Goal: Transaction & Acquisition: Purchase product/service

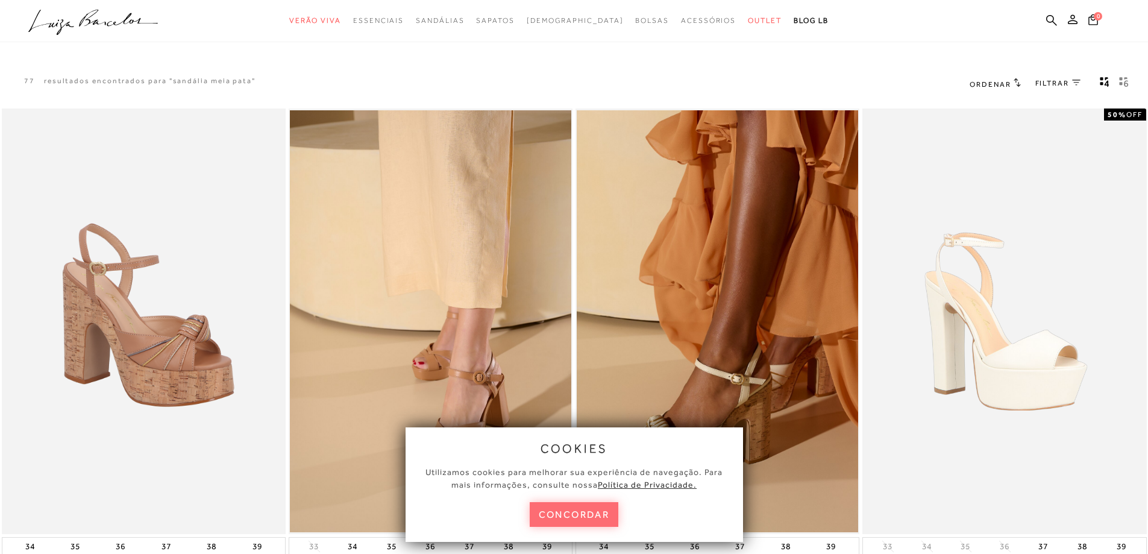
click at [563, 516] on button "concordar" at bounding box center [573, 514] width 89 height 25
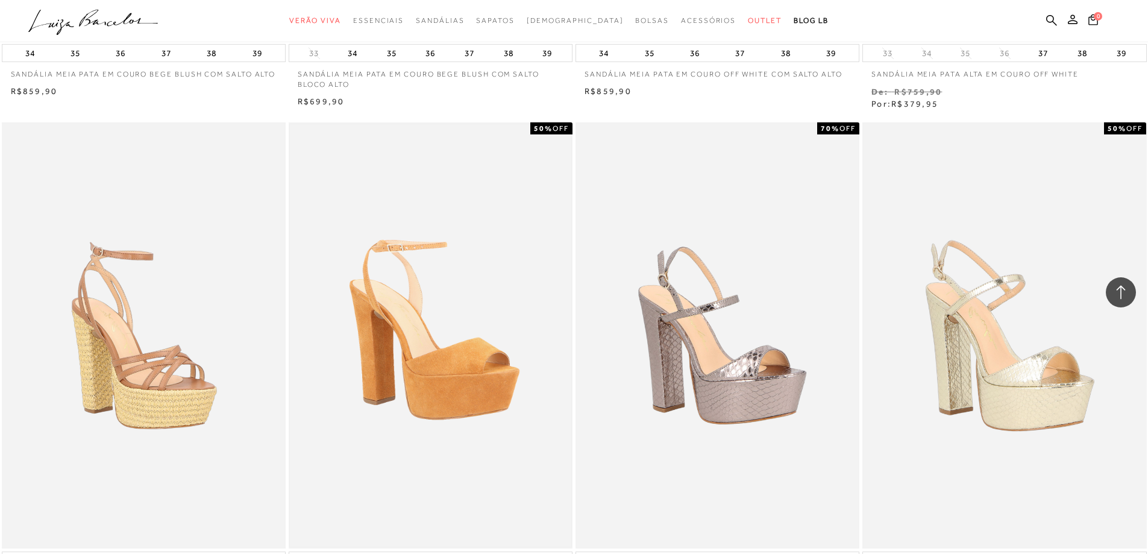
scroll to position [602, 0]
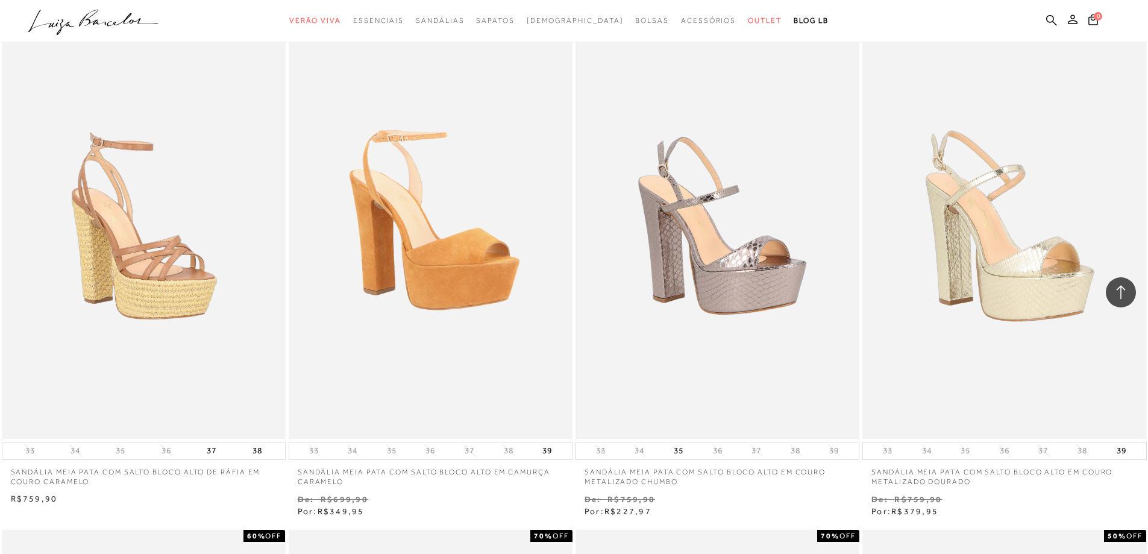
click at [698, 187] on img at bounding box center [716, 225] width 281 height 422
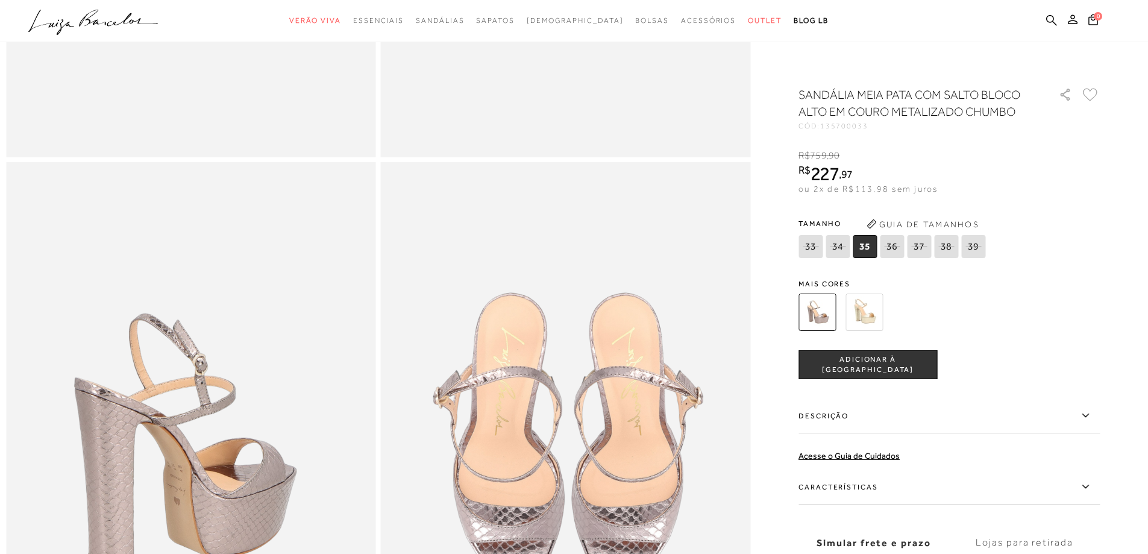
scroll to position [482, 0]
click at [861, 361] on span "ADICIONAR À [GEOGRAPHIC_DATA]" at bounding box center [867, 364] width 137 height 21
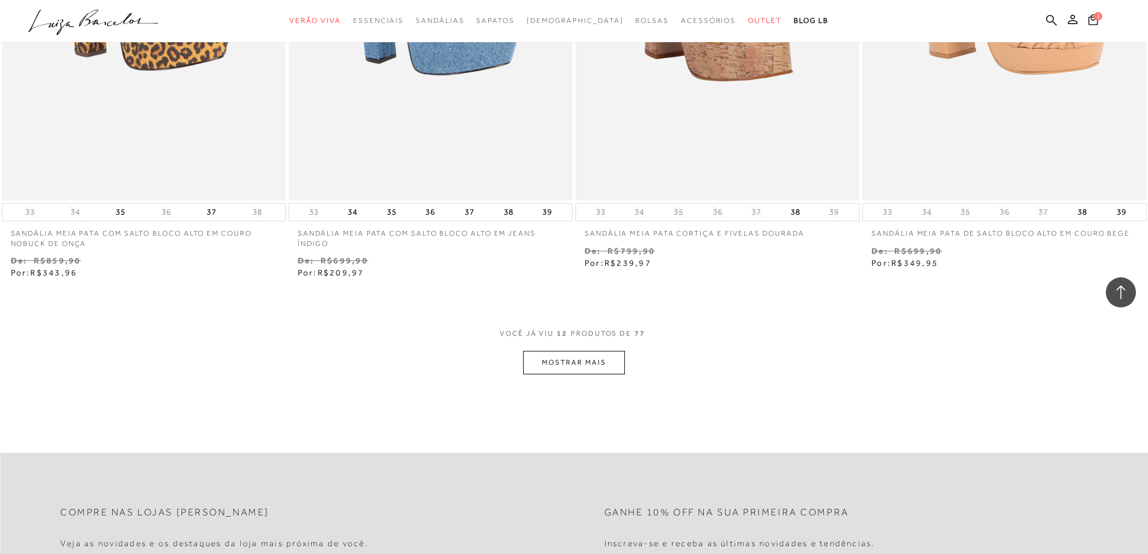
scroll to position [1566, 0]
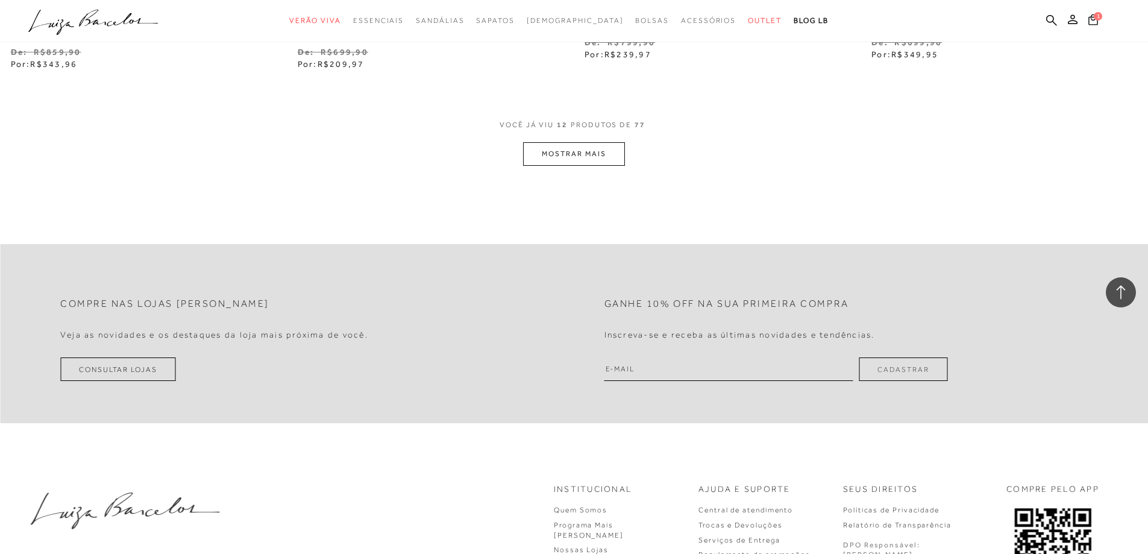
click at [565, 152] on button "MOSTRAR MAIS" at bounding box center [573, 153] width 101 height 23
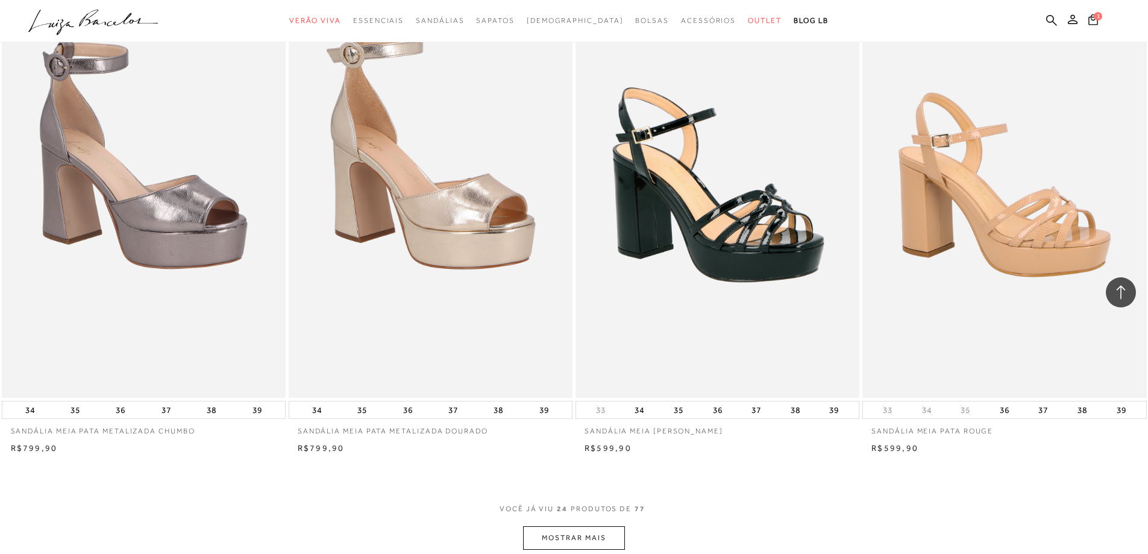
scroll to position [3132, 0]
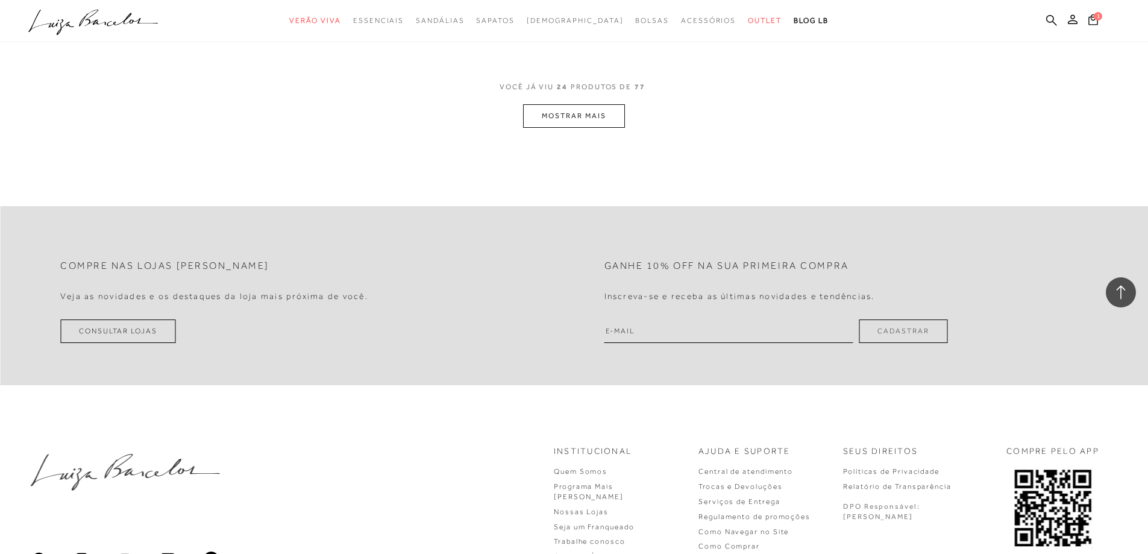
click at [578, 116] on button "MOSTRAR MAIS" at bounding box center [573, 115] width 101 height 23
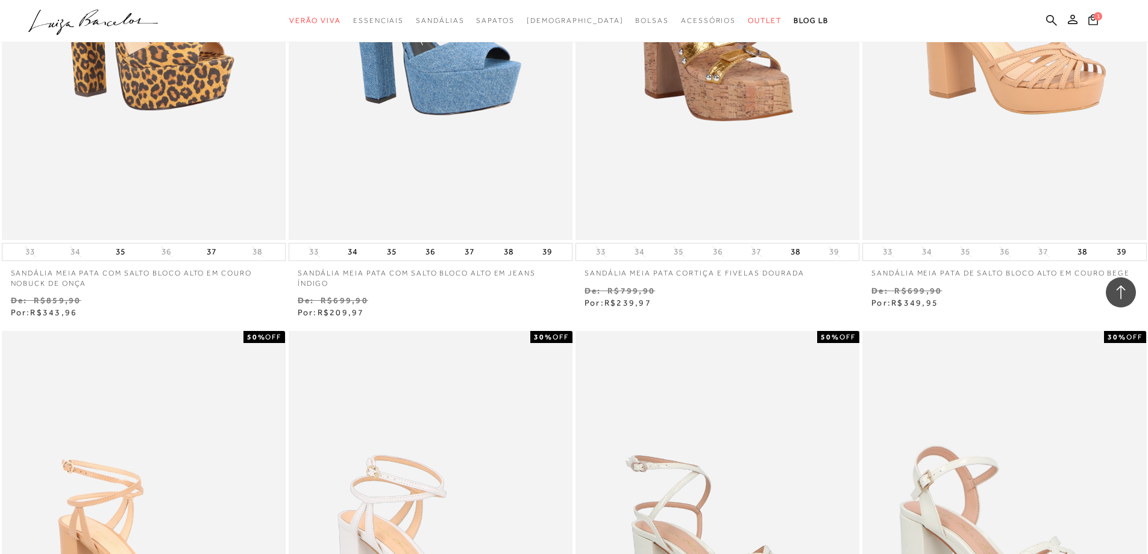
scroll to position [1145, 0]
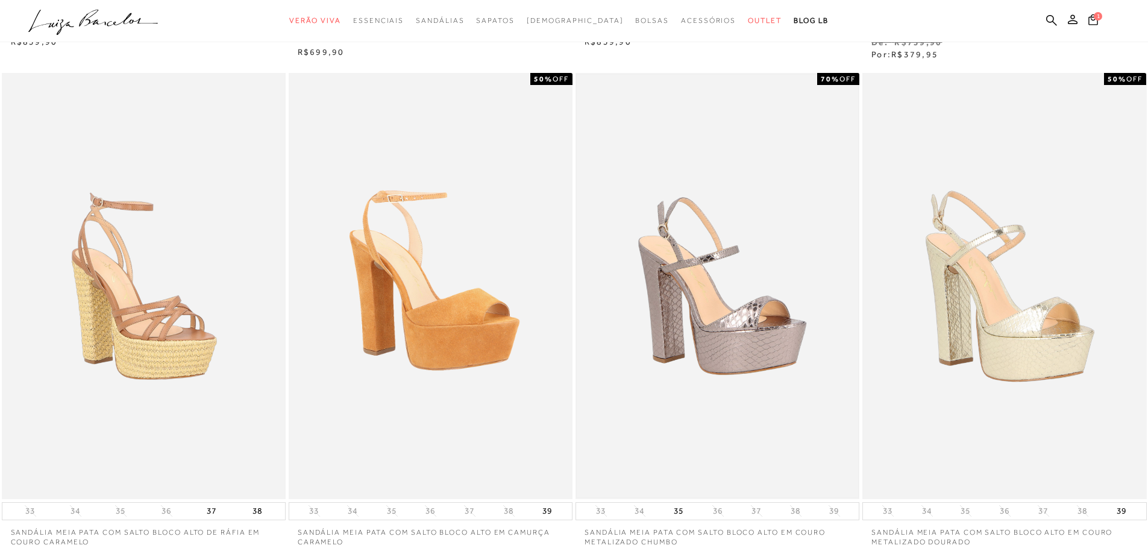
click at [735, 284] on img at bounding box center [716, 286] width 281 height 422
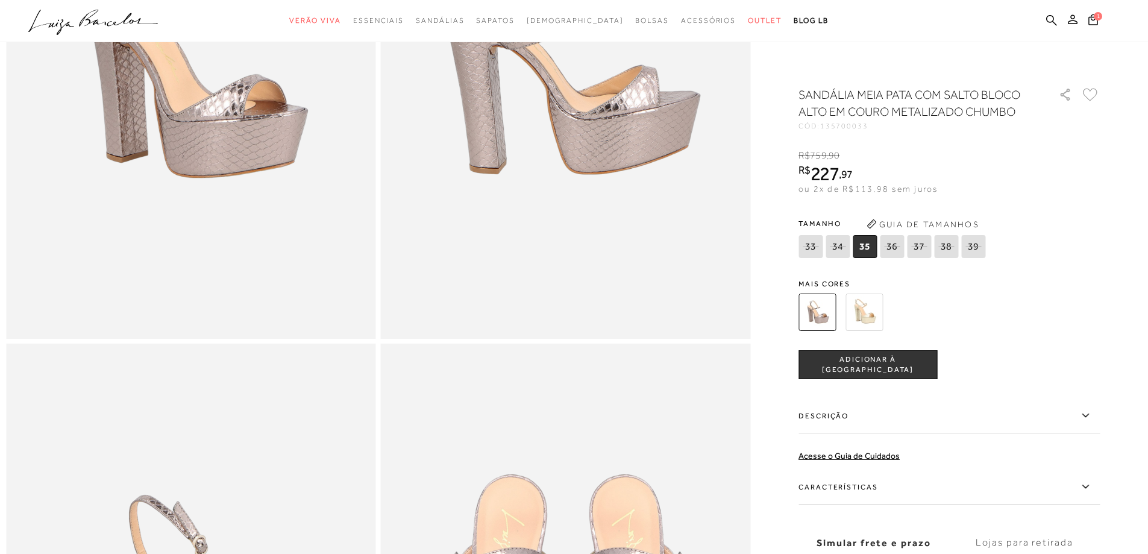
scroll to position [60, 0]
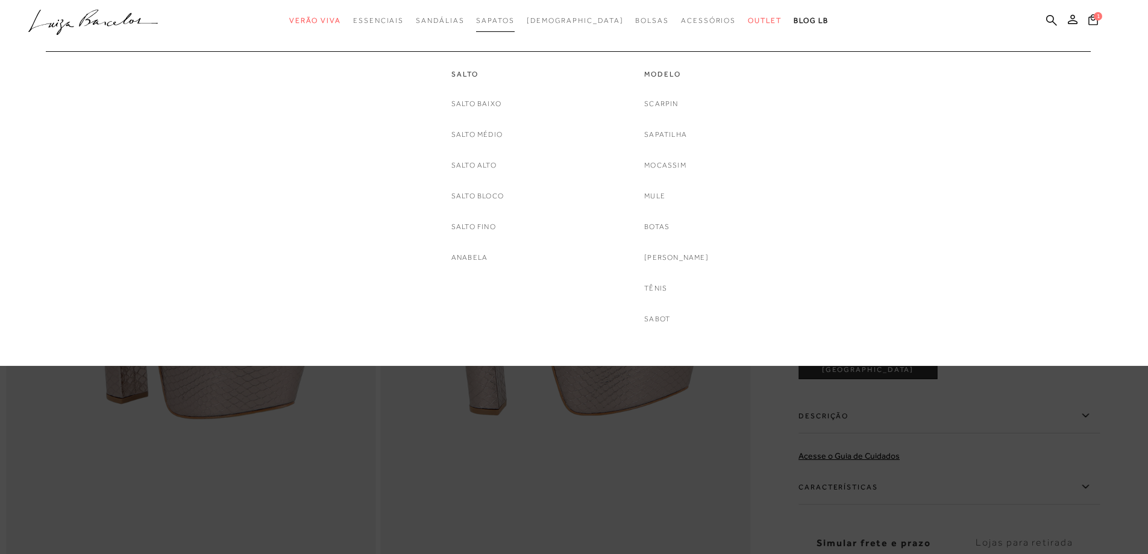
click at [514, 19] on span "Sapatos" at bounding box center [495, 20] width 38 height 8
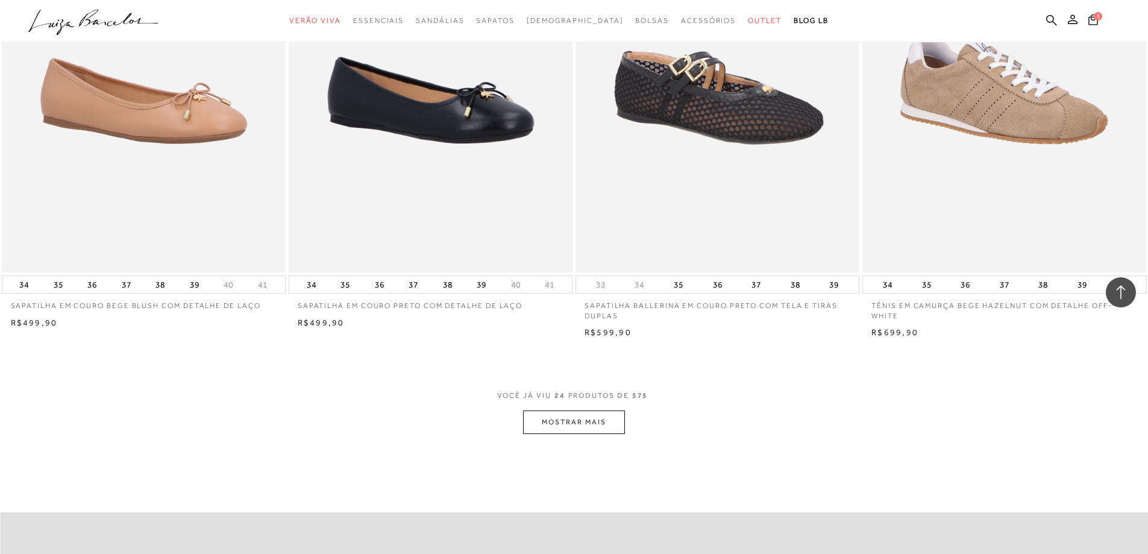
scroll to position [2952, 0]
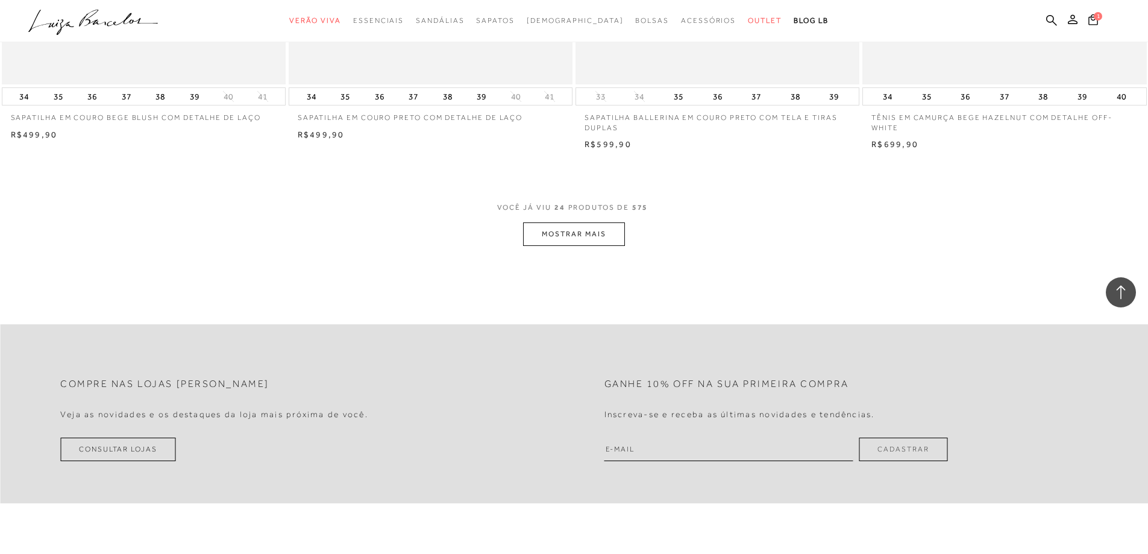
click at [573, 232] on button "MOSTRAR MAIS" at bounding box center [573, 233] width 101 height 23
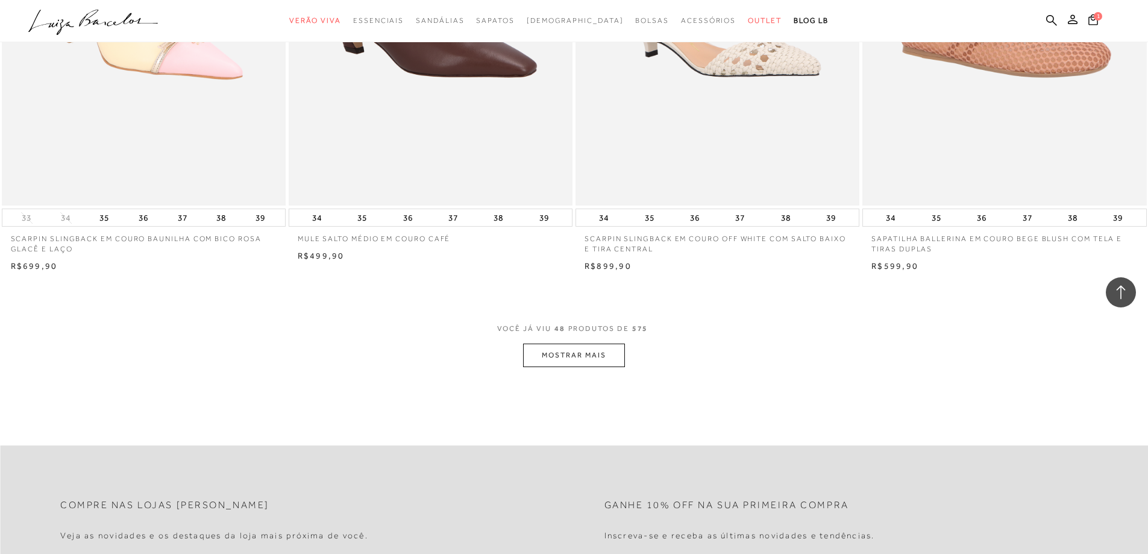
scroll to position [5964, 0]
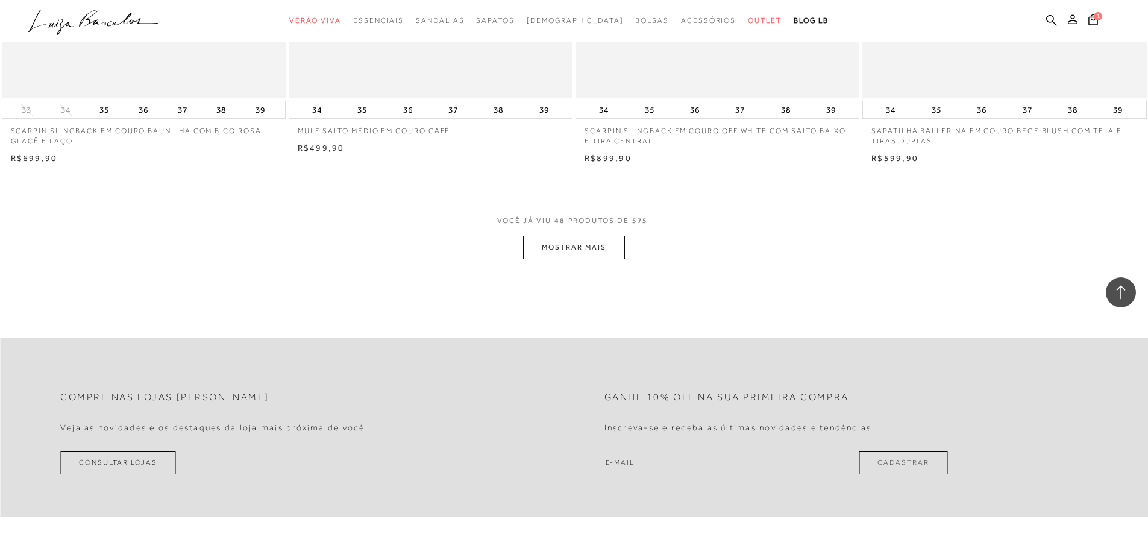
click at [555, 242] on button "MOSTRAR MAIS" at bounding box center [573, 247] width 101 height 23
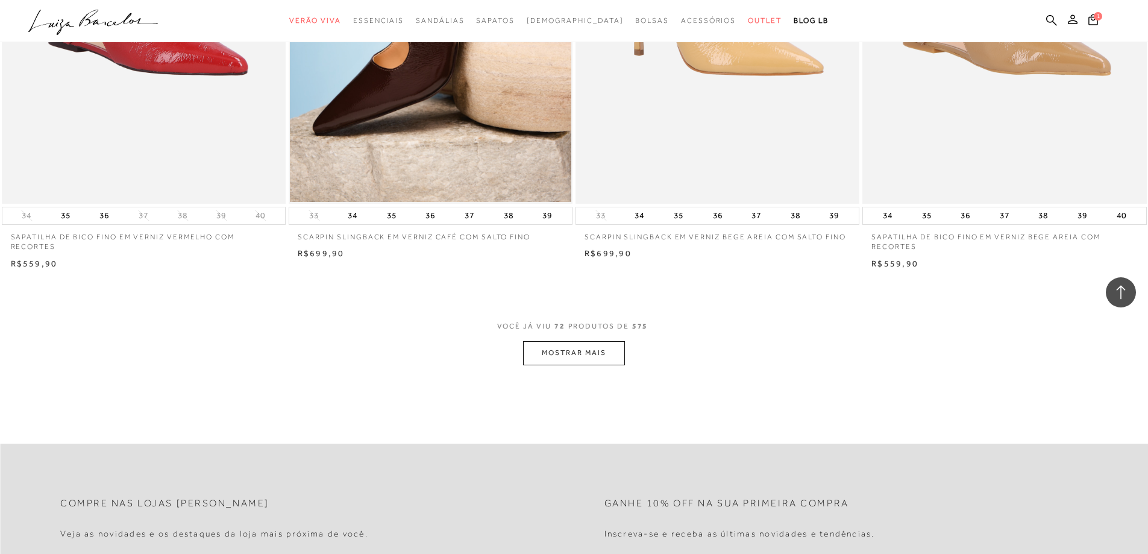
scroll to position [9036, 0]
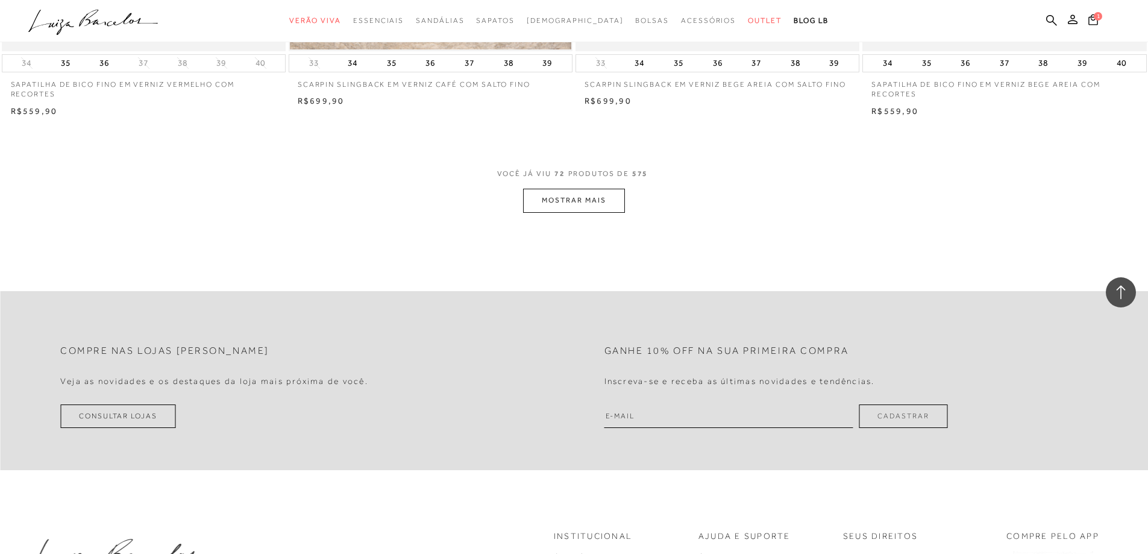
click at [584, 199] on button "MOSTRAR MAIS" at bounding box center [573, 200] width 101 height 23
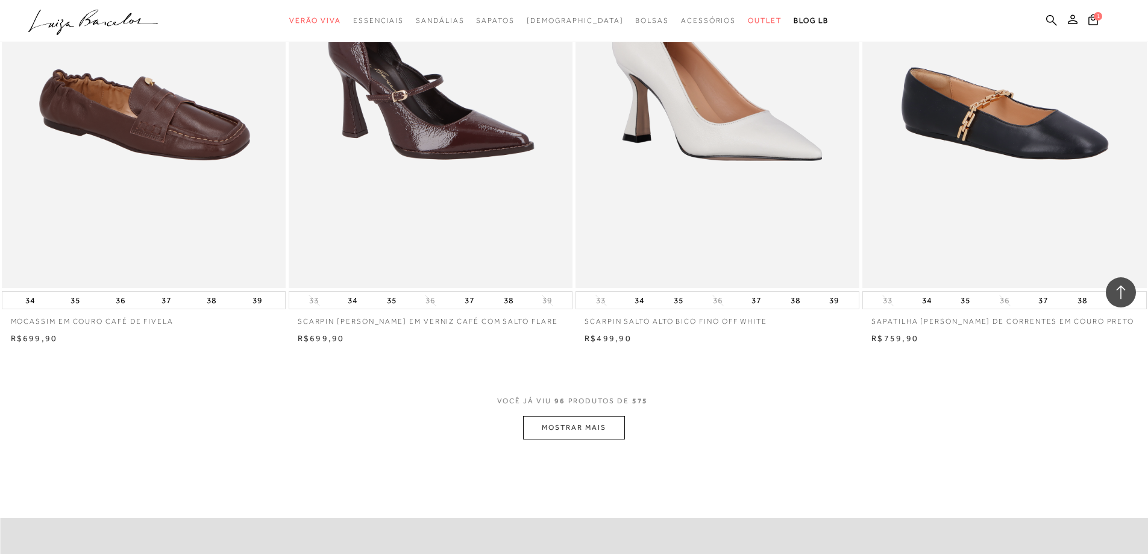
scroll to position [12048, 0]
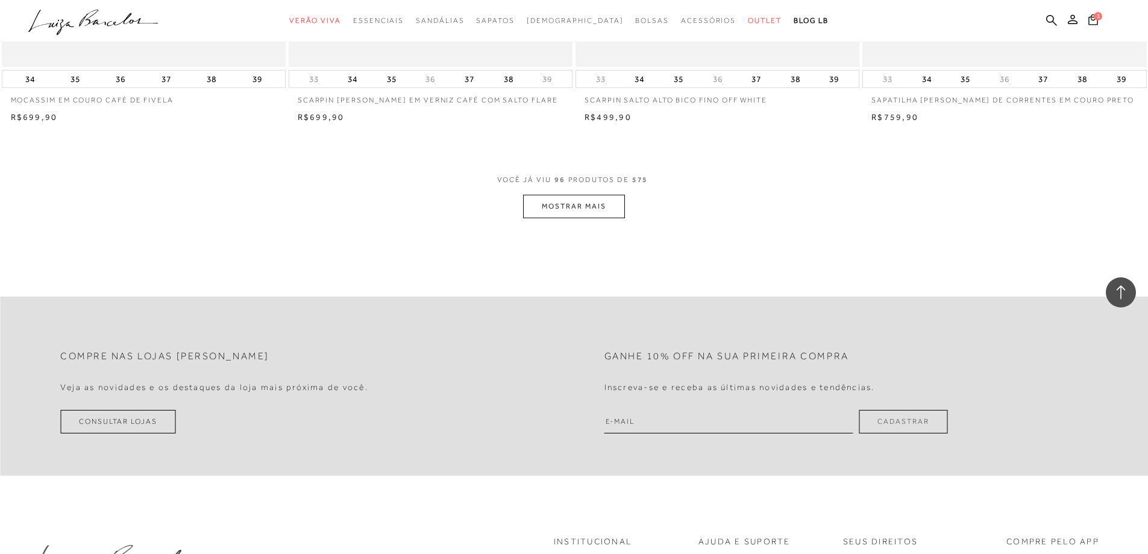
click at [551, 204] on button "MOSTRAR MAIS" at bounding box center [573, 206] width 101 height 23
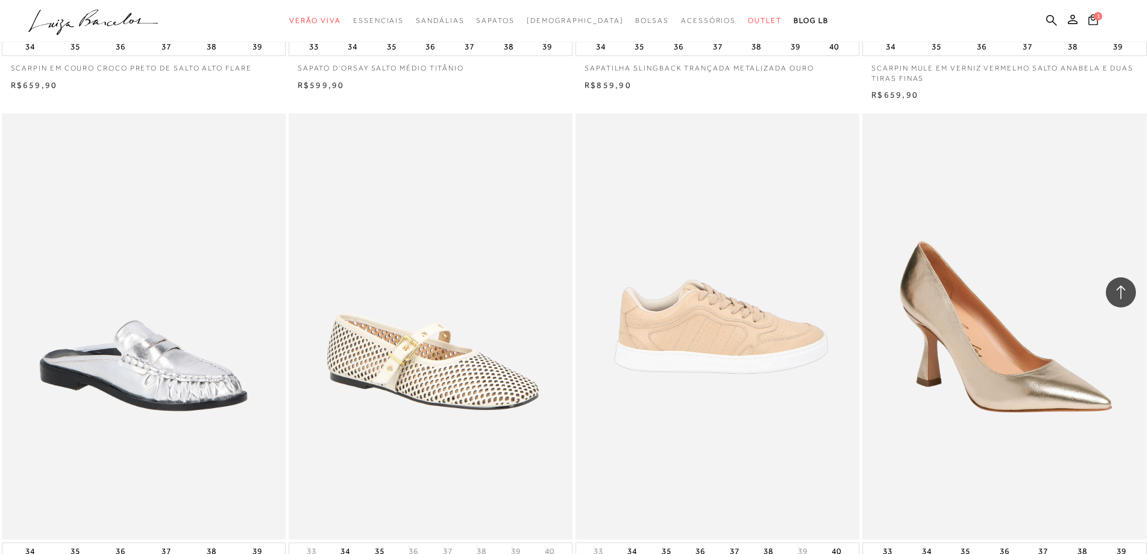
scroll to position [14698, 0]
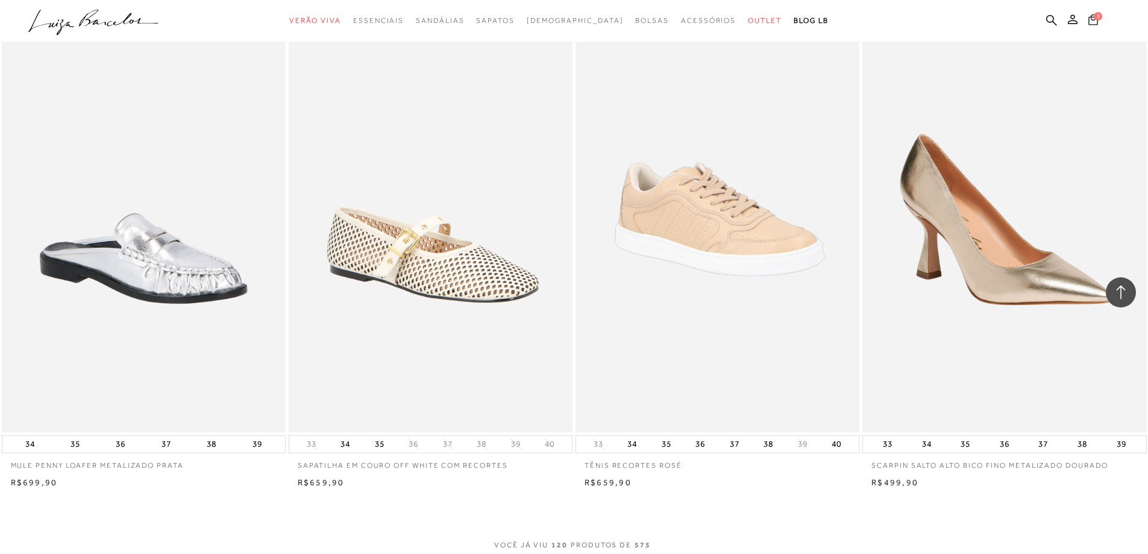
click at [1090, 17] on icon at bounding box center [1093, 19] width 10 height 11
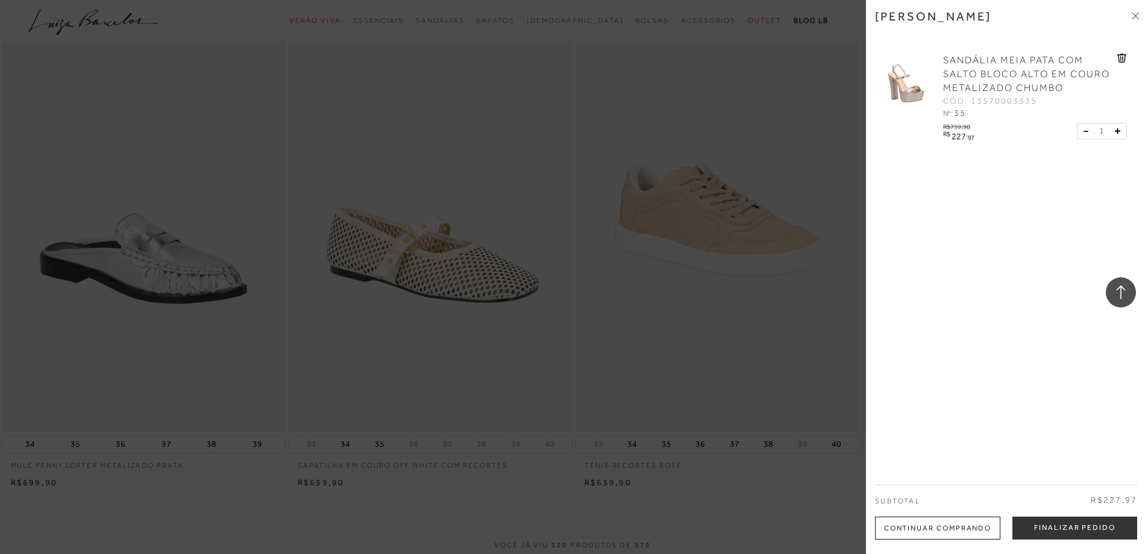
click at [902, 88] on img at bounding box center [905, 84] width 60 height 60
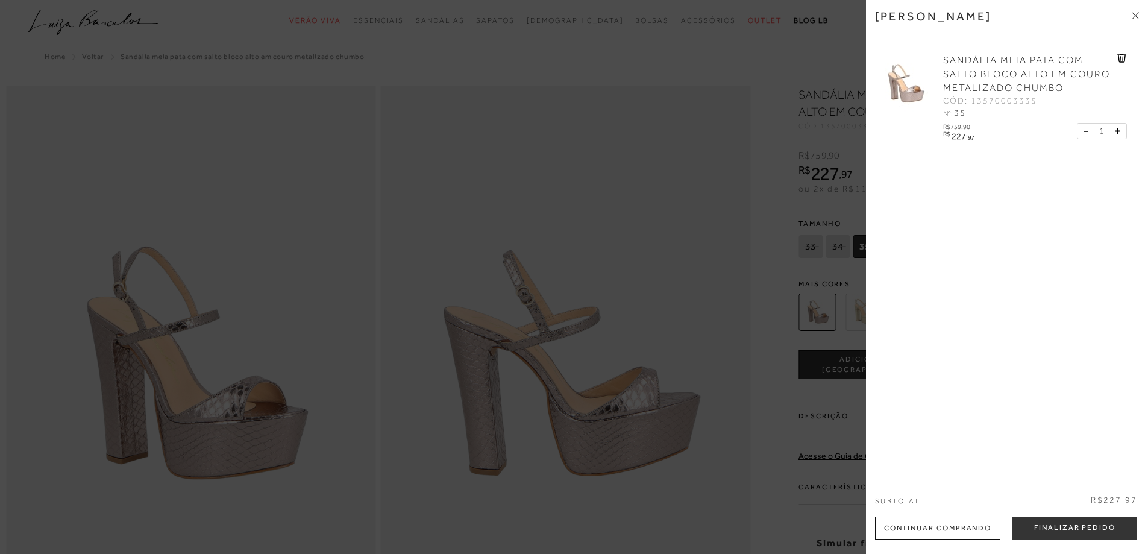
click at [683, 220] on div at bounding box center [574, 277] width 1148 height 554
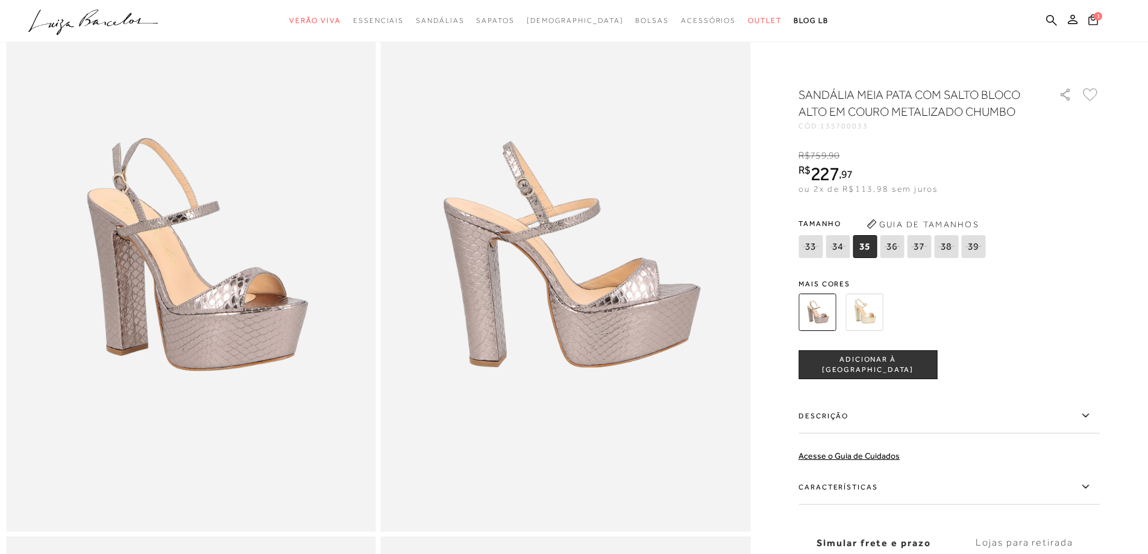
scroll to position [301, 0]
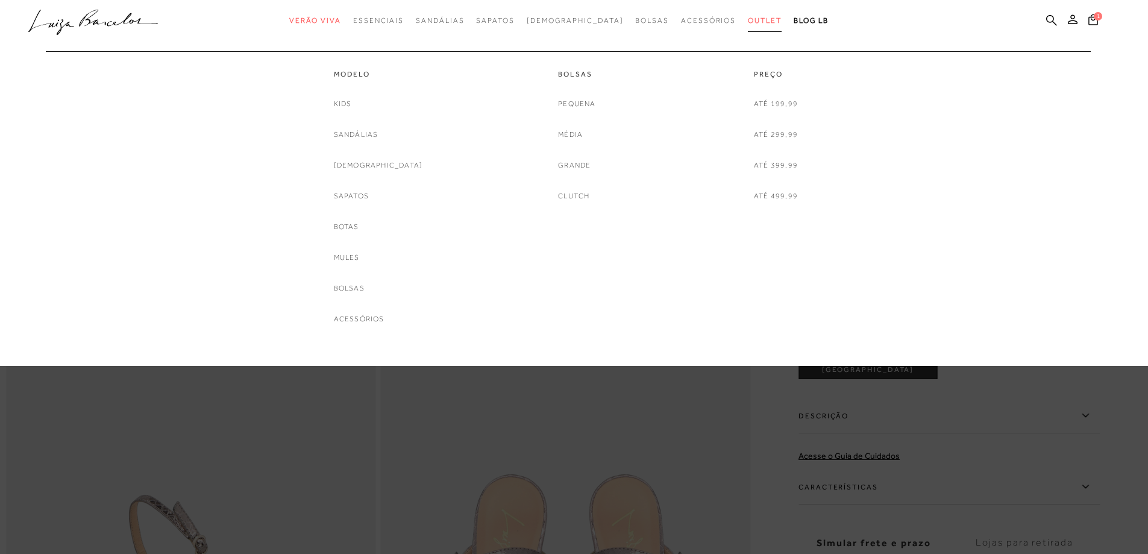
click at [748, 17] on span "Outlet" at bounding box center [765, 20] width 34 height 8
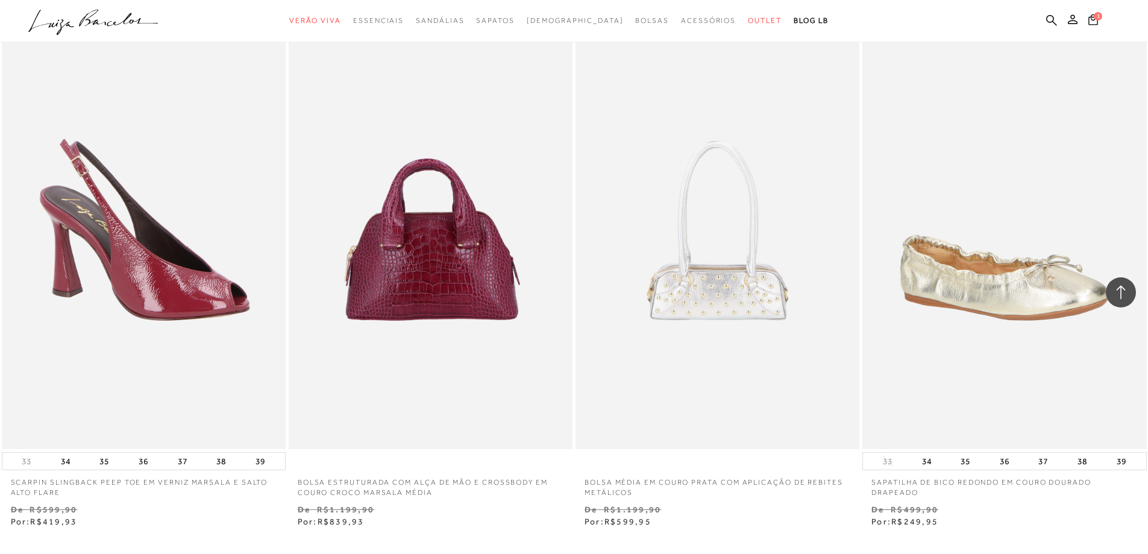
scroll to position [3072, 0]
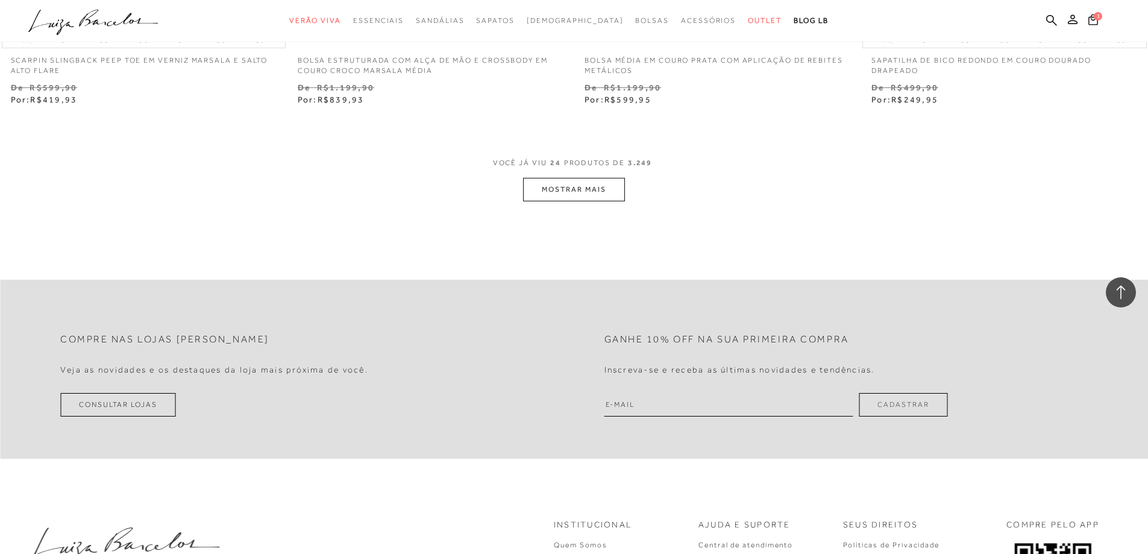
click at [561, 178] on button "MOSTRAR MAIS" at bounding box center [573, 189] width 101 height 23
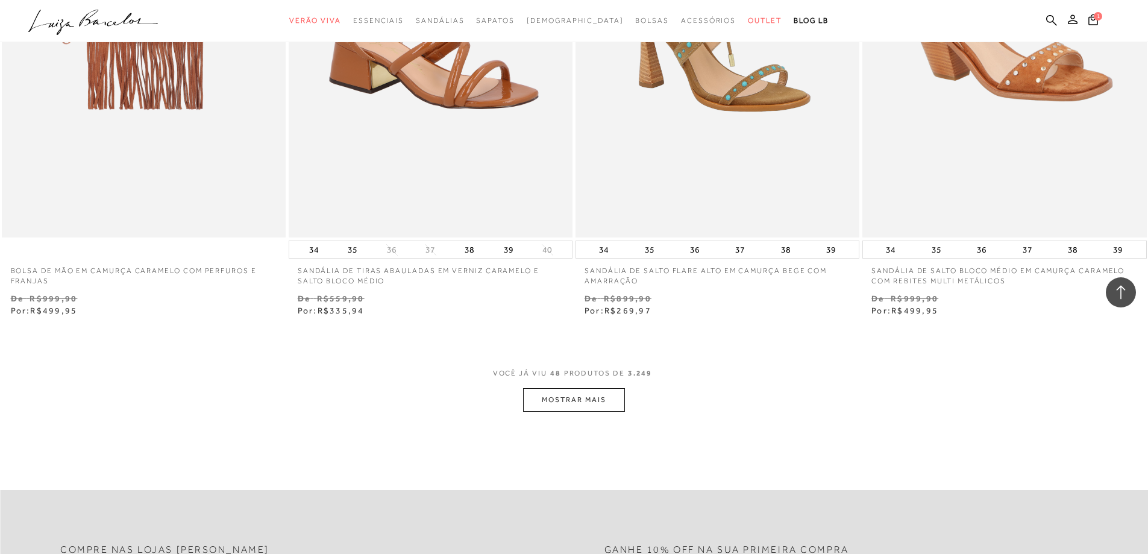
scroll to position [5964, 0]
click at [562, 402] on button "MOSTRAR MAIS" at bounding box center [573, 398] width 101 height 23
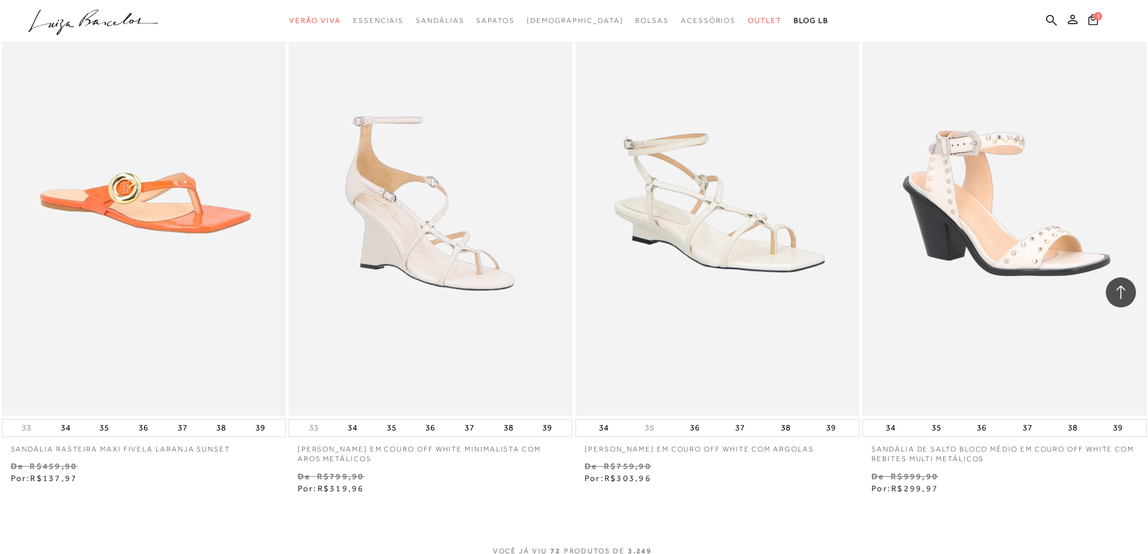
scroll to position [9036, 0]
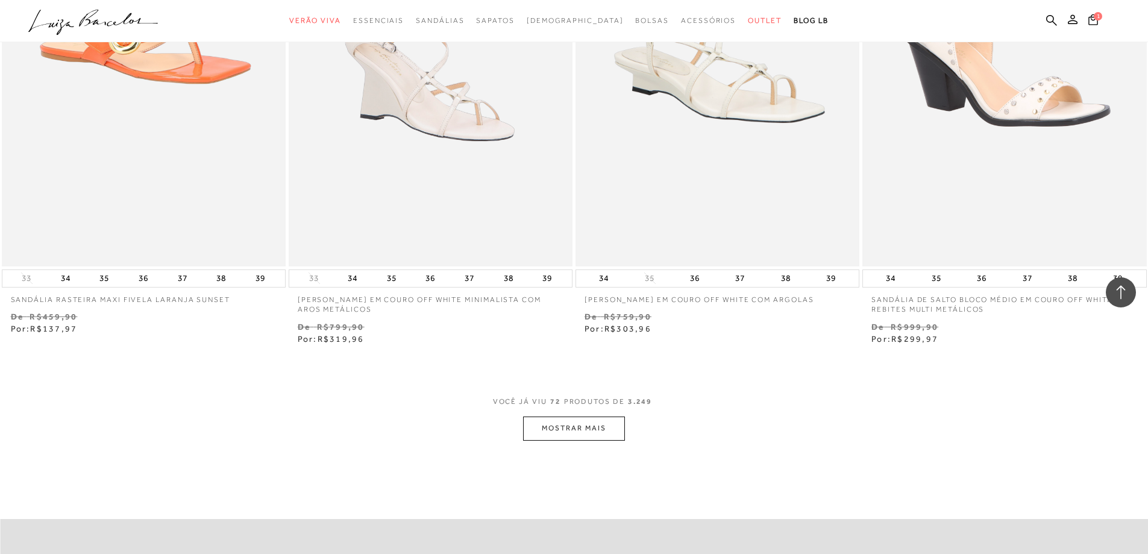
click at [578, 427] on button "MOSTRAR MAIS" at bounding box center [573, 427] width 101 height 23
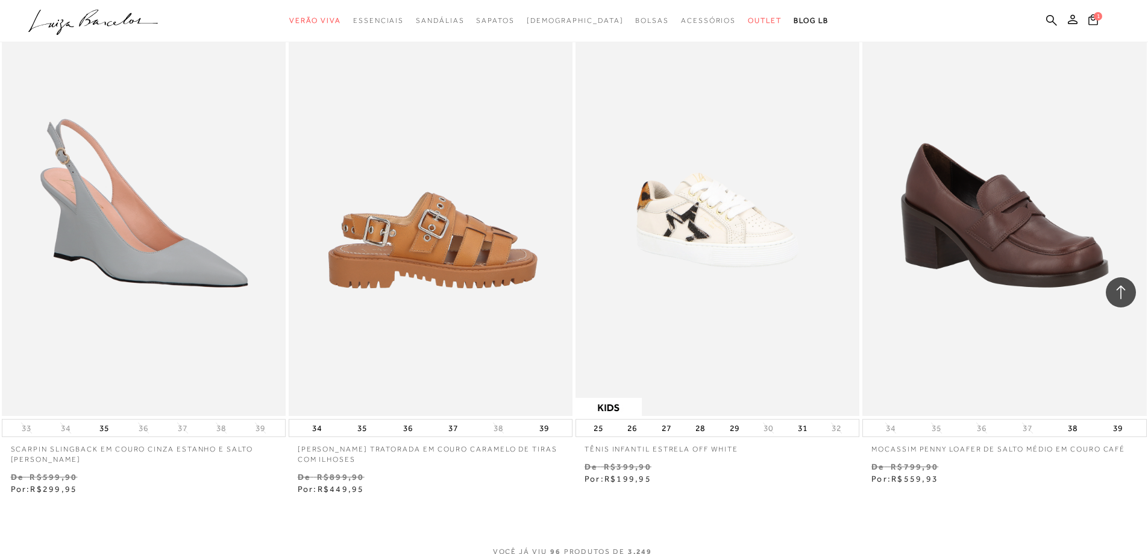
scroll to position [12409, 0]
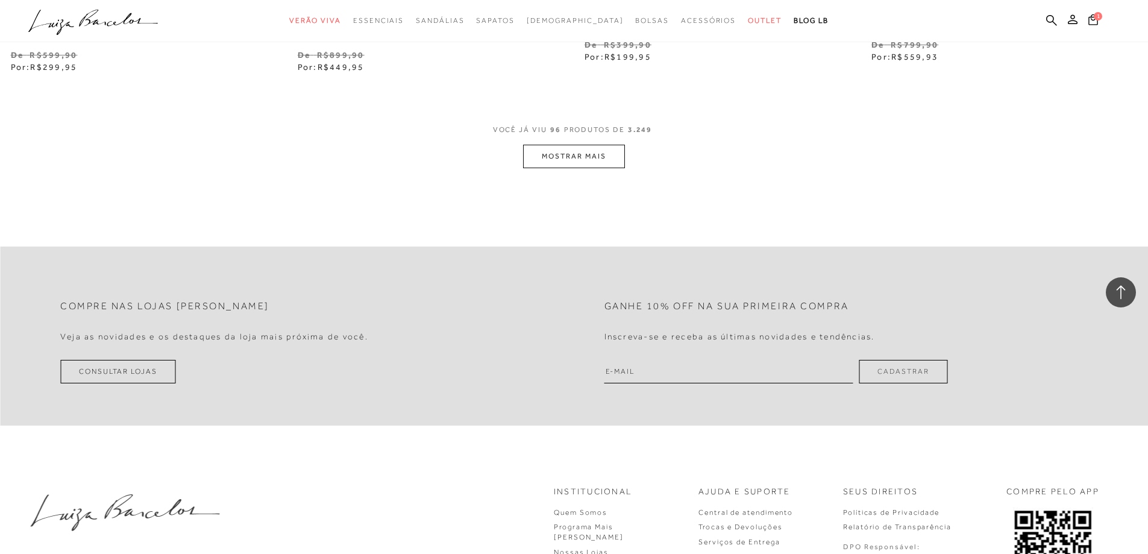
click at [575, 155] on button "MOSTRAR MAIS" at bounding box center [573, 156] width 101 height 23
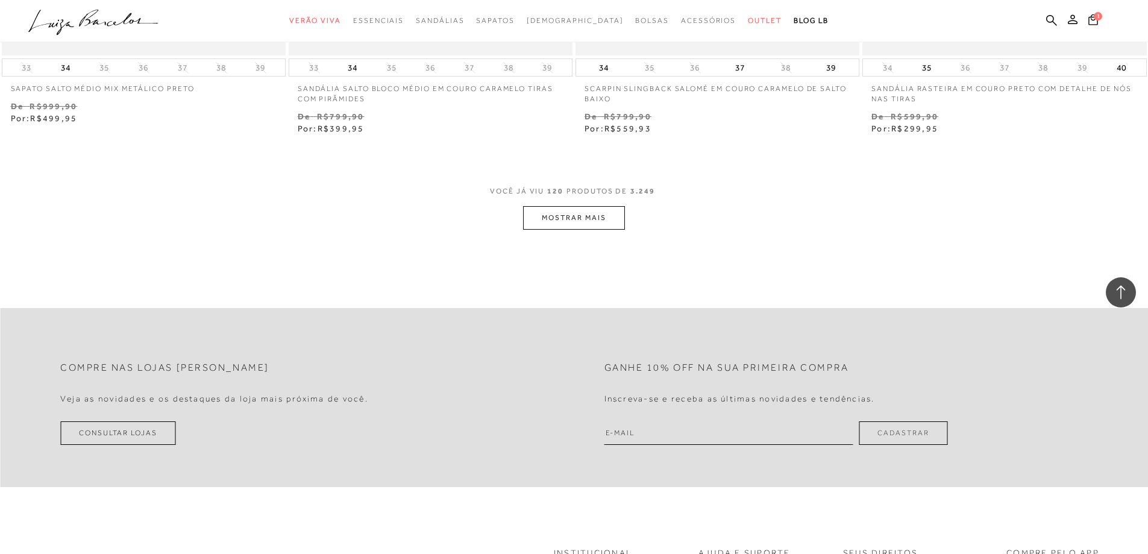
scroll to position [15481, 0]
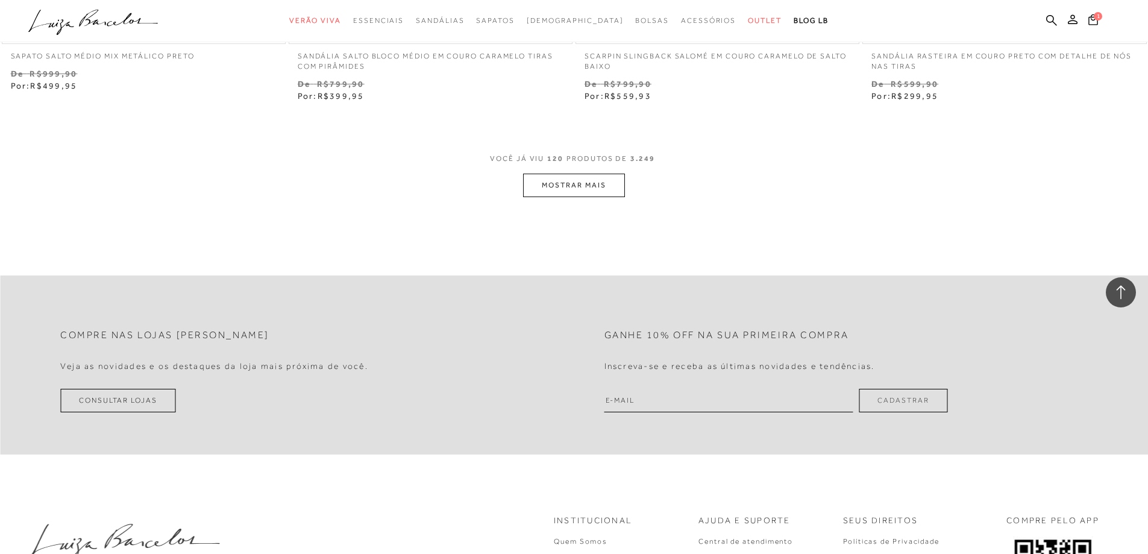
click at [569, 190] on button "MOSTRAR MAIS" at bounding box center [573, 184] width 101 height 23
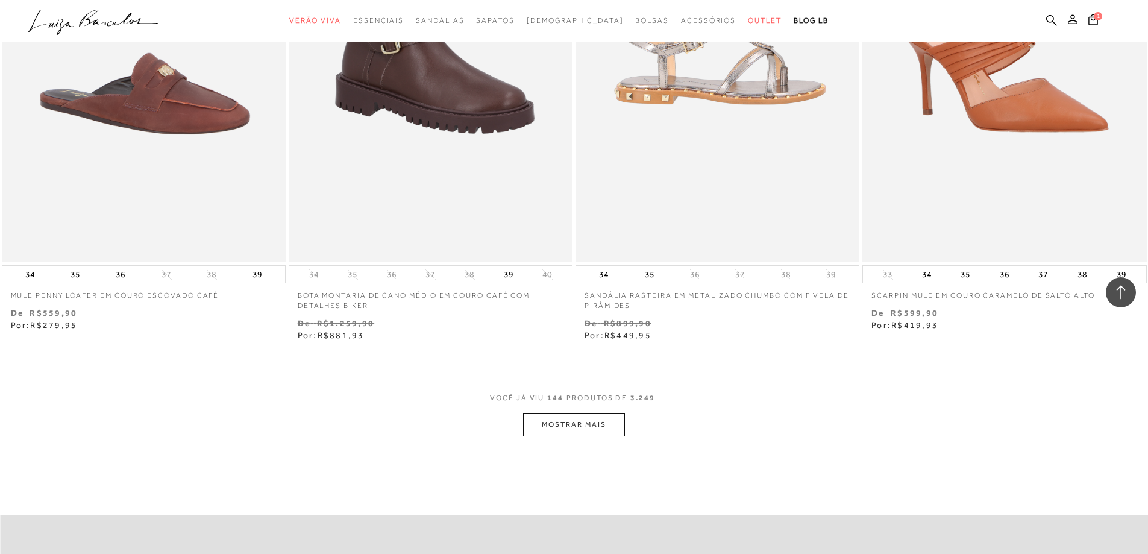
scroll to position [18493, 0]
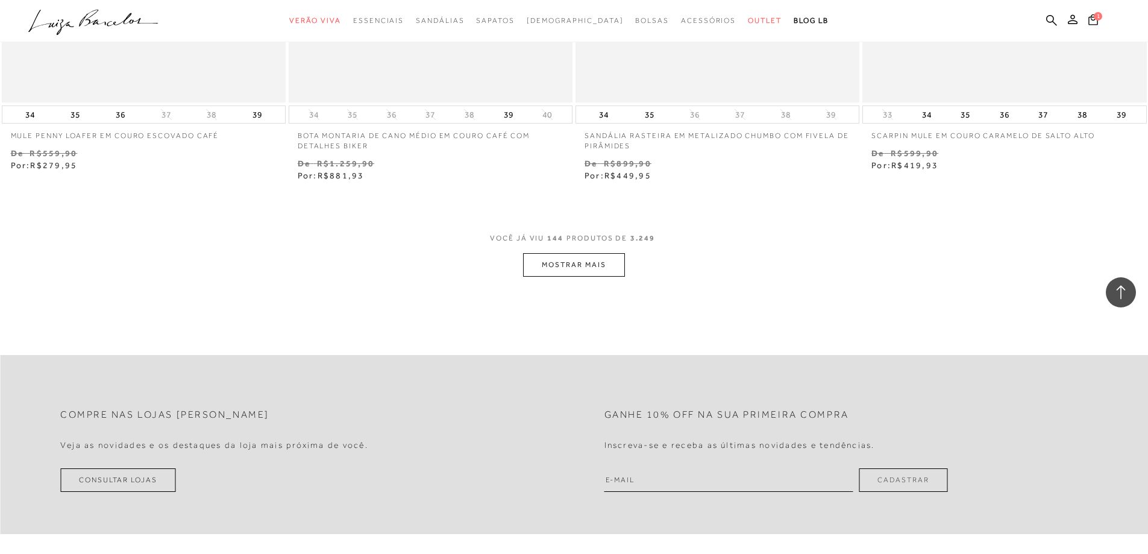
click at [558, 264] on button "MOSTRAR MAIS" at bounding box center [573, 264] width 101 height 23
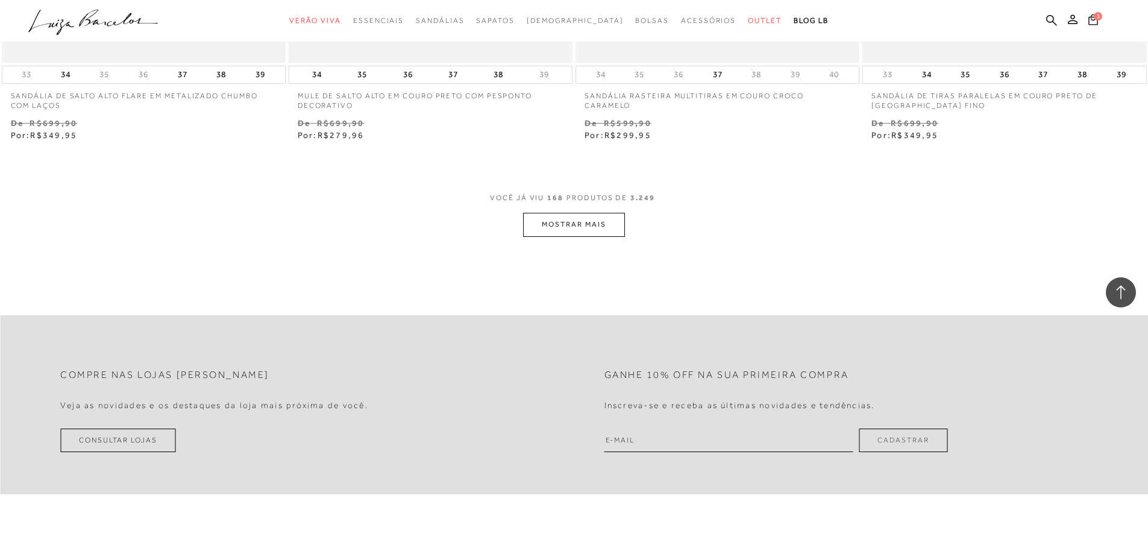
scroll to position [21686, 0]
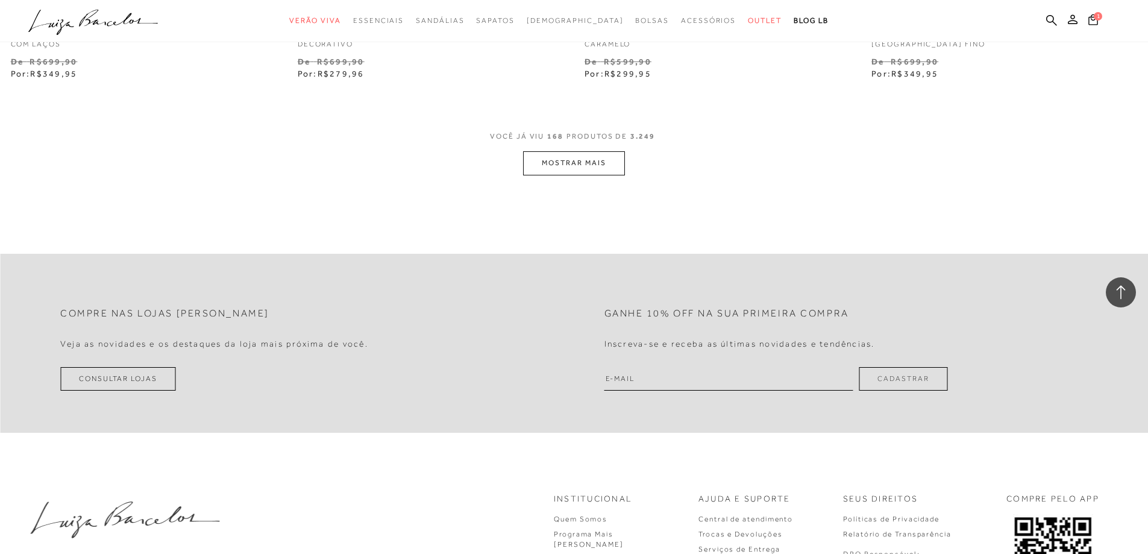
click at [557, 156] on button "MOSTRAR MAIS" at bounding box center [573, 162] width 101 height 23
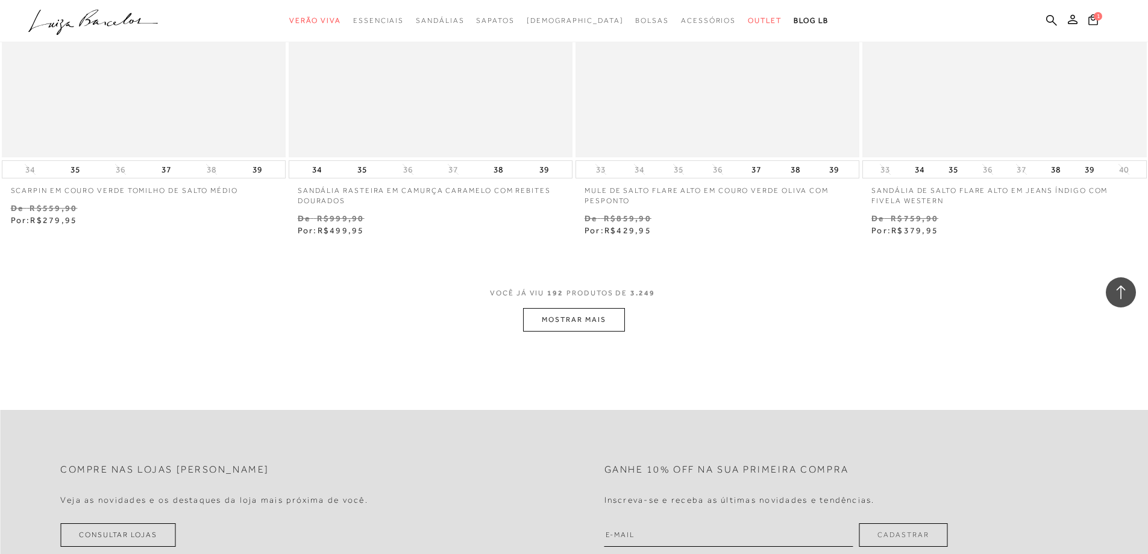
scroll to position [24637, 0]
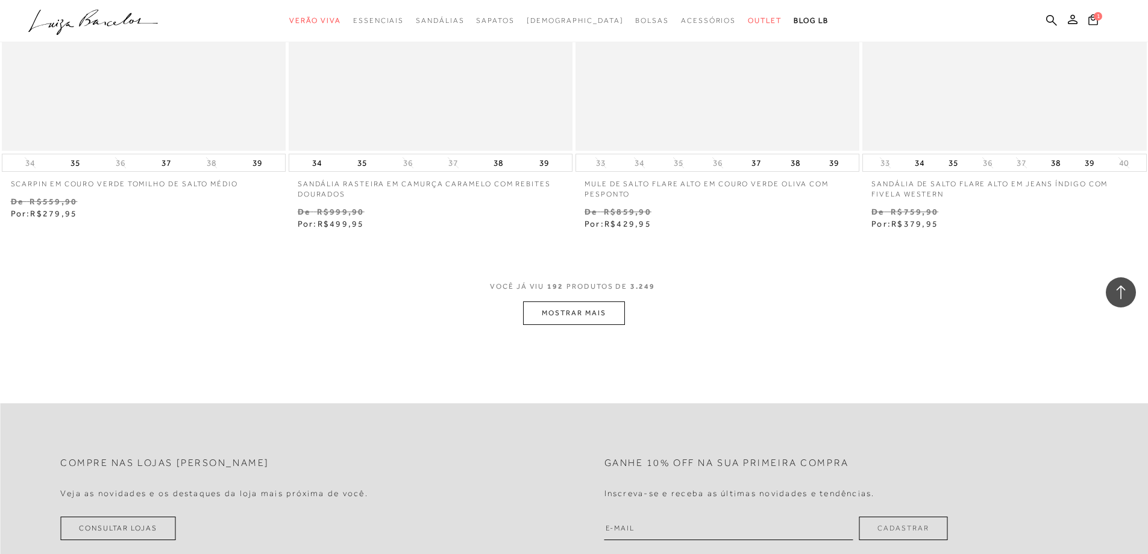
click at [572, 314] on button "MOSTRAR MAIS" at bounding box center [573, 312] width 101 height 23
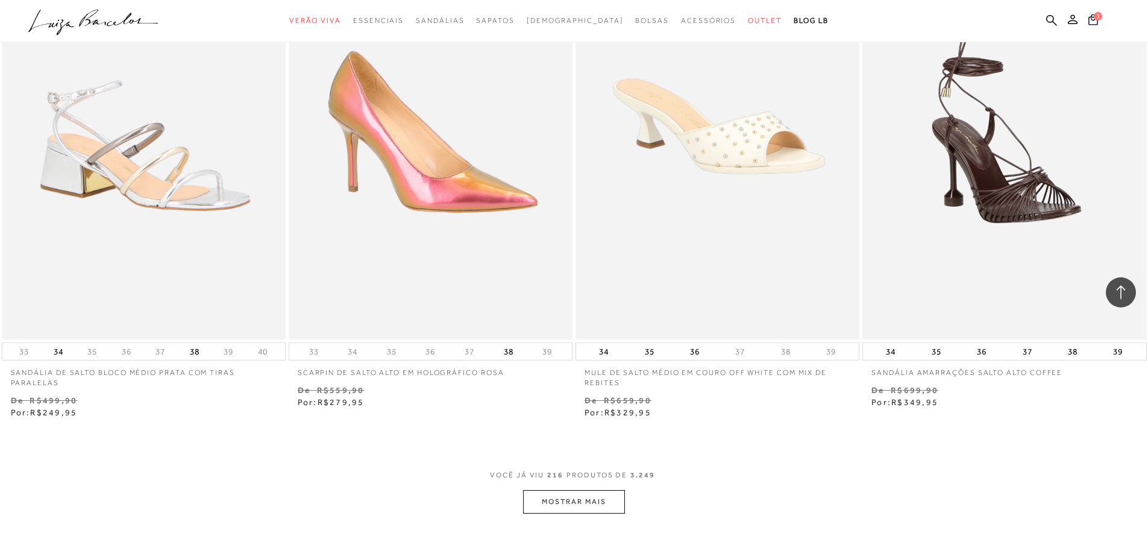
scroll to position [27710, 0]
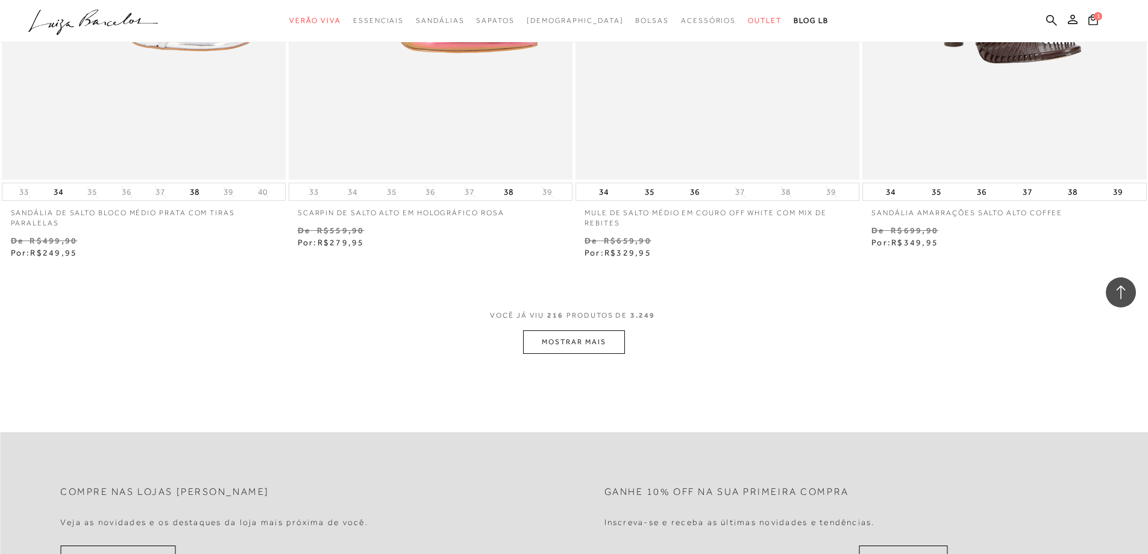
click at [578, 351] on button "MOSTRAR MAIS" at bounding box center [573, 341] width 101 height 23
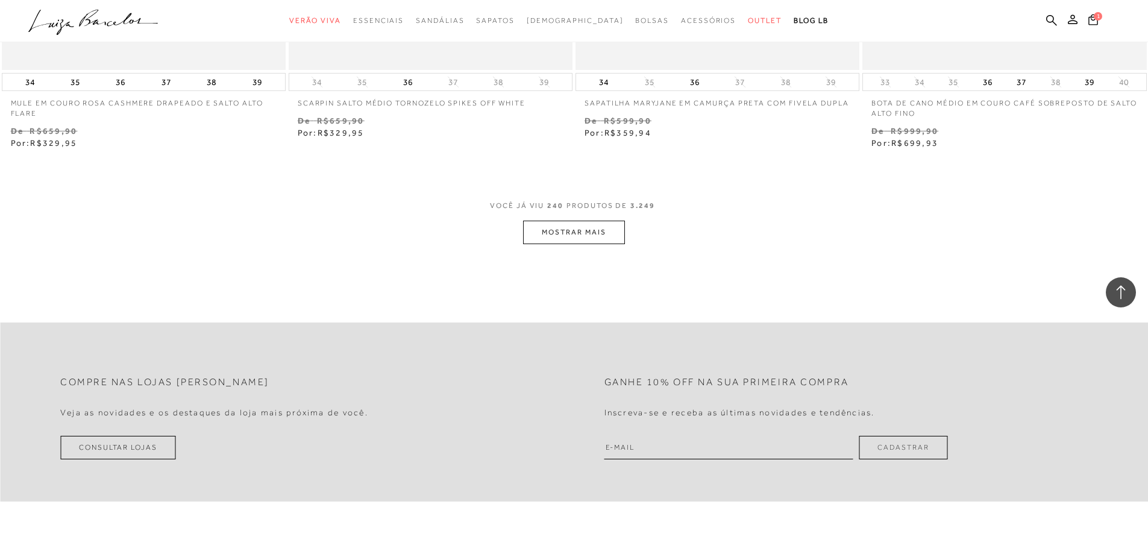
scroll to position [30902, 0]
click at [570, 236] on button "MOSTRAR MAIS" at bounding box center [573, 230] width 101 height 23
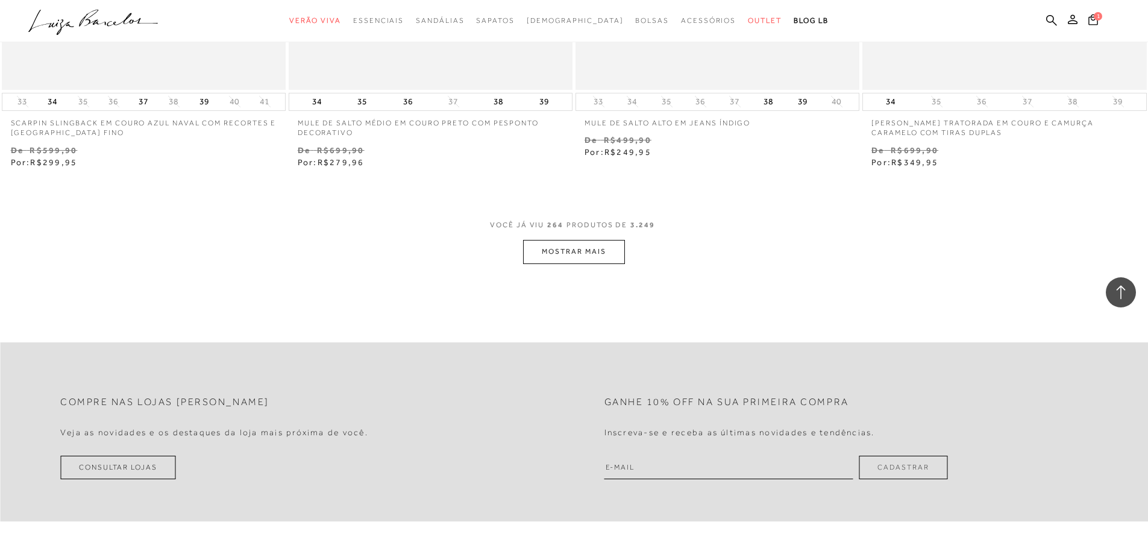
scroll to position [33974, 0]
click at [575, 254] on button "MOSTRAR MAIS" at bounding box center [573, 248] width 101 height 23
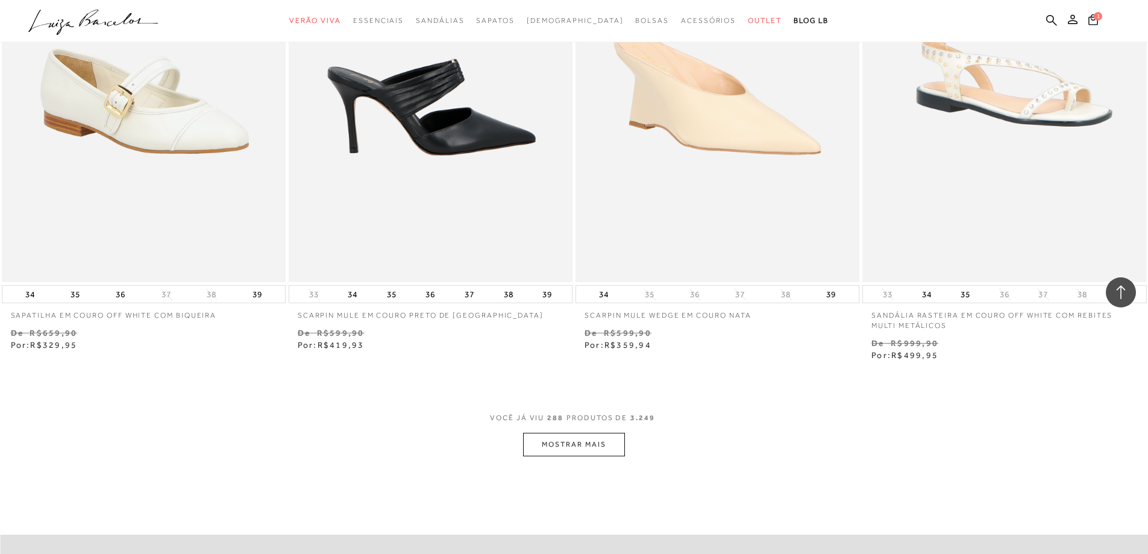
scroll to position [36986, 0]
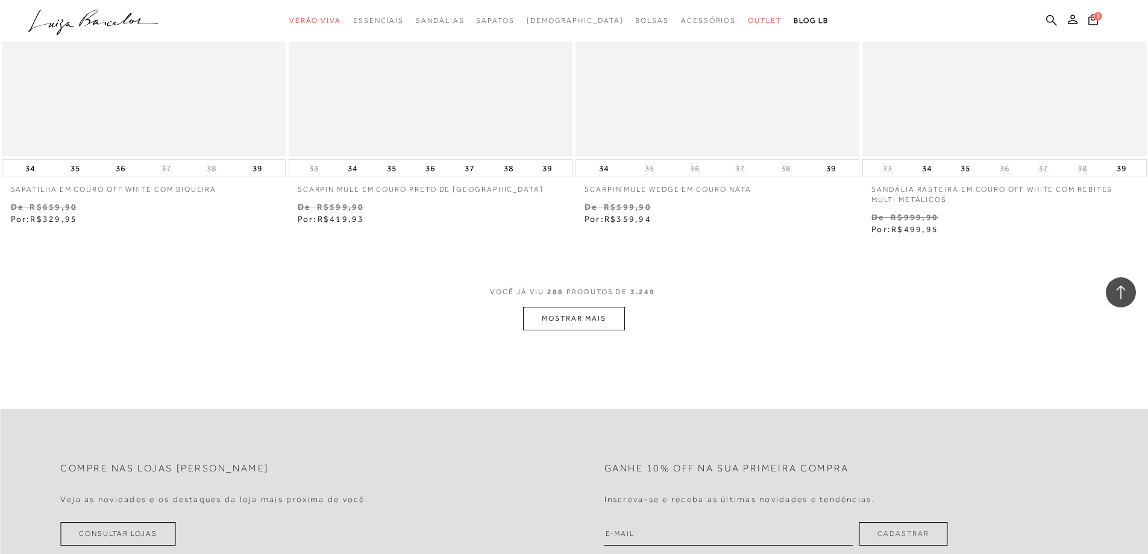
click at [549, 325] on button "MOSTRAR MAIS" at bounding box center [573, 318] width 101 height 23
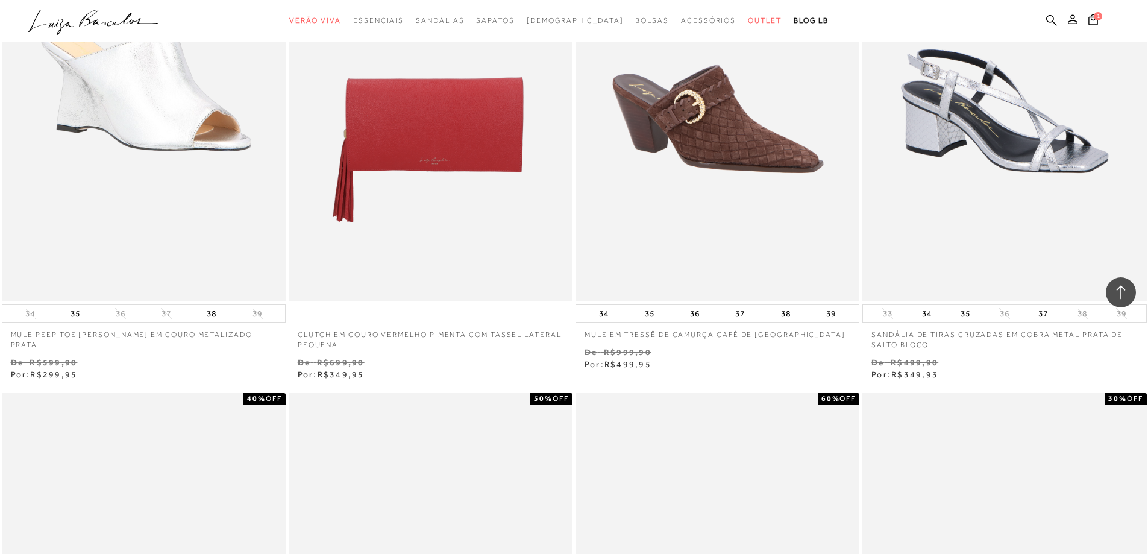
scroll to position [37648, 0]
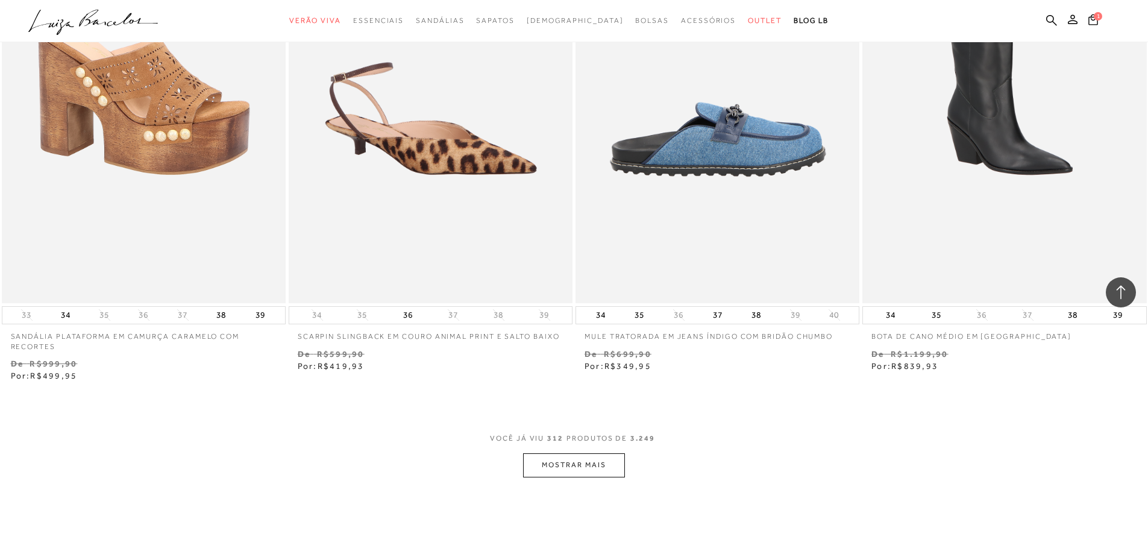
scroll to position [40119, 0]
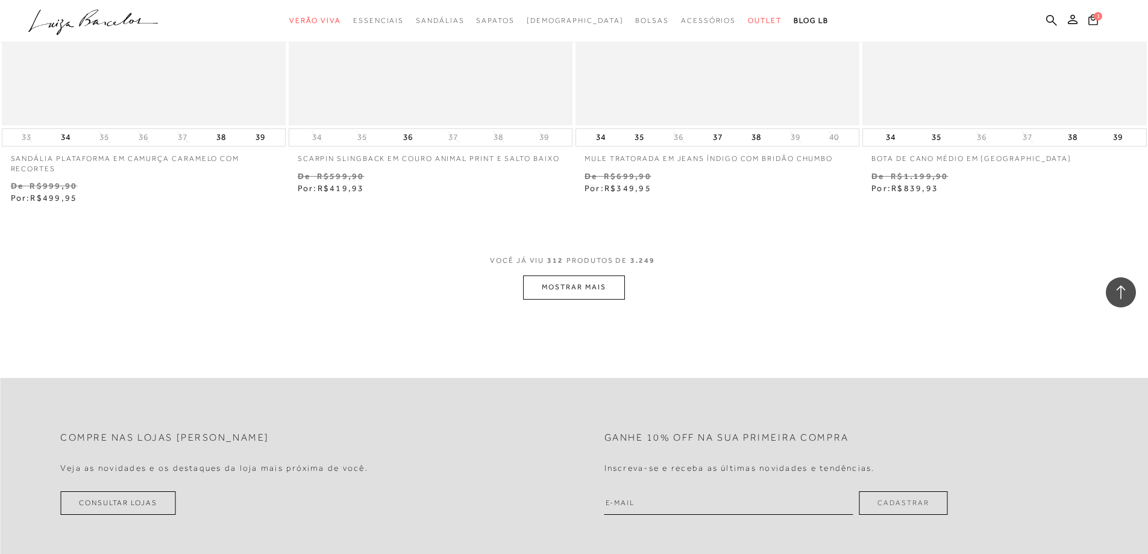
click at [578, 299] on button "MOSTRAR MAIS" at bounding box center [573, 286] width 101 height 23
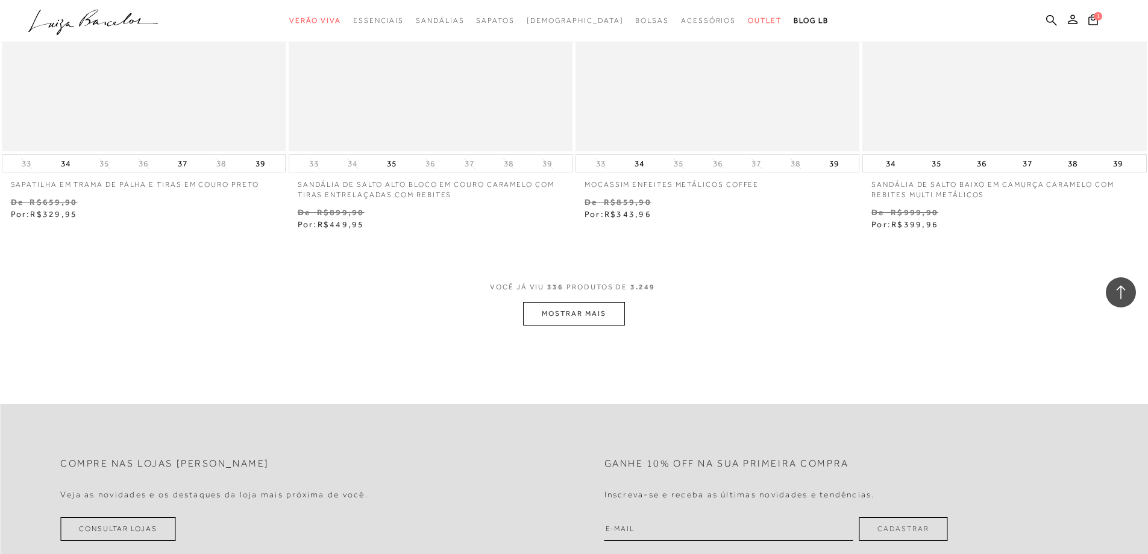
scroll to position [43191, 0]
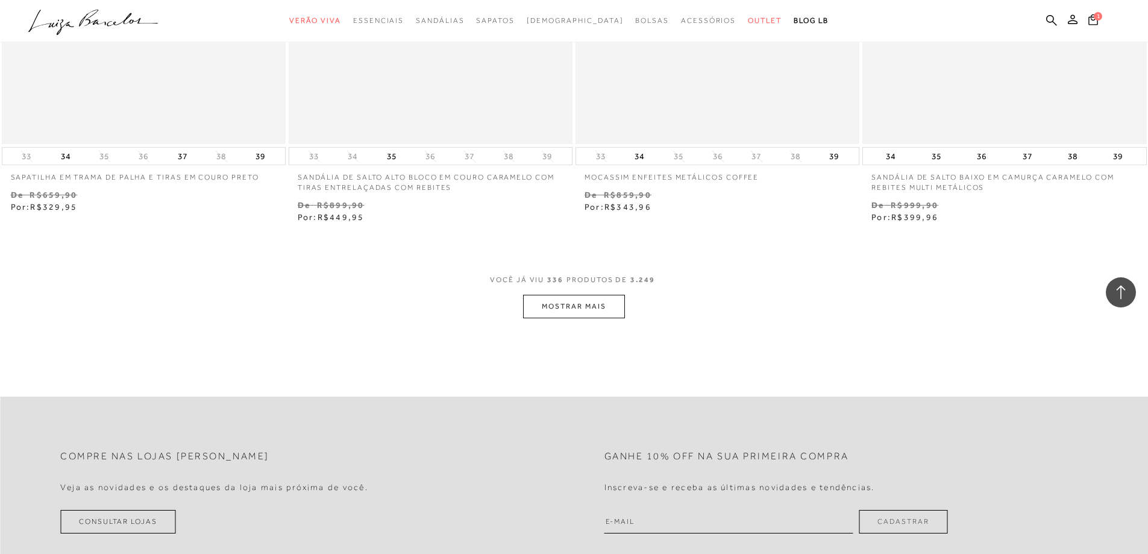
click at [577, 317] on button "MOSTRAR MAIS" at bounding box center [573, 306] width 101 height 23
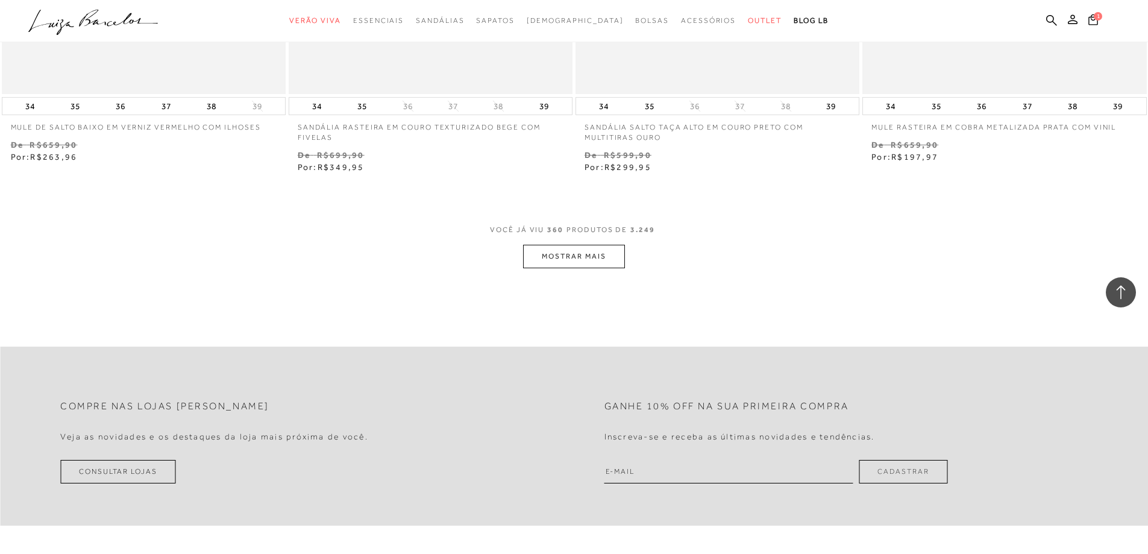
scroll to position [46384, 0]
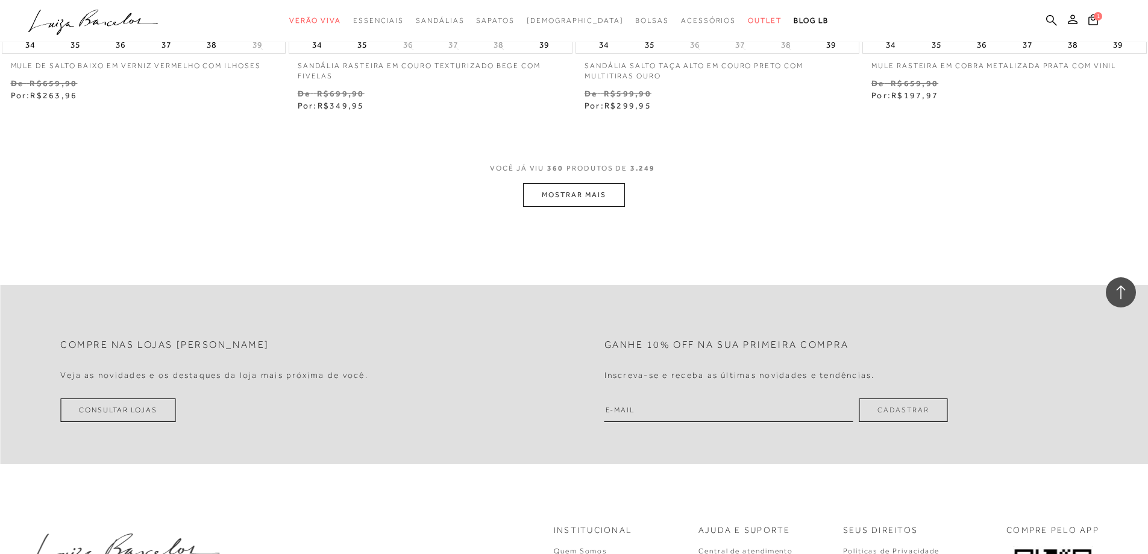
click at [554, 207] on button "MOSTRAR MAIS" at bounding box center [573, 194] width 101 height 23
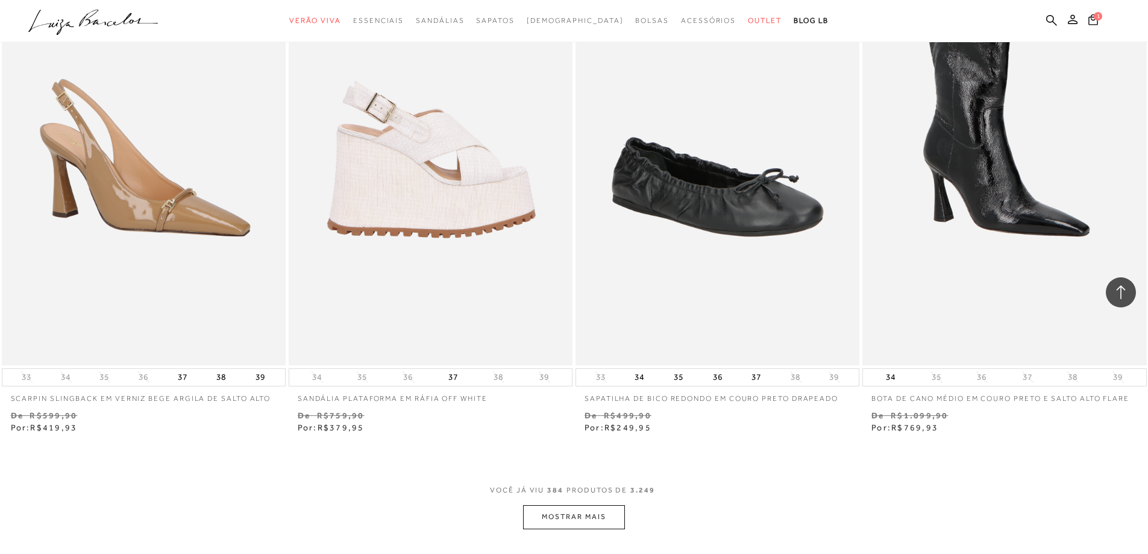
scroll to position [49335, 0]
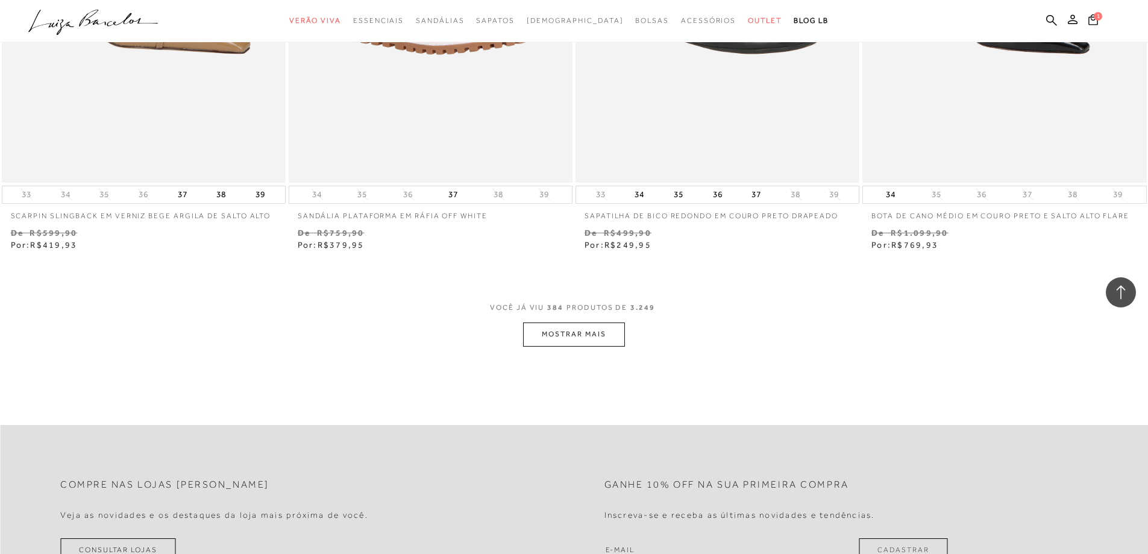
click at [575, 346] on button "MOSTRAR MAIS" at bounding box center [573, 333] width 101 height 23
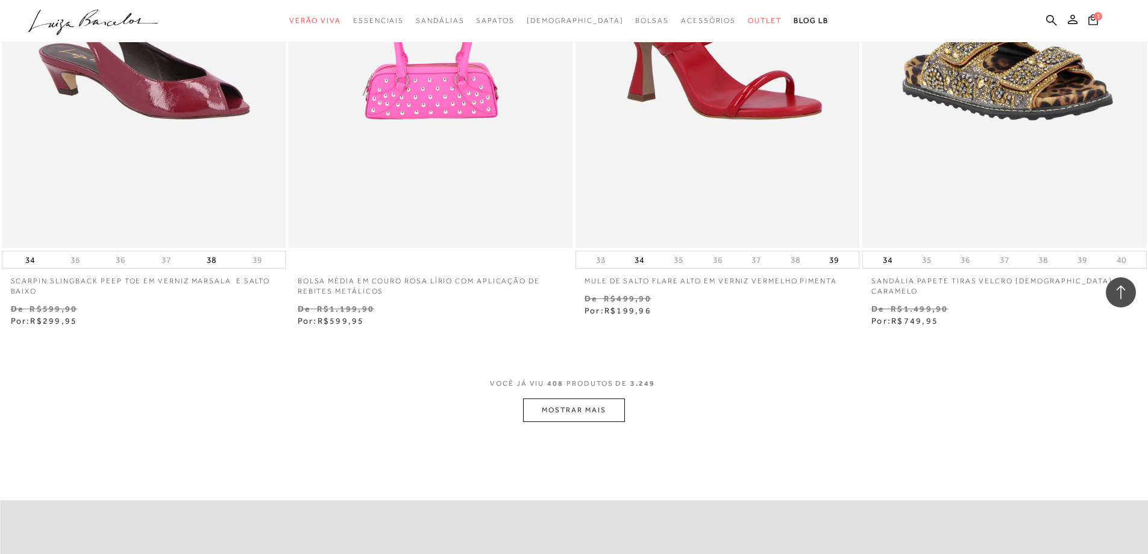
scroll to position [52468, 0]
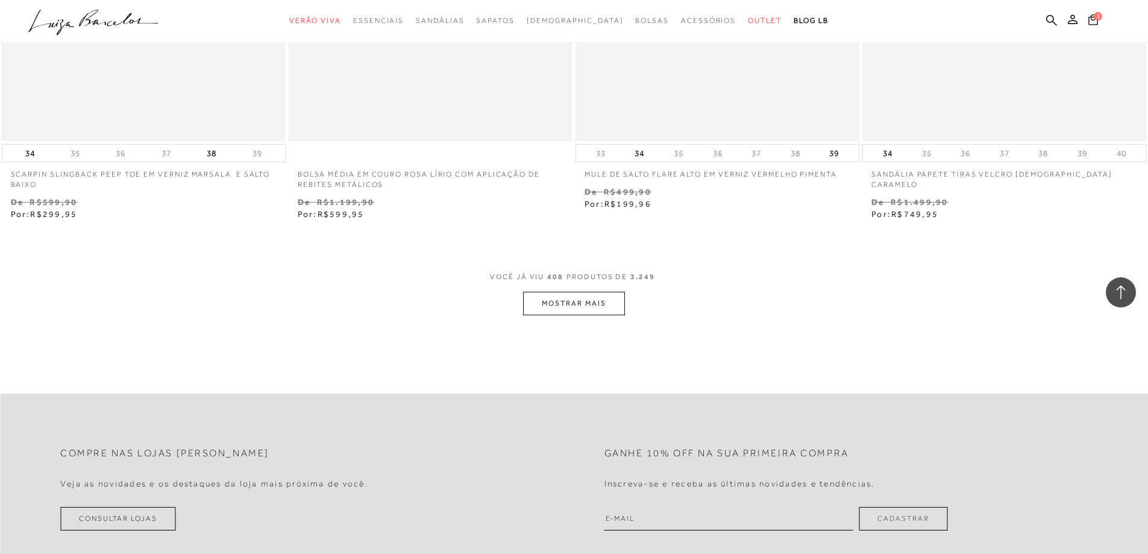
click at [576, 304] on button "MOSTRAR MAIS" at bounding box center [573, 303] width 101 height 23
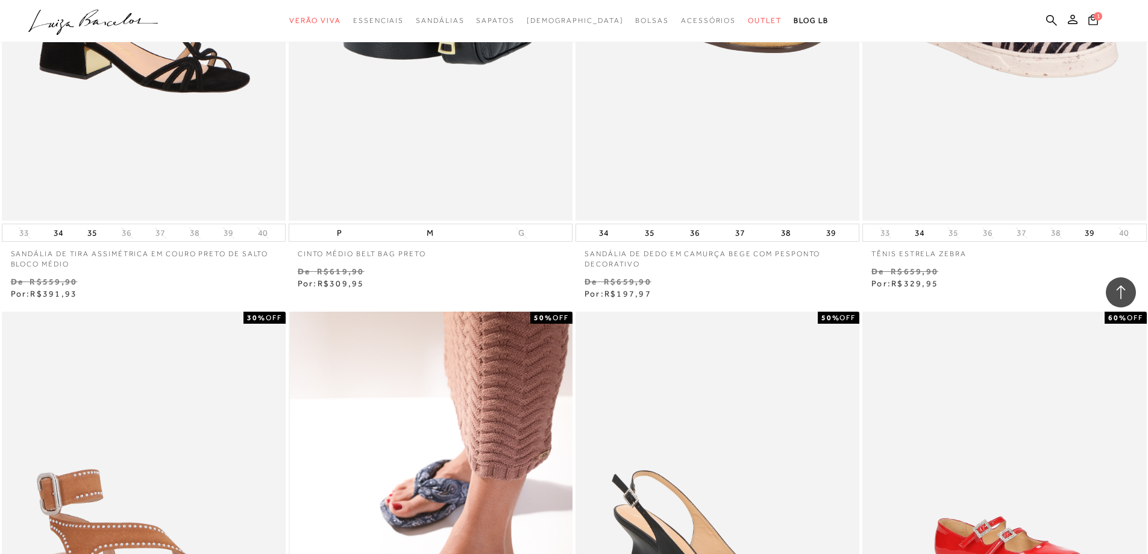
scroll to position [53251, 0]
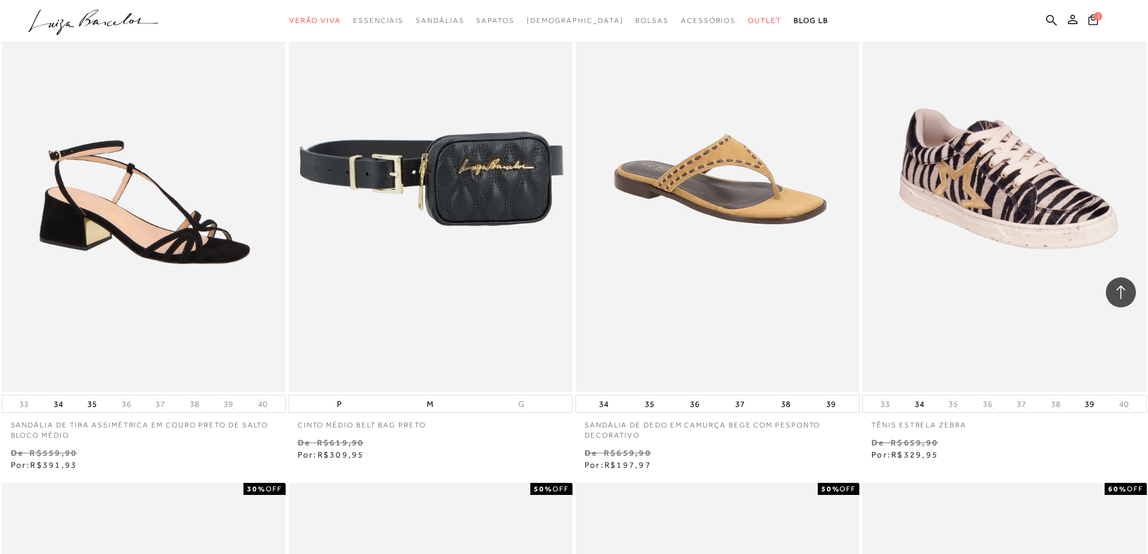
click at [438, 211] on img at bounding box center [431, 179] width 283 height 426
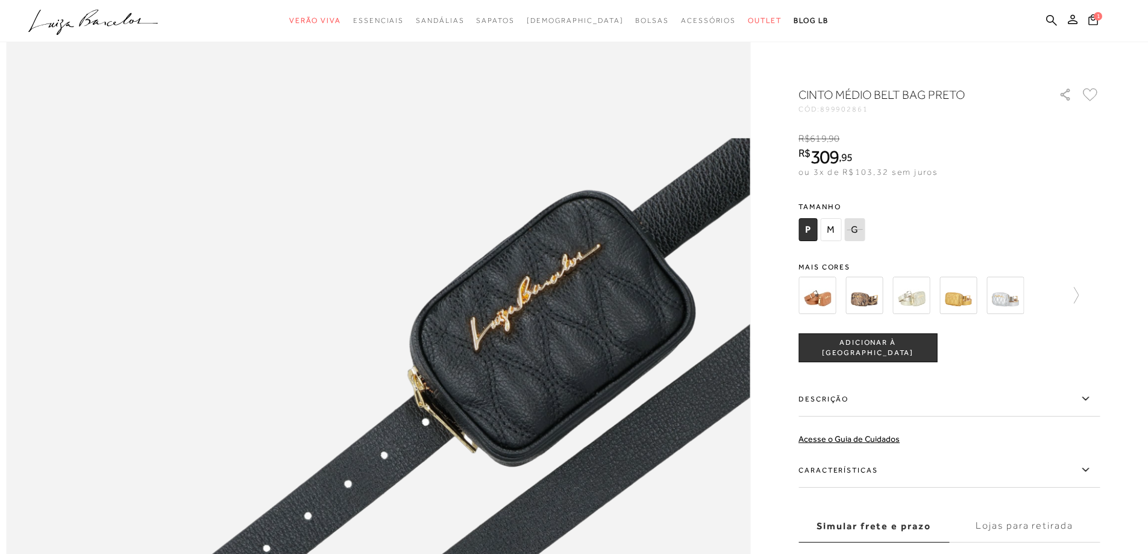
scroll to position [723, 0]
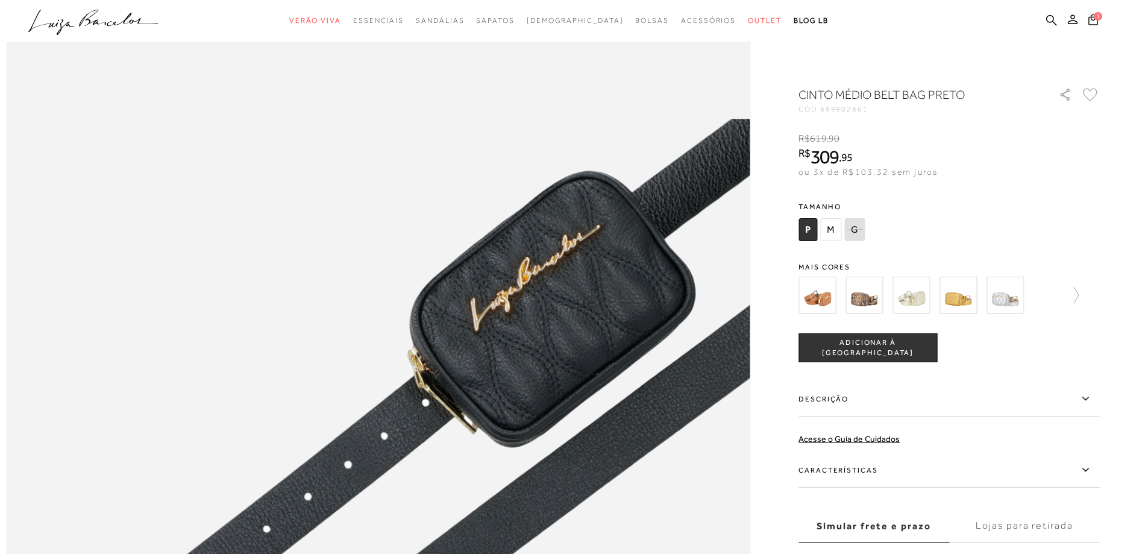
click at [855, 468] on label "Características" at bounding box center [948, 469] width 301 height 35
click at [0, 0] on input "Características" at bounding box center [0, 0] width 0 height 0
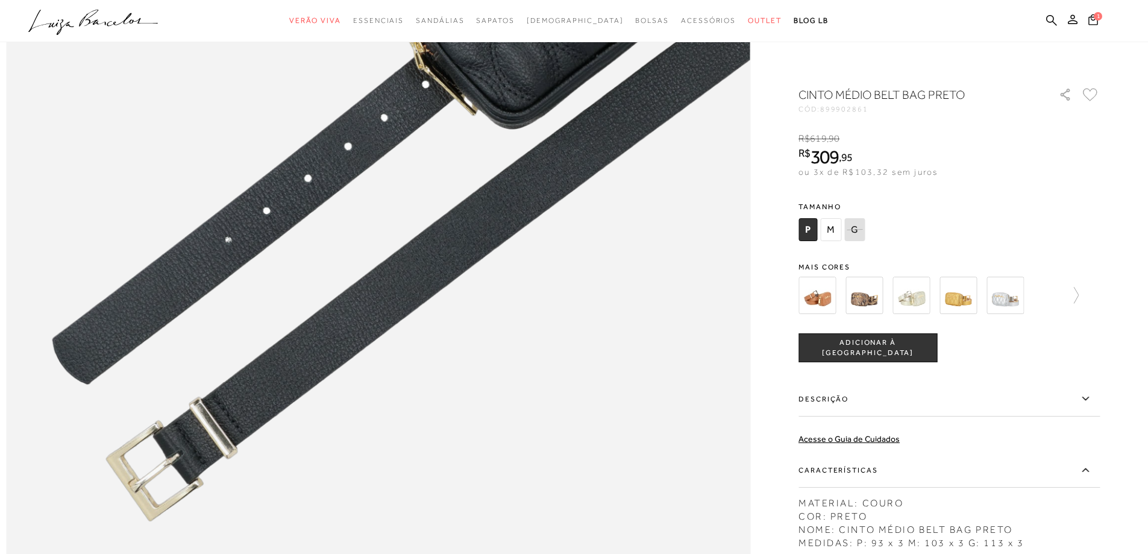
scroll to position [1145, 0]
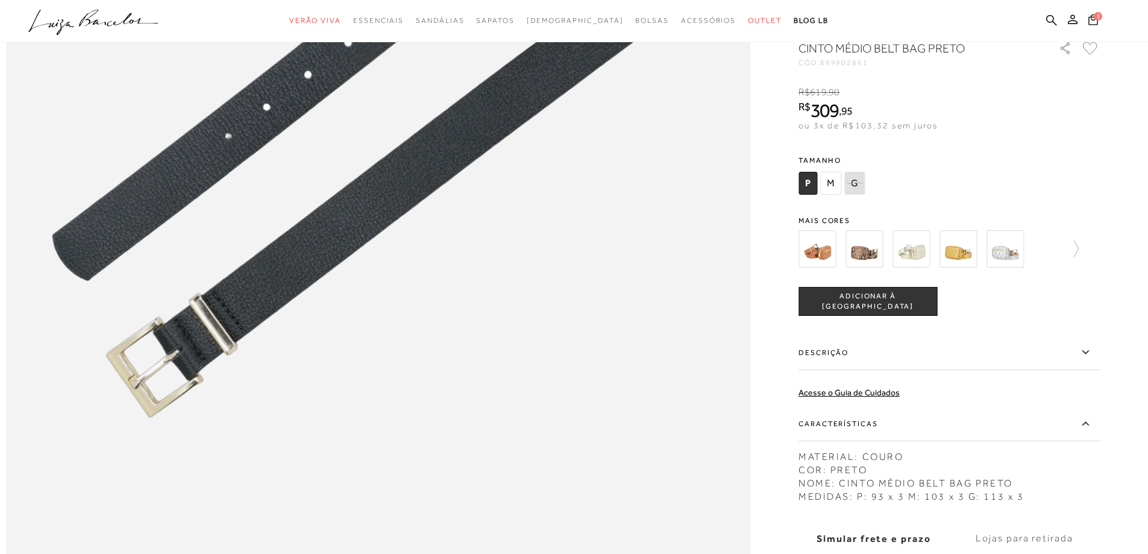
click at [822, 267] on img at bounding box center [816, 248] width 37 height 37
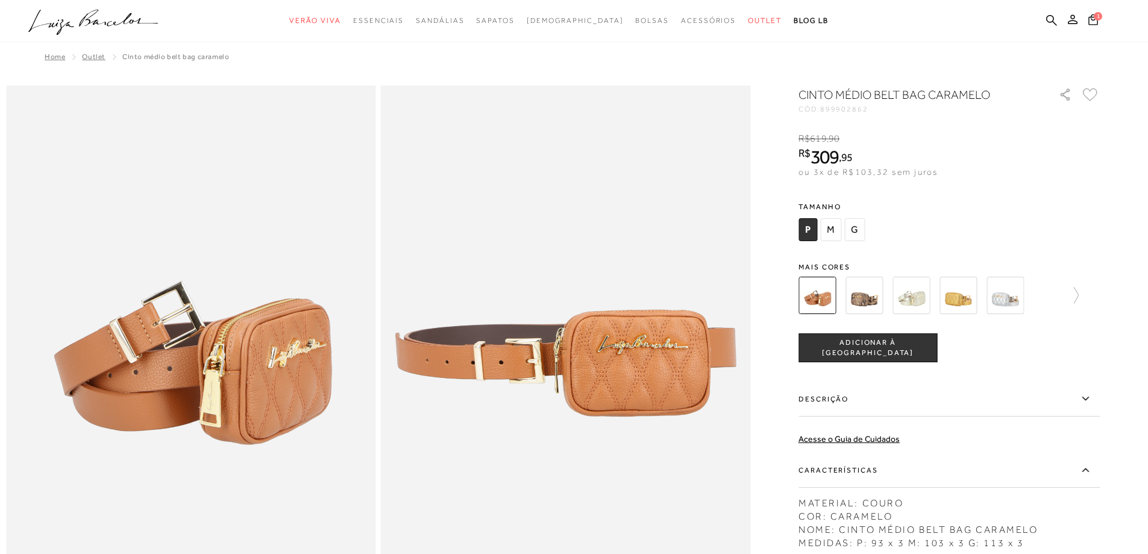
click at [963, 292] on img at bounding box center [957, 294] width 37 height 37
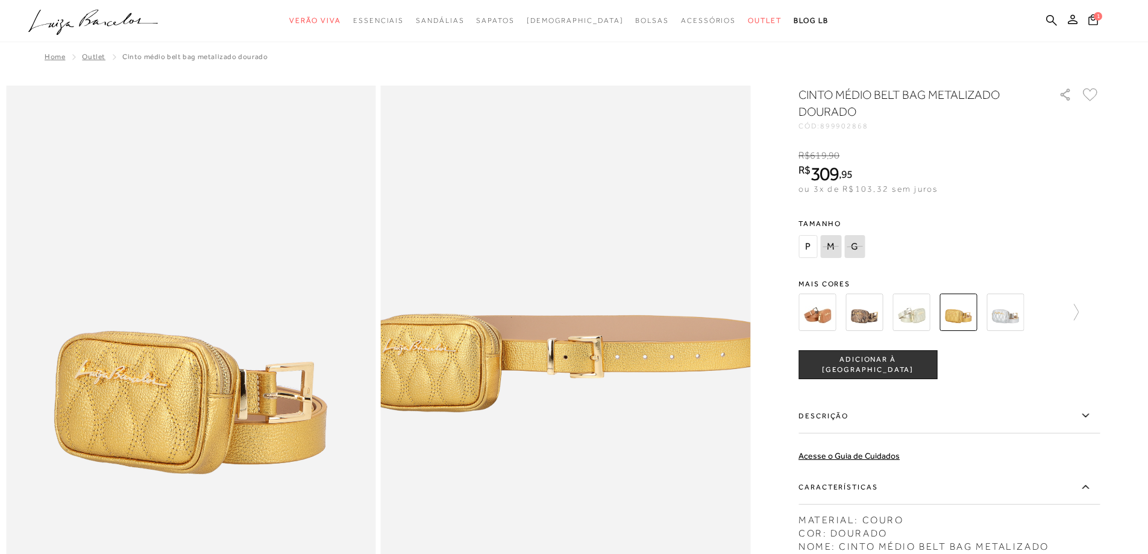
click at [1078, 267] on div "CINTO MÉDIO BELT BAG METALIZADO DOURADO CÓD: 899902868 × É necessário seleciona…" at bounding box center [948, 389] width 301 height 607
click at [1078, 313] on icon at bounding box center [1069, 312] width 17 height 17
click at [893, 313] on img at bounding box center [884, 311] width 37 height 37
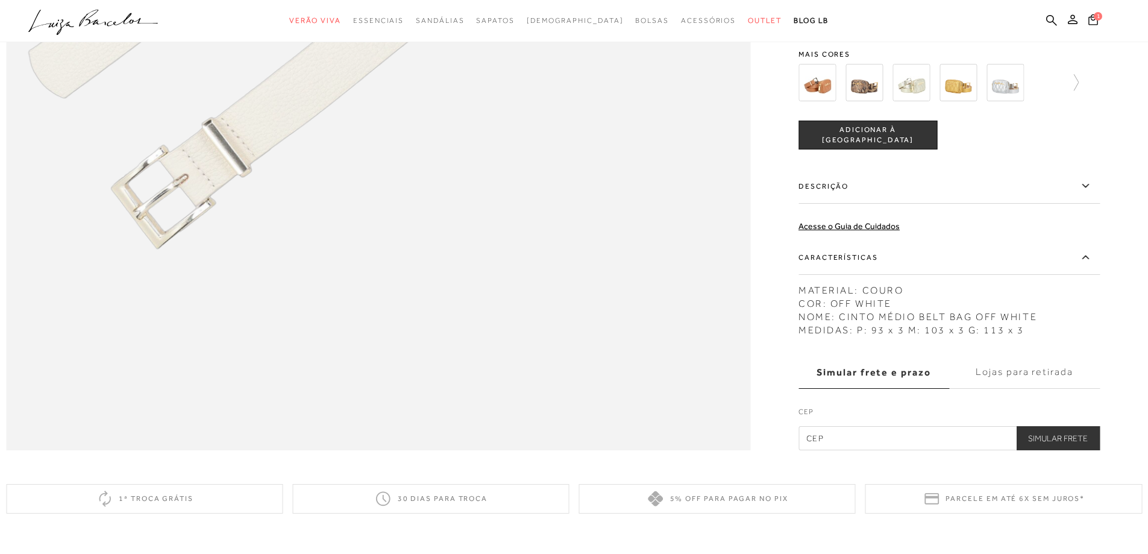
scroll to position [1205, 0]
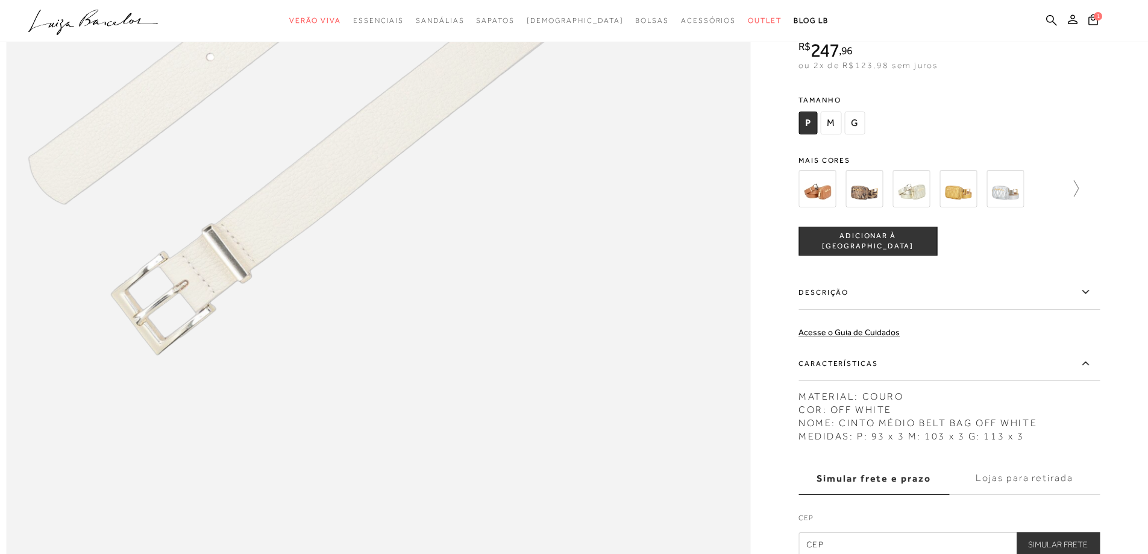
click at [1078, 196] on icon at bounding box center [1075, 188] width 5 height 16
click at [843, 207] on img at bounding box center [837, 188] width 37 height 37
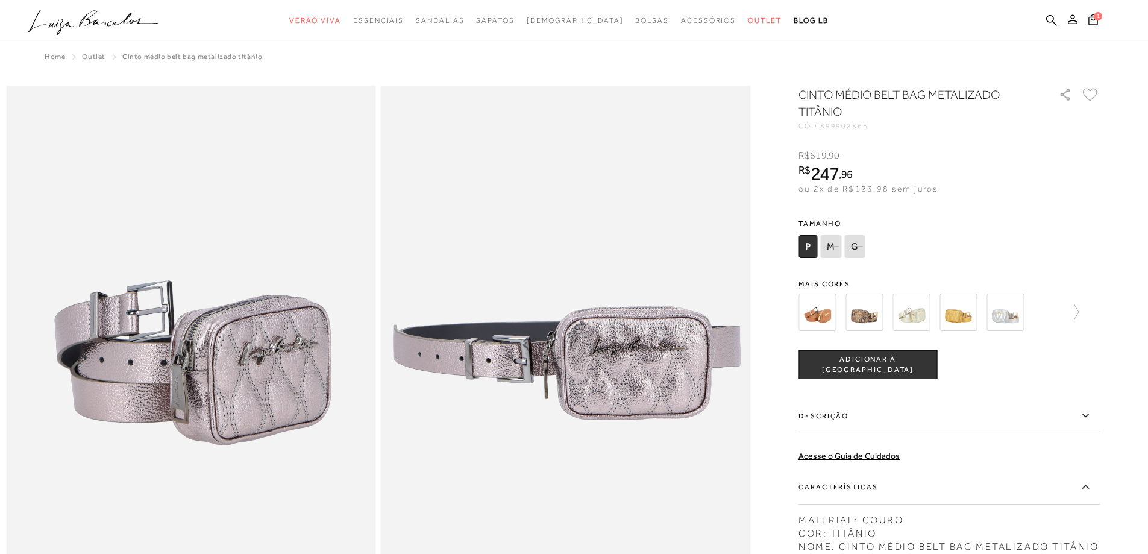
click at [1094, 20] on icon at bounding box center [1093, 19] width 10 height 11
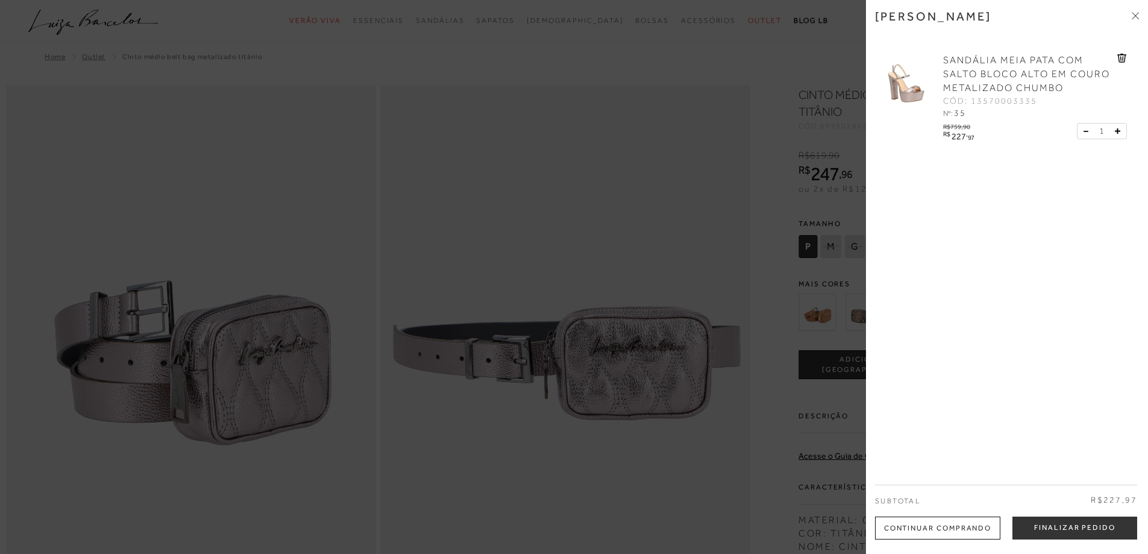
click at [905, 90] on img at bounding box center [905, 84] width 60 height 60
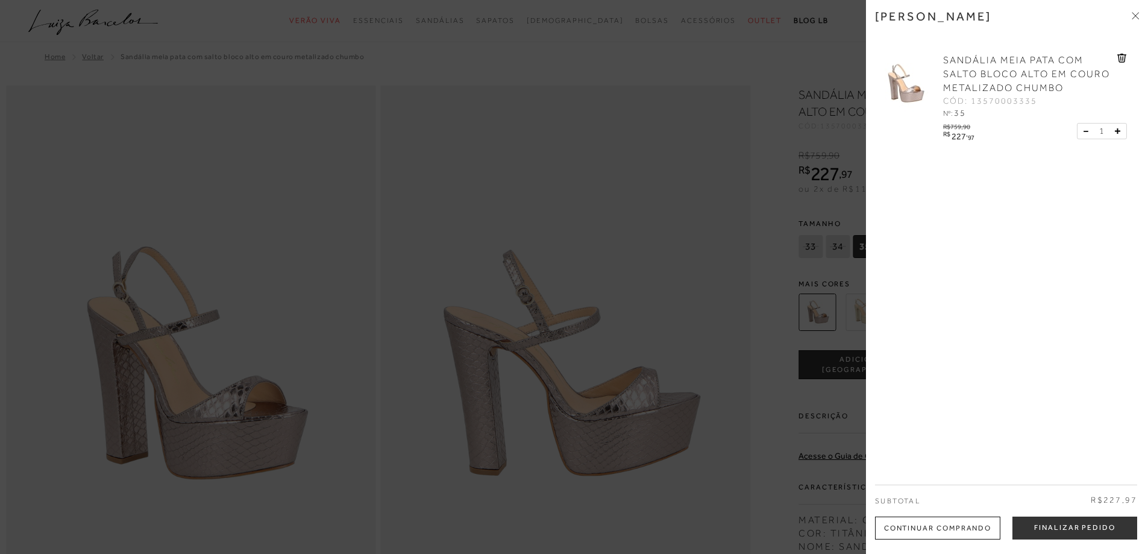
click at [989, 75] on span "SANDÁLIA MEIA PATA COM SALTO BLOCO ALTO EM COURO METALIZADO CHUMBO" at bounding box center [1026, 74] width 167 height 39
click at [995, 86] on span "SANDÁLIA MEIA PATA COM SALTO BLOCO ALTO EM COURO METALIZADO CHUMBO" at bounding box center [1026, 74] width 167 height 39
click at [999, 59] on span "SANDÁLIA MEIA PATA COM SALTO BLOCO ALTO EM COURO METALIZADO CHUMBO" at bounding box center [1026, 74] width 167 height 39
click at [593, 199] on div at bounding box center [574, 277] width 1148 height 554
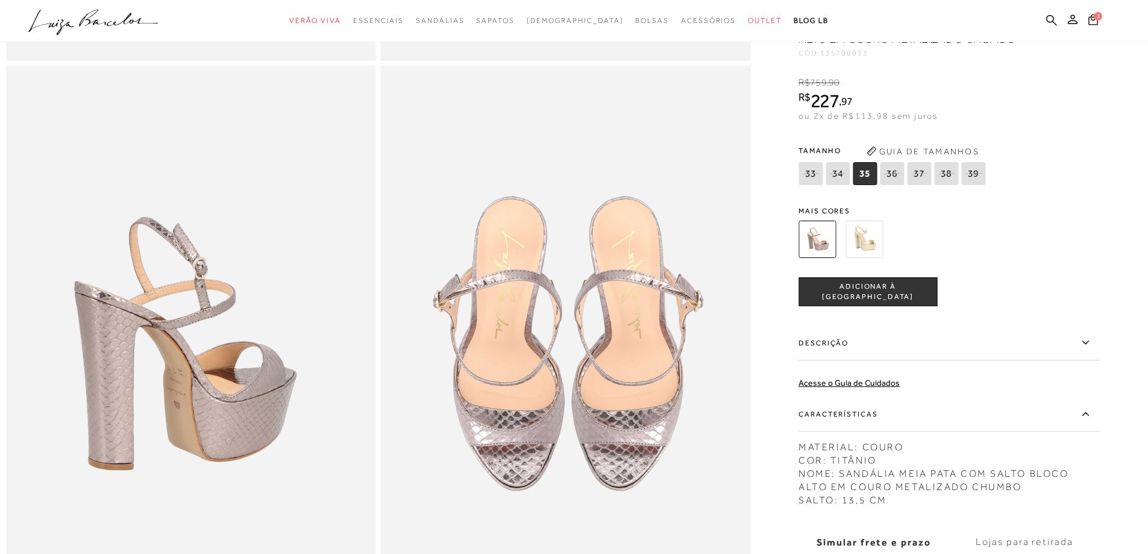
scroll to position [723, 0]
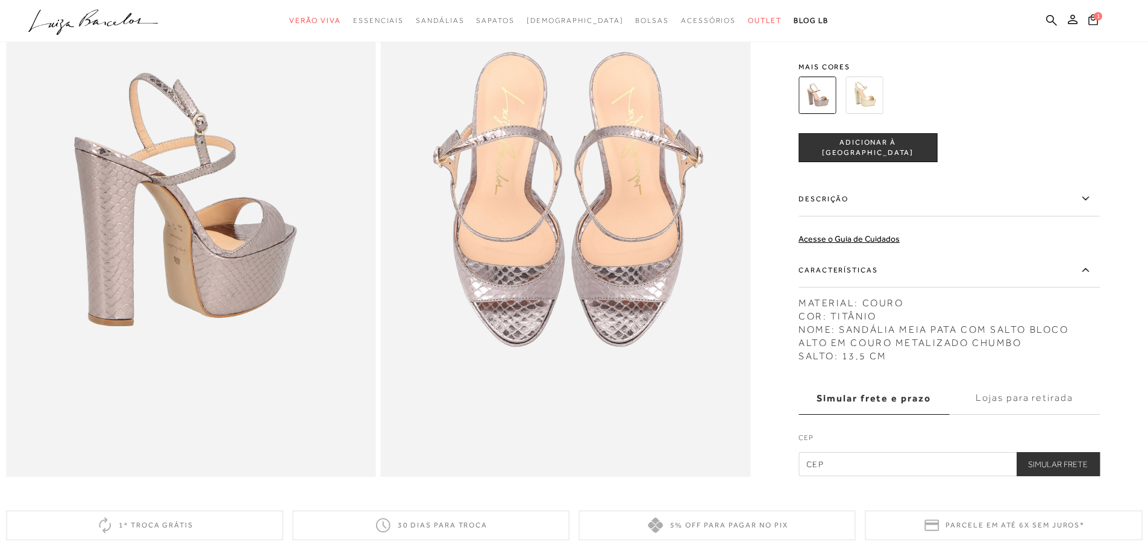
click at [870, 409] on label "Simular frete e prazo" at bounding box center [873, 398] width 151 height 33
click at [0, 0] on input "Simular frete e prazo" at bounding box center [0, 0] width 0 height 0
click at [860, 476] on input "text" at bounding box center [948, 464] width 301 height 24
type input "80240-050"
click at [1051, 473] on button "Simular Frete" at bounding box center [1058, 464] width 84 height 24
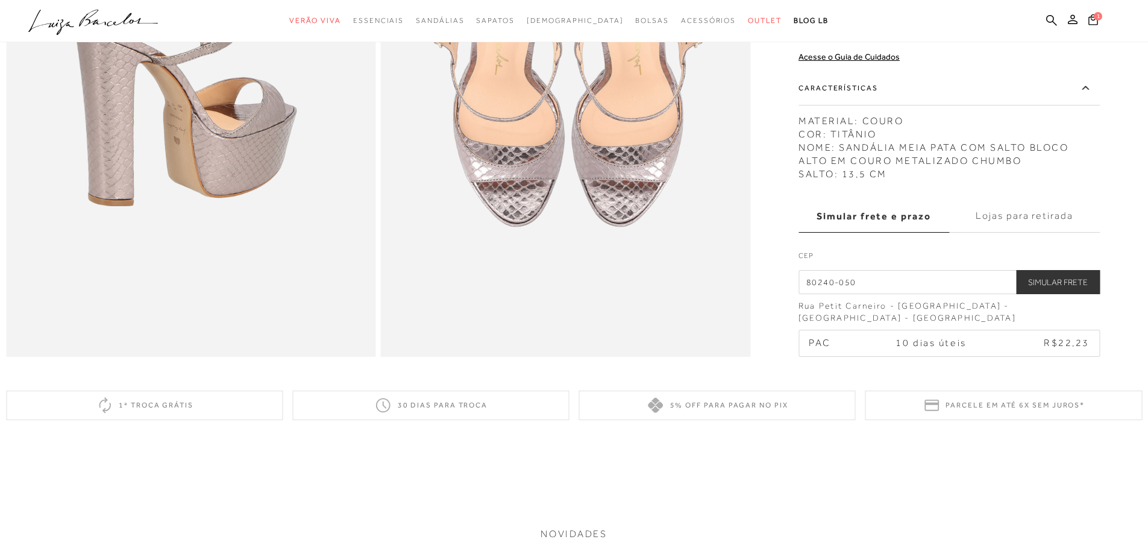
scroll to position [843, 0]
click at [1033, 355] on td "R$22,23" at bounding box center [1048, 342] width 99 height 25
click at [1076, 348] on span "R$22,23" at bounding box center [1066, 342] width 46 height 11
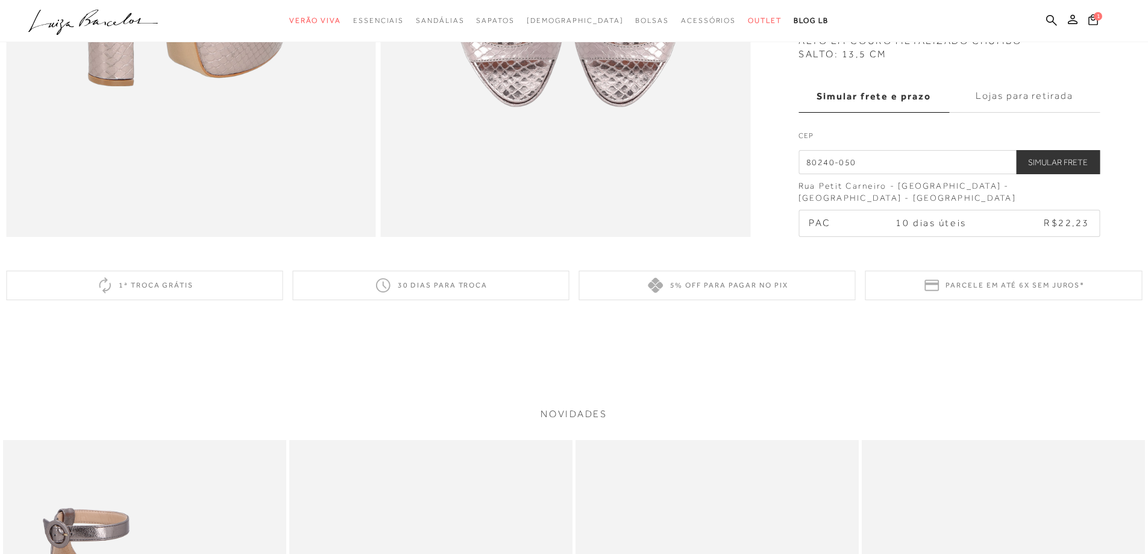
scroll to position [964, 0]
click at [1066, 227] on span "R$22,23" at bounding box center [1066, 221] width 46 height 11
click at [909, 234] on td "10 dias úteis" at bounding box center [930, 221] width 137 height 25
drag, startPoint x: 852, startPoint y: 239, endPoint x: 801, endPoint y: 232, distance: 51.7
click at [845, 234] on td "PAC" at bounding box center [830, 221] width 63 height 25
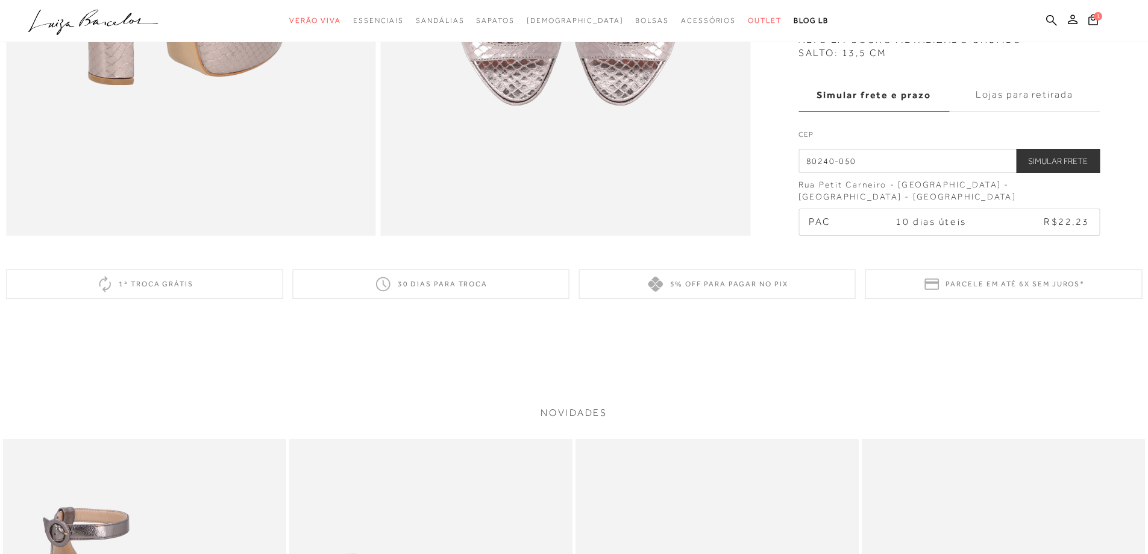
drag, startPoint x: 801, startPoint y: 232, endPoint x: 819, endPoint y: 235, distance: 18.9
click at [819, 227] on span "PAC" at bounding box center [819, 221] width 22 height 11
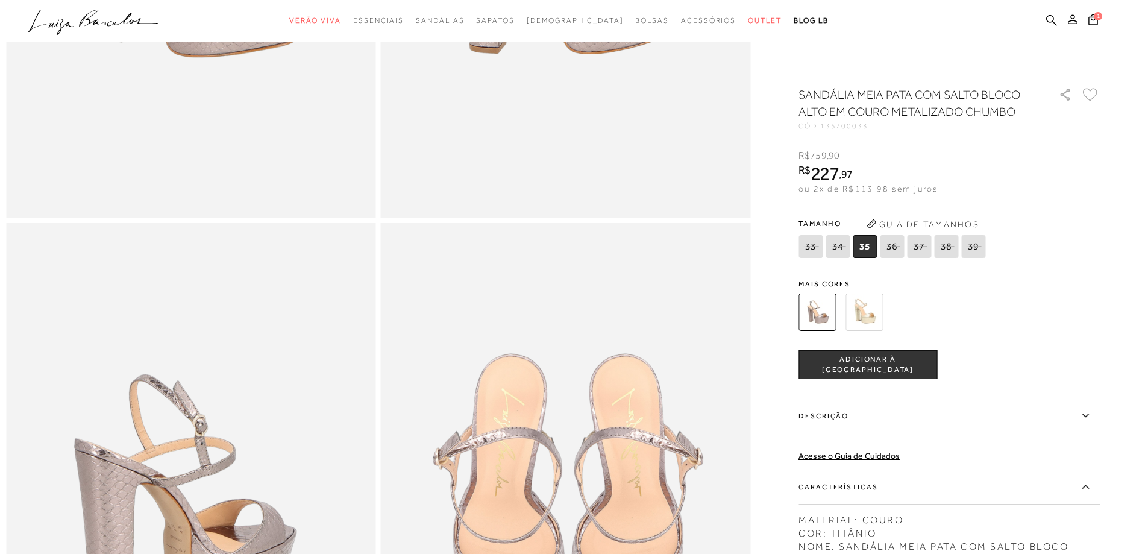
scroll to position [0, 0]
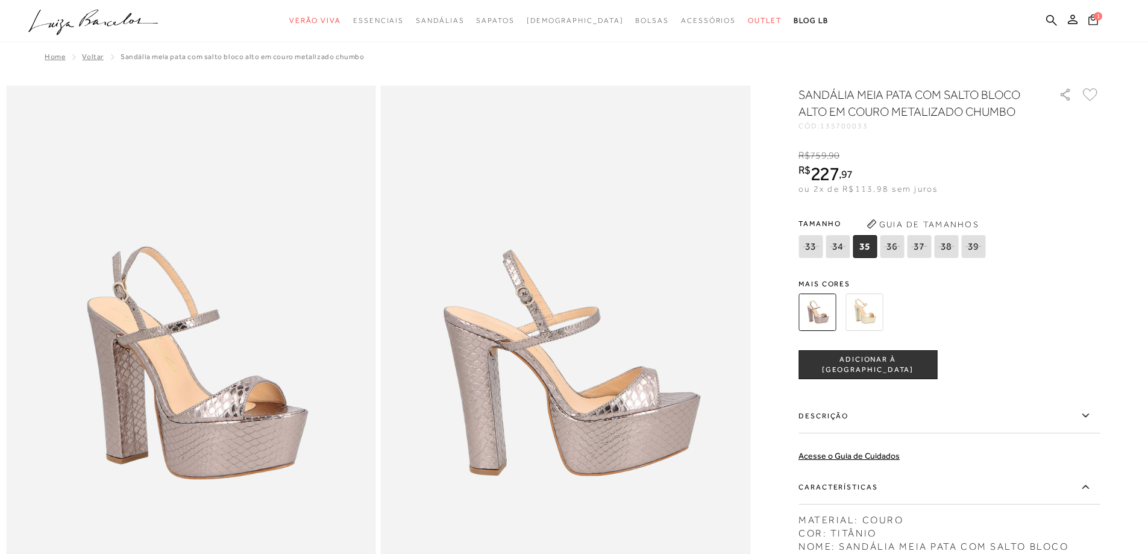
click at [1095, 19] on span "1" at bounding box center [1097, 16] width 8 height 8
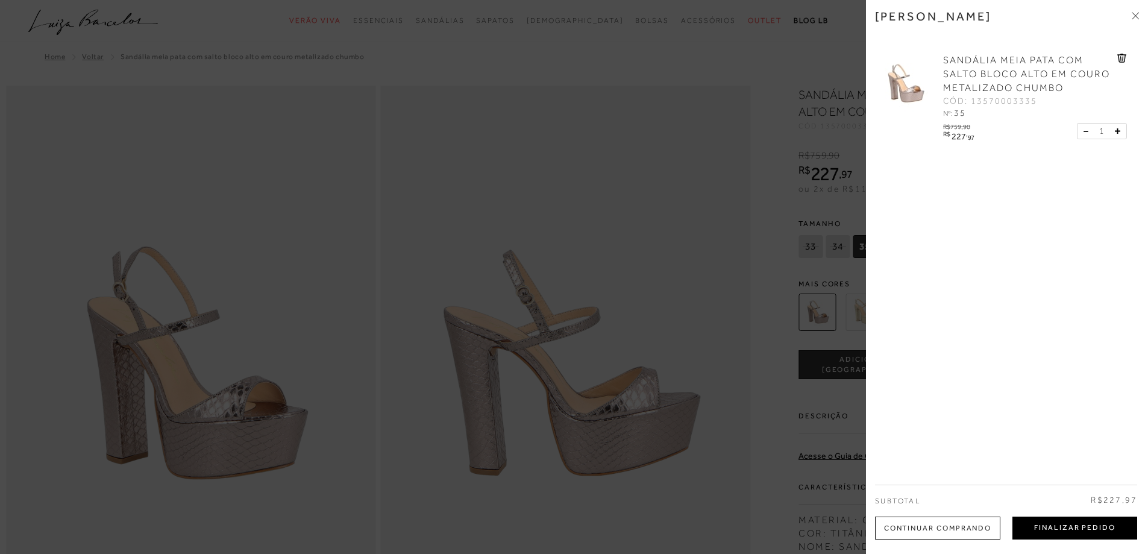
click at [1076, 524] on button "Finalizar Pedido" at bounding box center [1074, 527] width 125 height 23
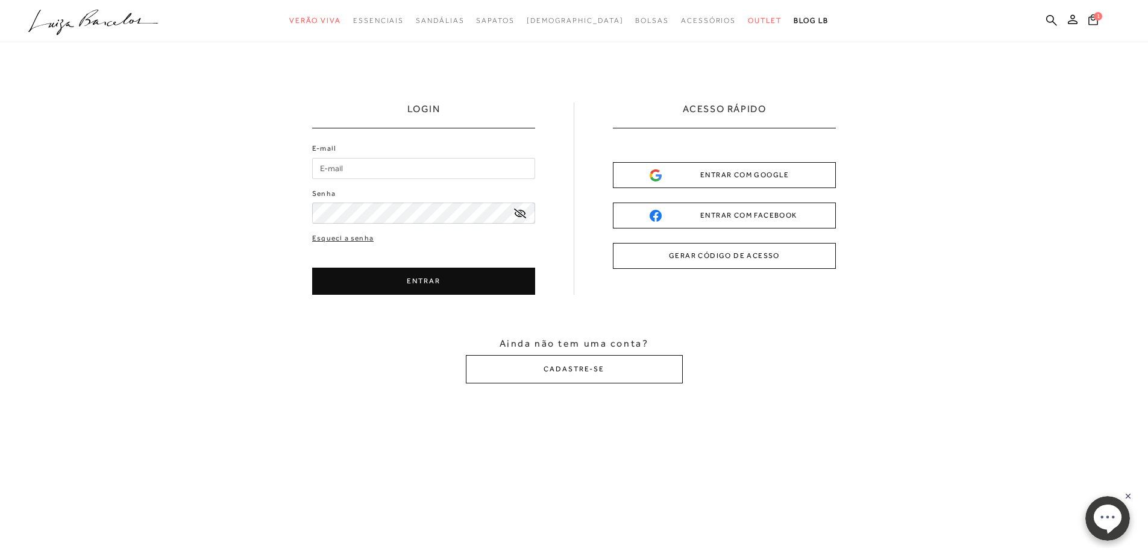
click at [737, 173] on div "ENTRAR COM GOOGLE" at bounding box center [723, 175] width 149 height 13
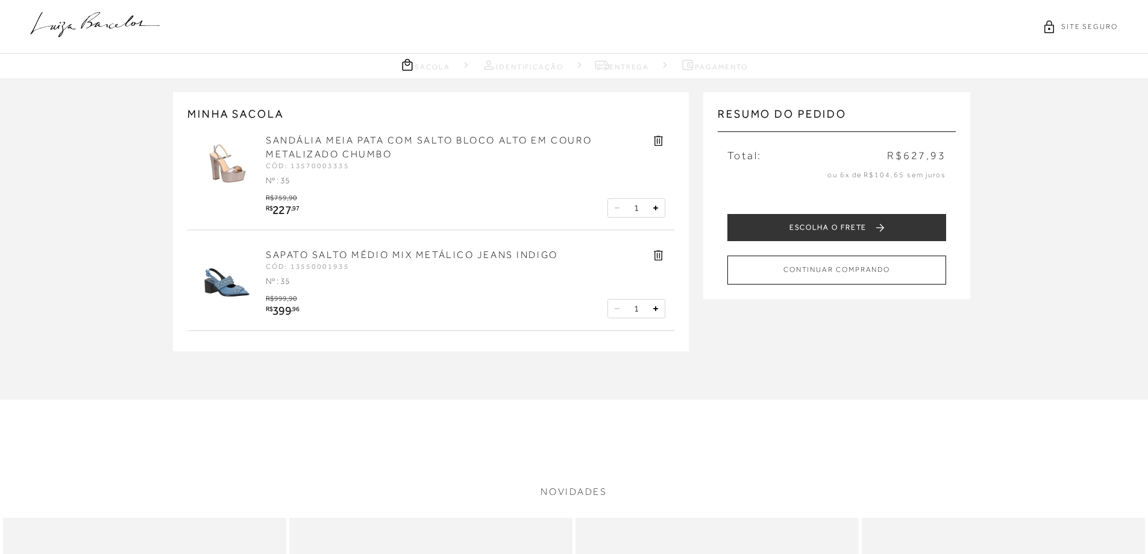
click at [658, 257] on icon at bounding box center [658, 255] width 14 height 14
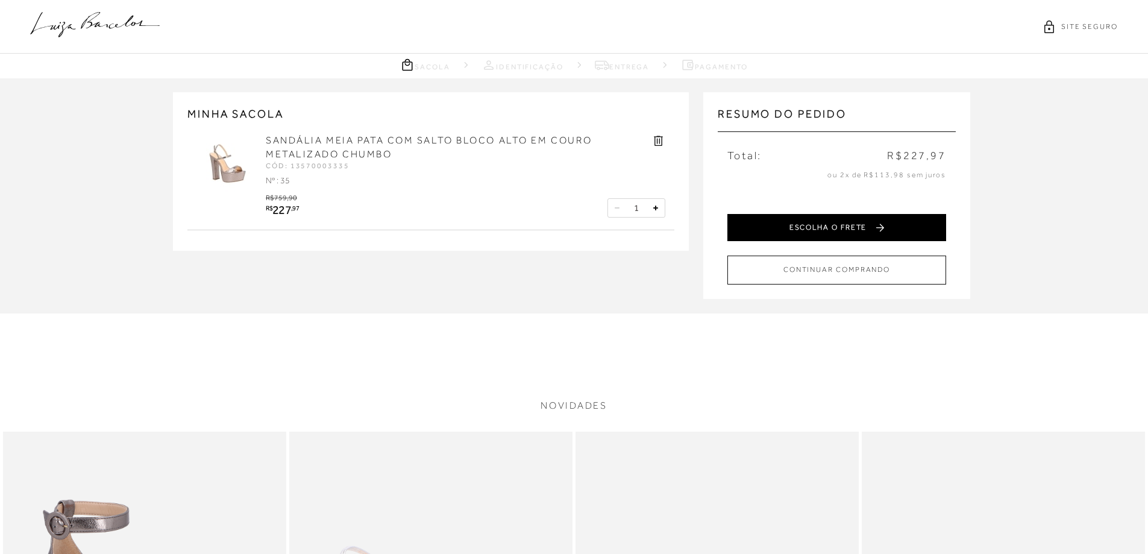
click at [825, 228] on button "ESCOLHA O FRETE" at bounding box center [836, 227] width 219 height 27
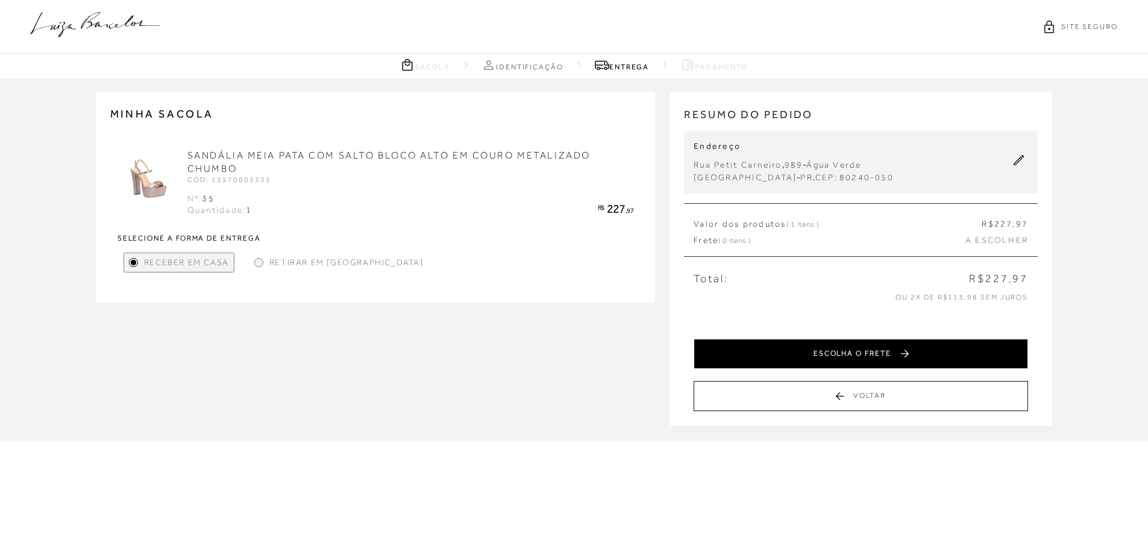
click at [843, 354] on button "ESCOLHA O FRETE" at bounding box center [860, 354] width 334 height 30
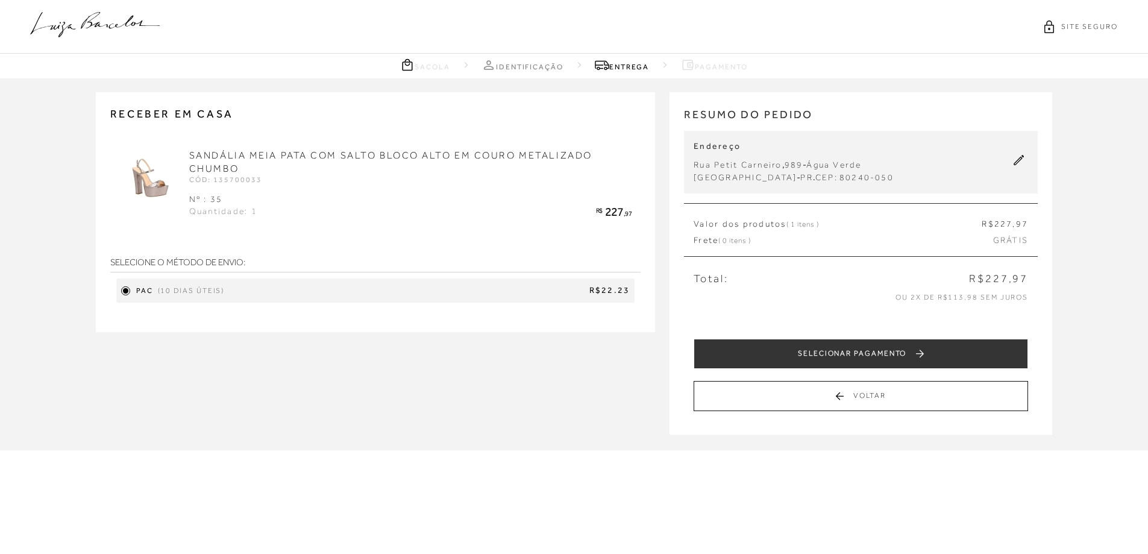
click at [472, 293] on span "R$22.23" at bounding box center [429, 290] width 401 height 12
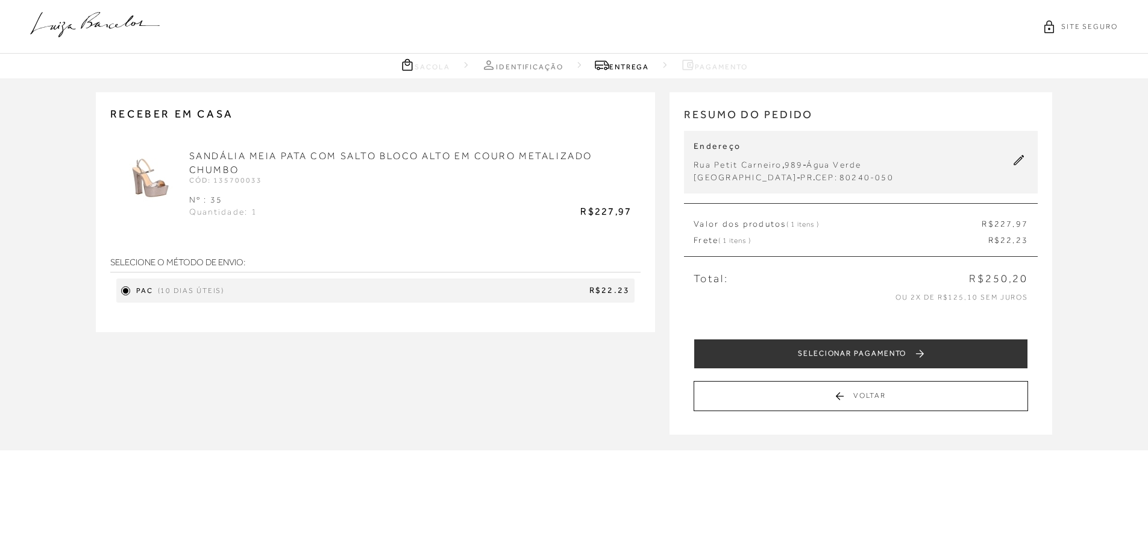
click at [472, 293] on span "R$22.23" at bounding box center [429, 290] width 401 height 12
click at [1006, 225] on span "227" at bounding box center [1003, 224] width 19 height 10
click at [115, 25] on icon at bounding box center [95, 24] width 130 height 25
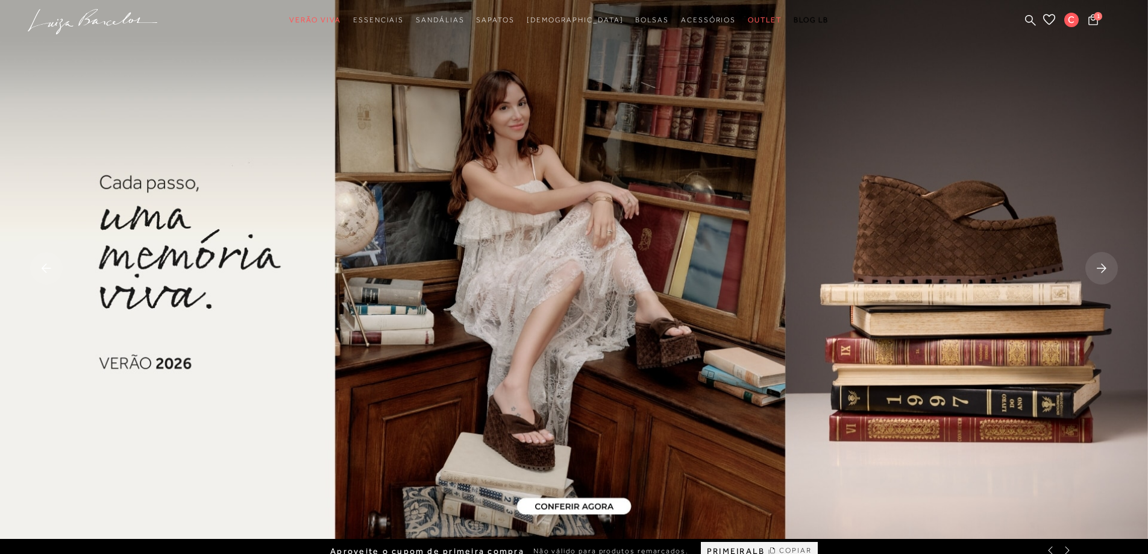
click at [457, 286] on img at bounding box center [574, 269] width 1148 height 539
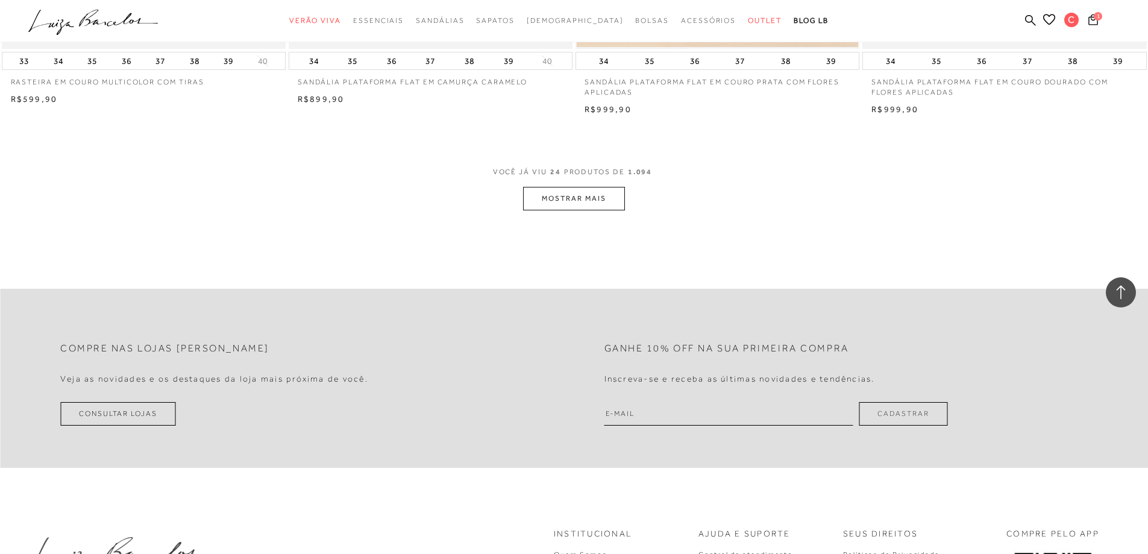
scroll to position [3132, 0]
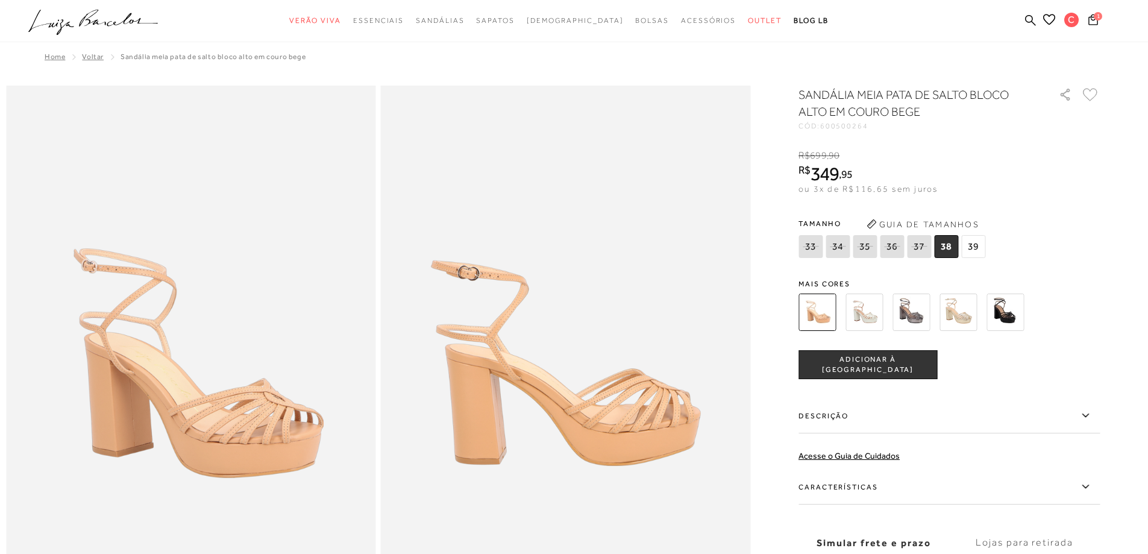
click at [957, 311] on img at bounding box center [957, 311] width 37 height 37
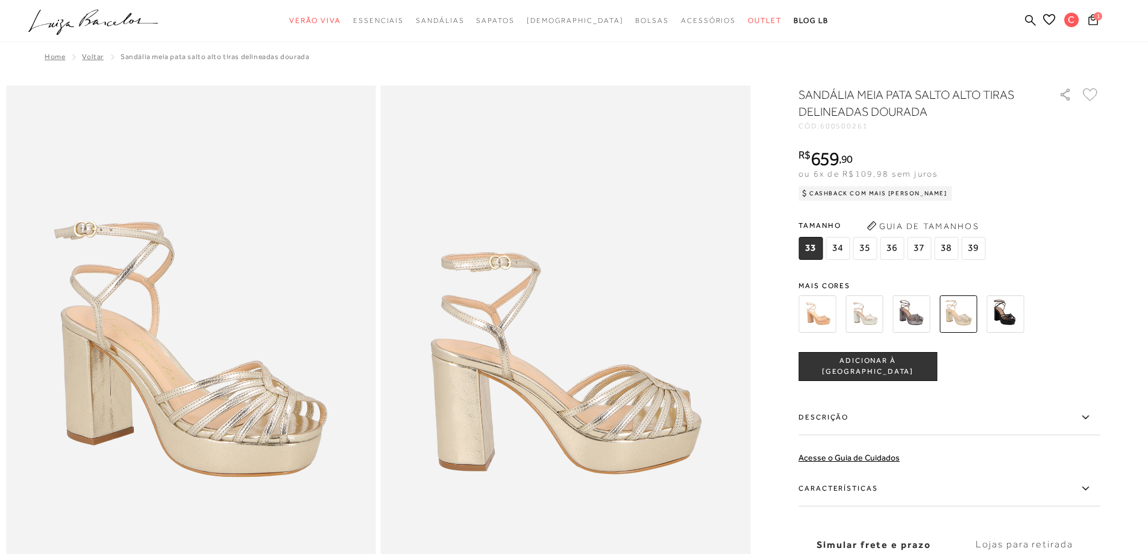
click at [867, 248] on span "35" at bounding box center [864, 248] width 24 height 23
click at [872, 316] on img at bounding box center [863, 313] width 37 height 37
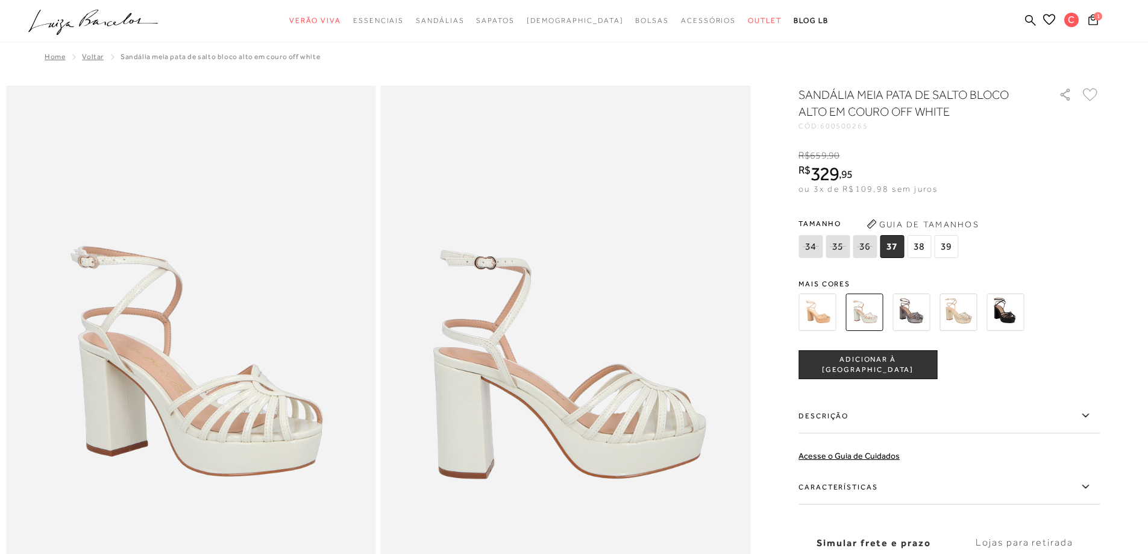
click at [958, 312] on img at bounding box center [957, 311] width 37 height 37
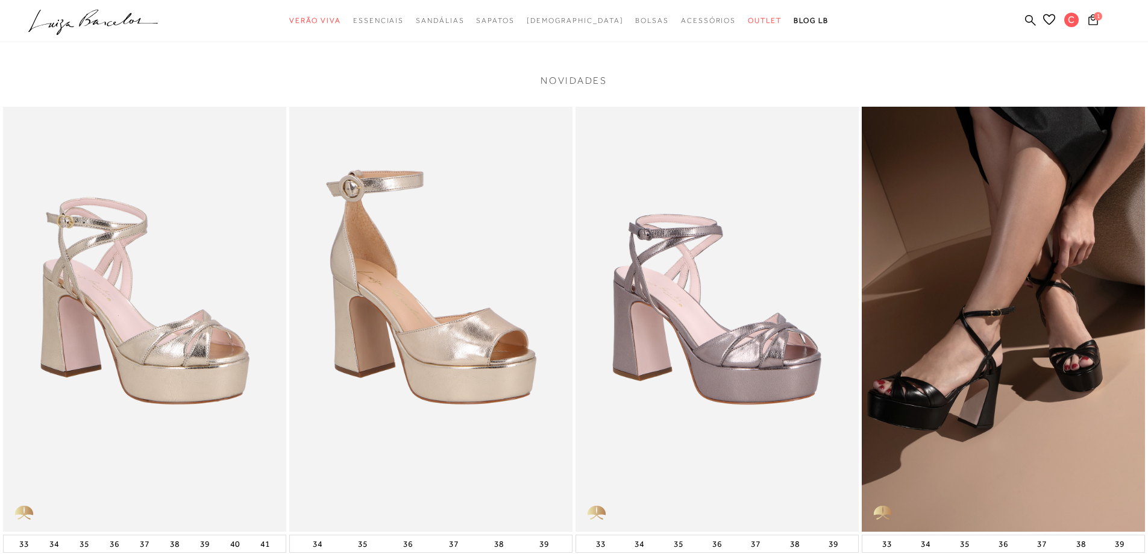
scroll to position [2410, 0]
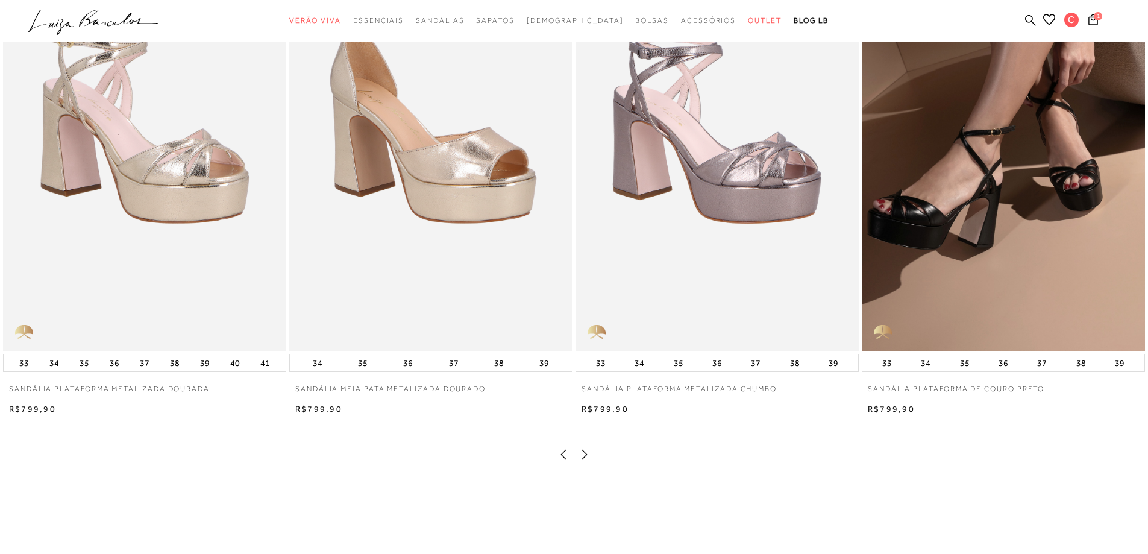
click at [152, 213] on img at bounding box center [144, 138] width 283 height 425
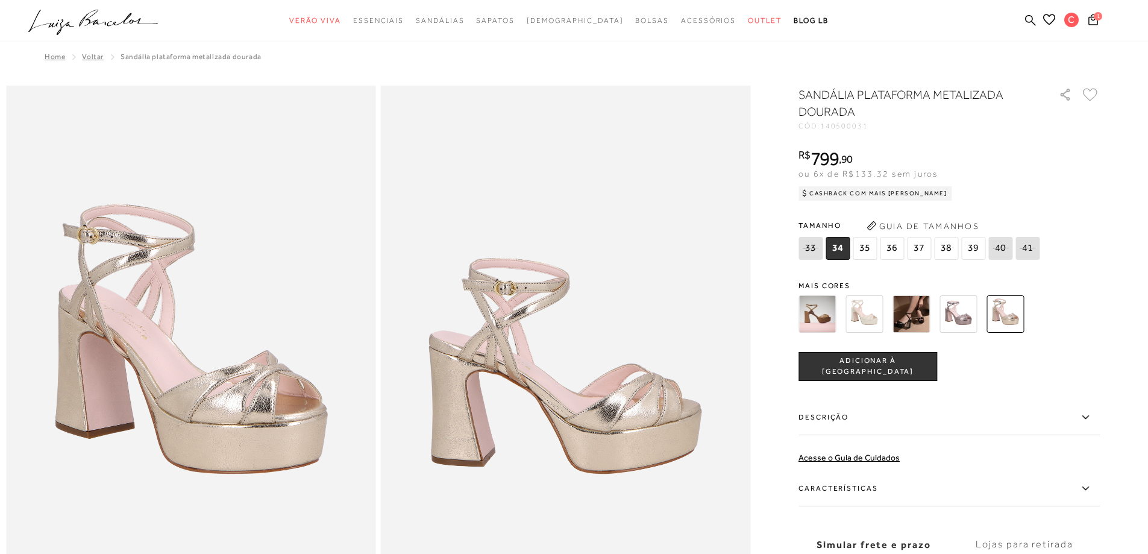
click at [968, 314] on img at bounding box center [957, 313] width 37 height 37
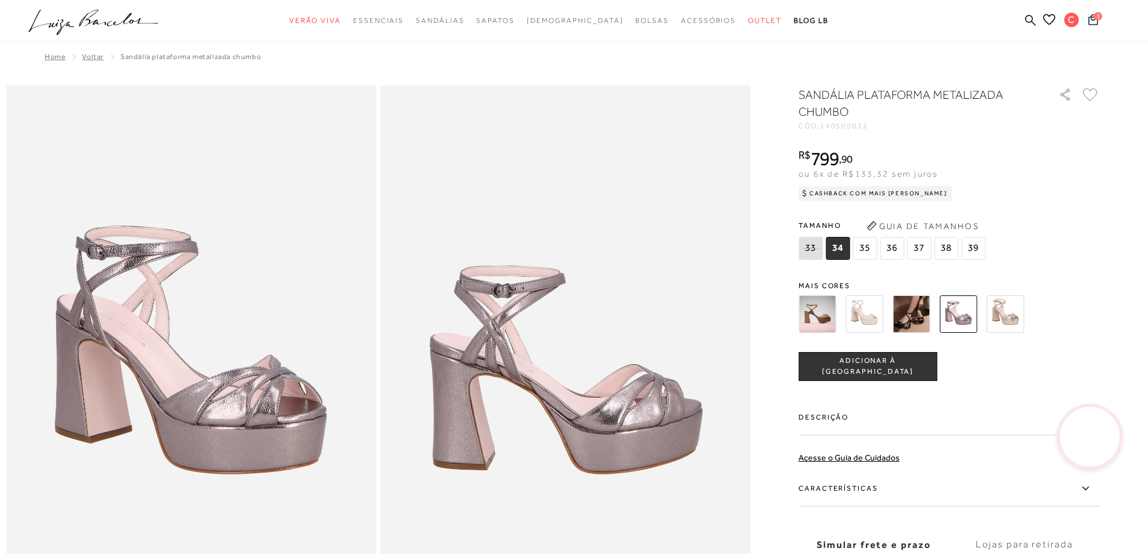
click at [1096, 443] on video at bounding box center [1089, 436] width 57 height 57
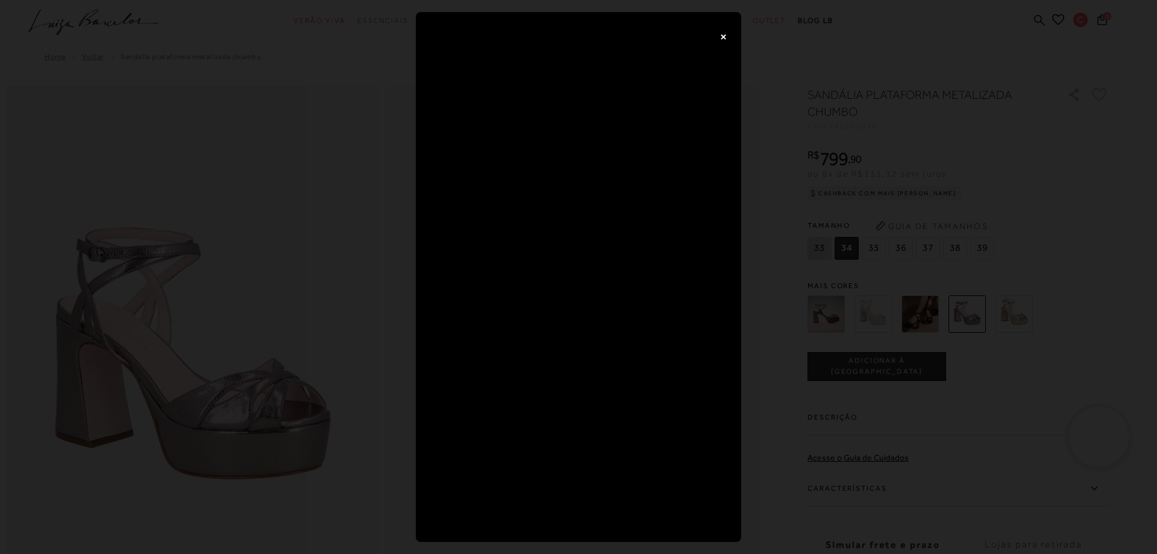
click at [720, 39] on button "×" at bounding box center [723, 36] width 24 height 24
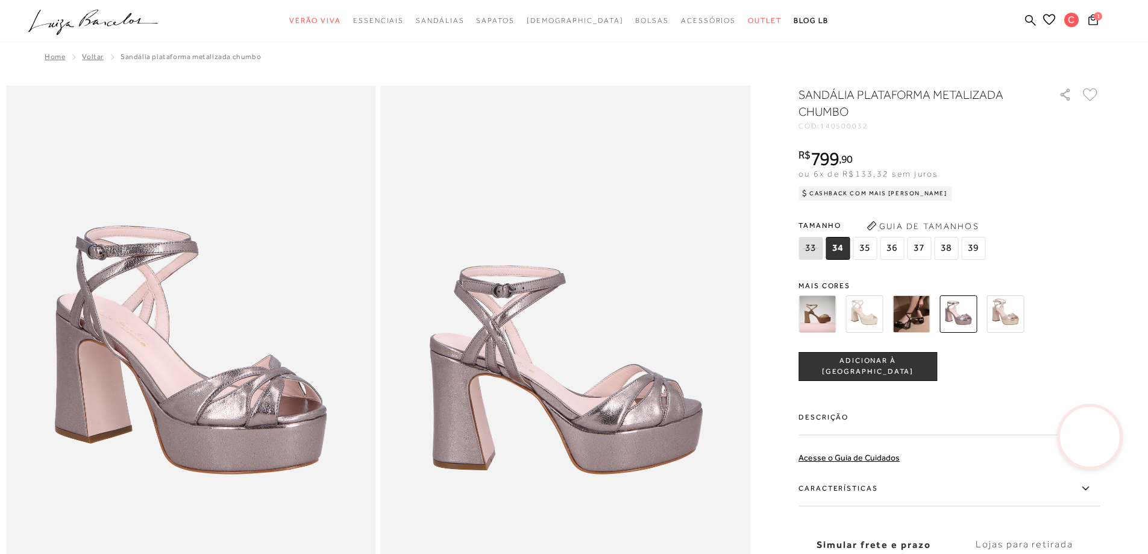
click at [1007, 310] on img at bounding box center [1004, 313] width 37 height 37
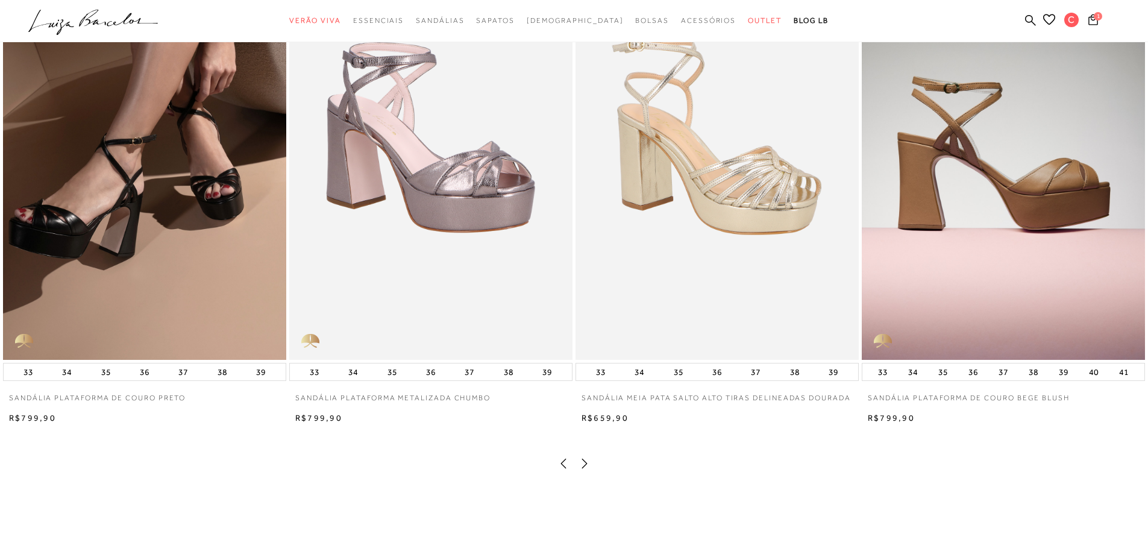
scroll to position [2470, 0]
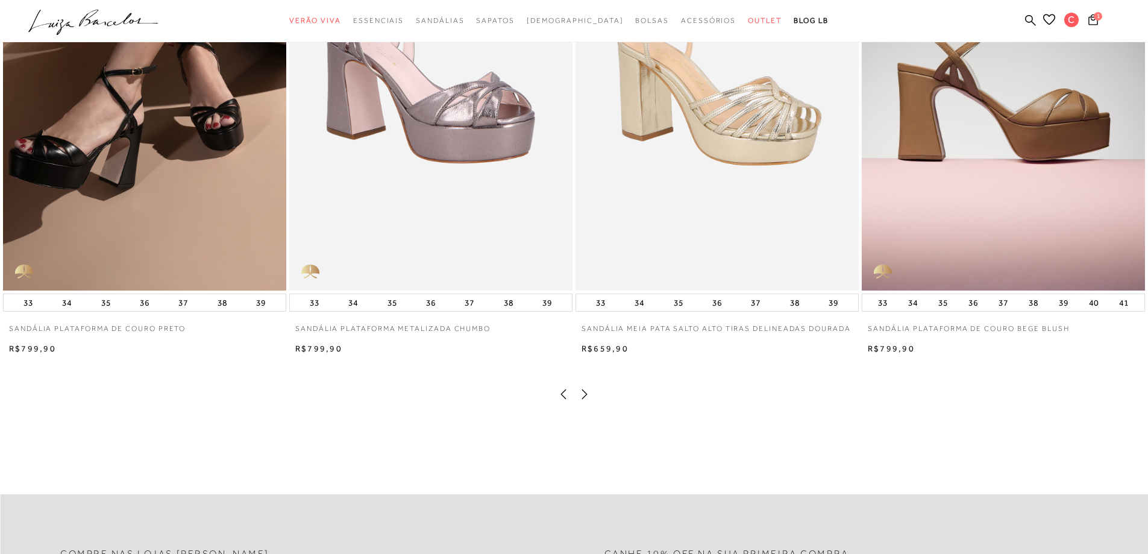
click at [583, 400] on icon at bounding box center [584, 394] width 12 height 12
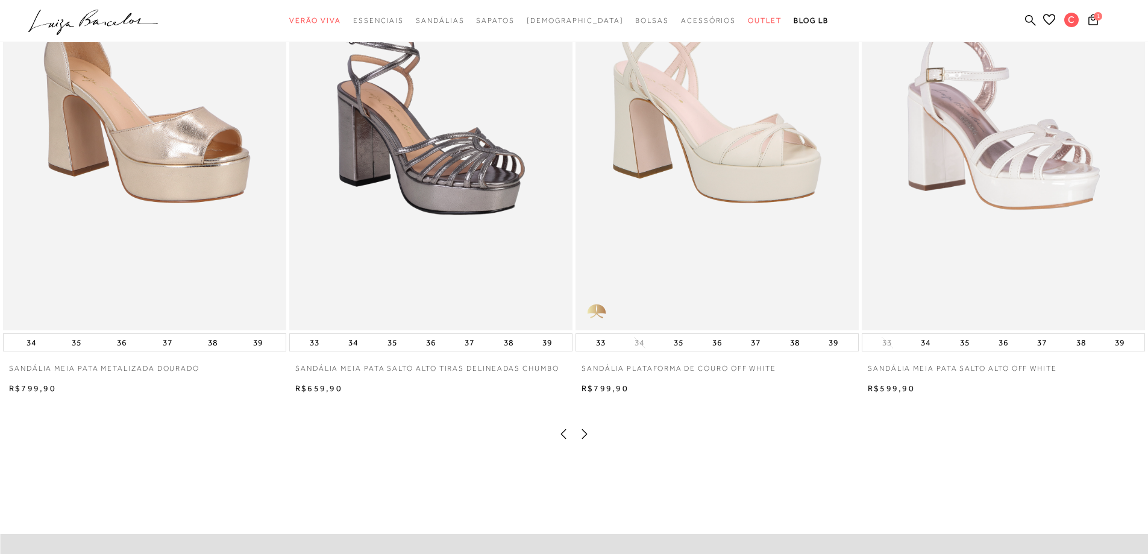
scroll to position [2349, 0]
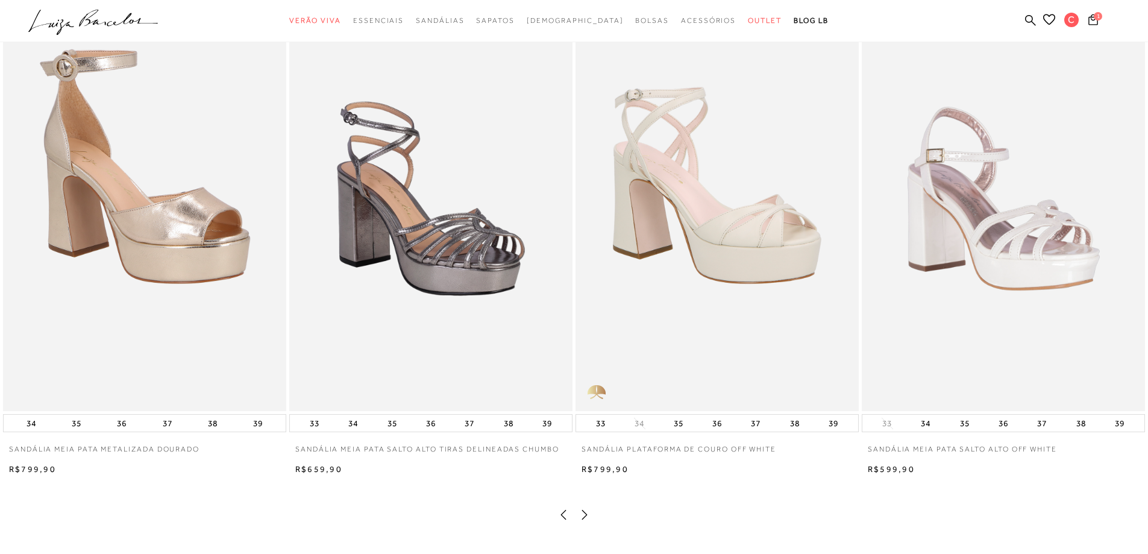
click at [133, 215] on img at bounding box center [144, 198] width 283 height 425
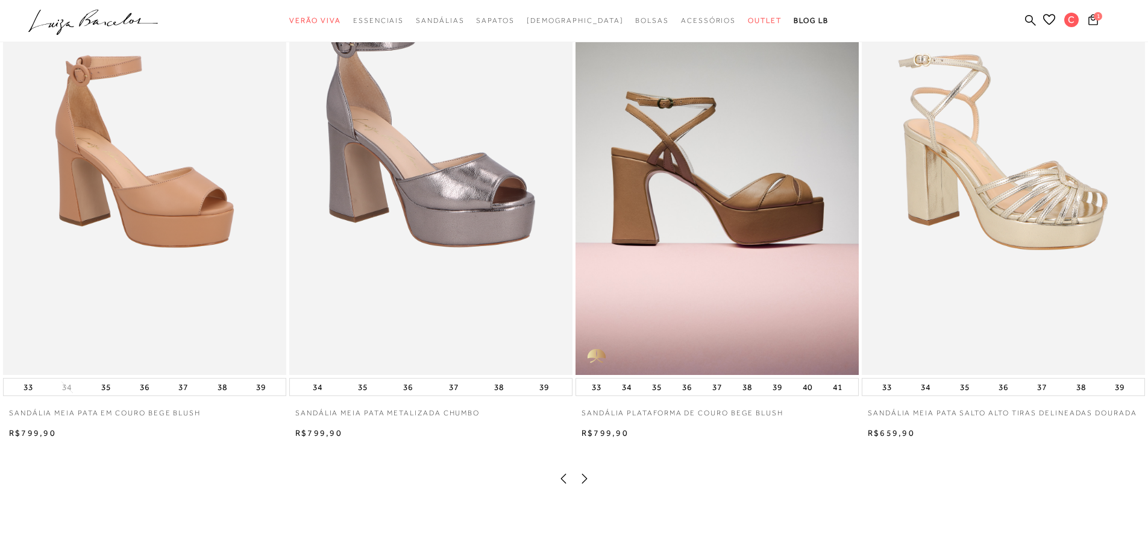
scroll to position [2711, 0]
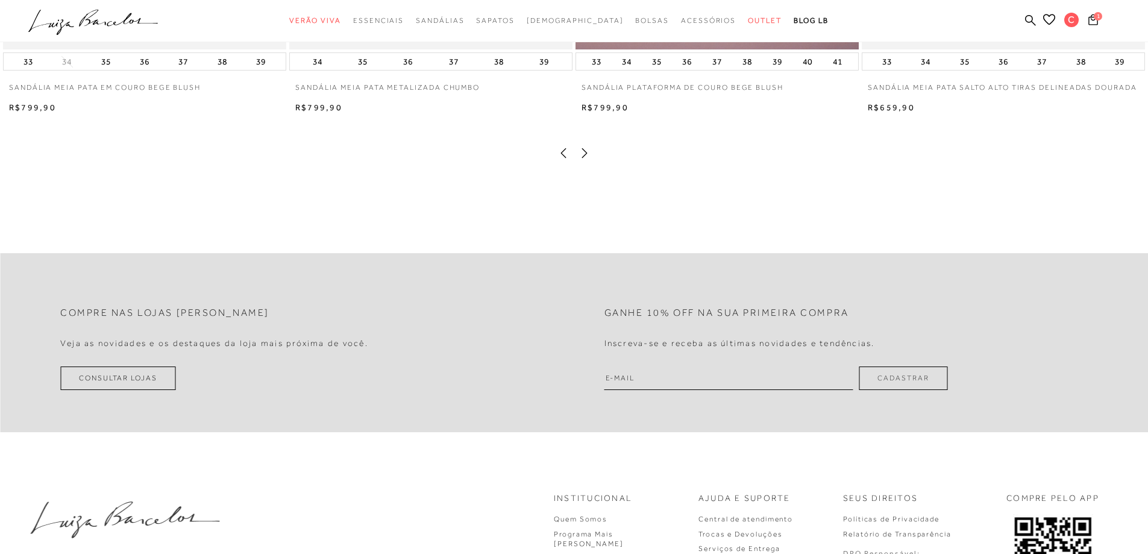
click at [586, 158] on icon at bounding box center [584, 153] width 5 height 10
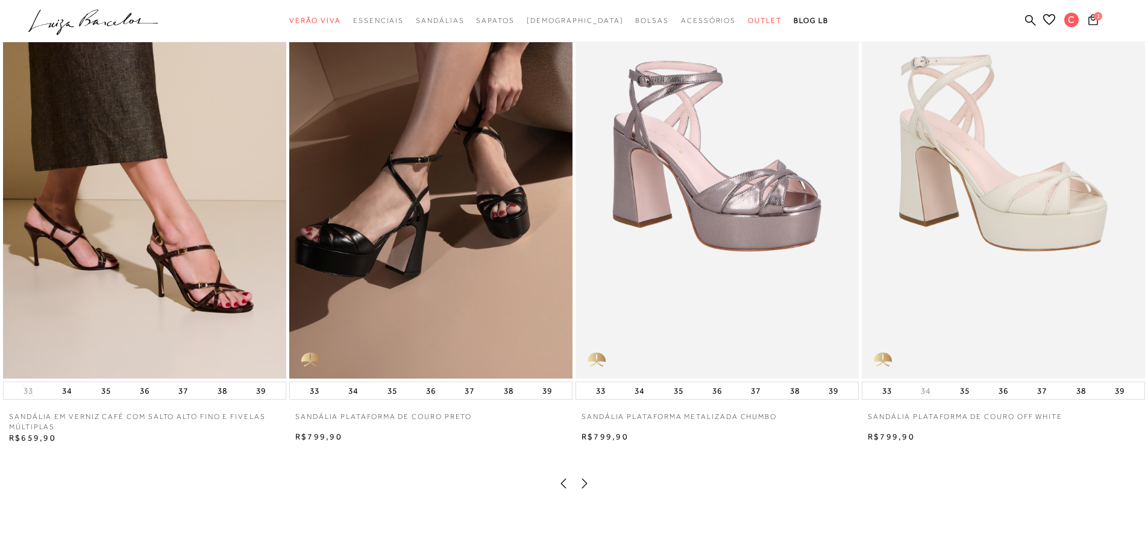
scroll to position [2410, 0]
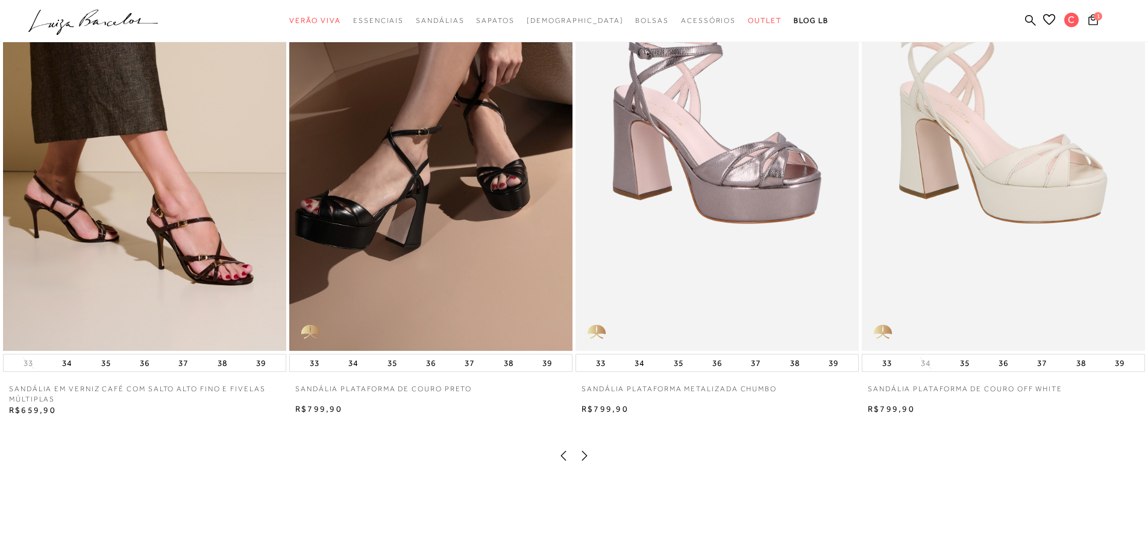
click at [583, 461] on icon at bounding box center [584, 455] width 12 height 12
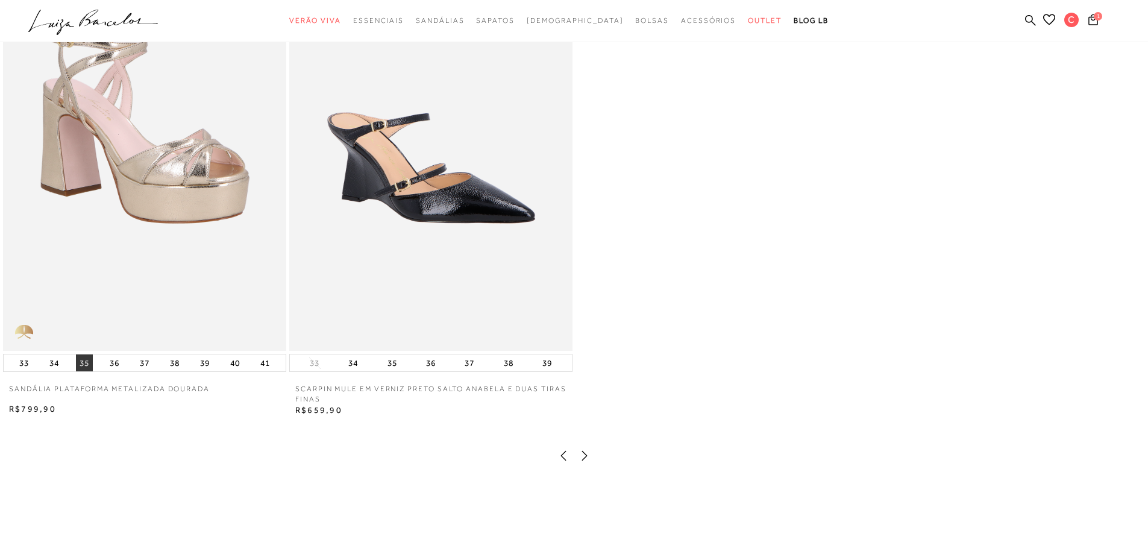
click at [83, 371] on button "35" at bounding box center [84, 362] width 17 height 17
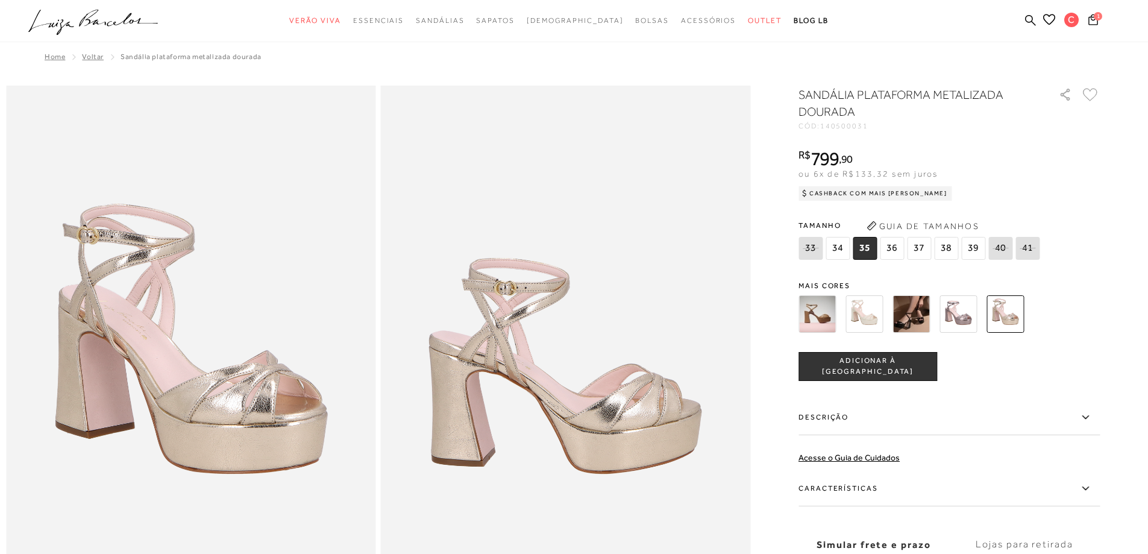
click at [959, 311] on img at bounding box center [957, 313] width 37 height 37
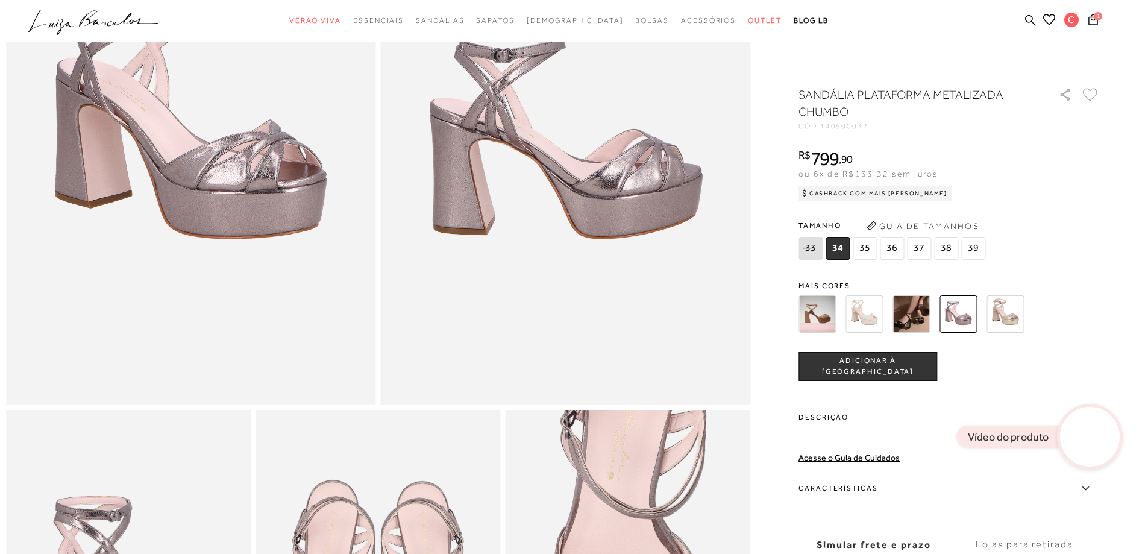
scroll to position [241, 0]
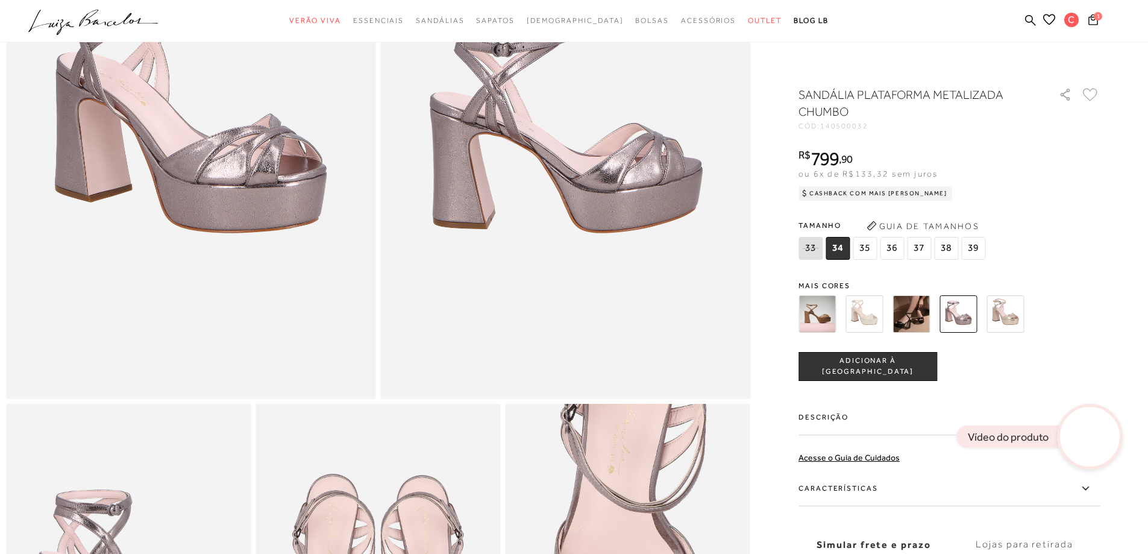
click at [866, 363] on span "ADICIONAR À [GEOGRAPHIC_DATA]" at bounding box center [867, 365] width 137 height 21
click at [1092, 19] on icon at bounding box center [1093, 19] width 10 height 11
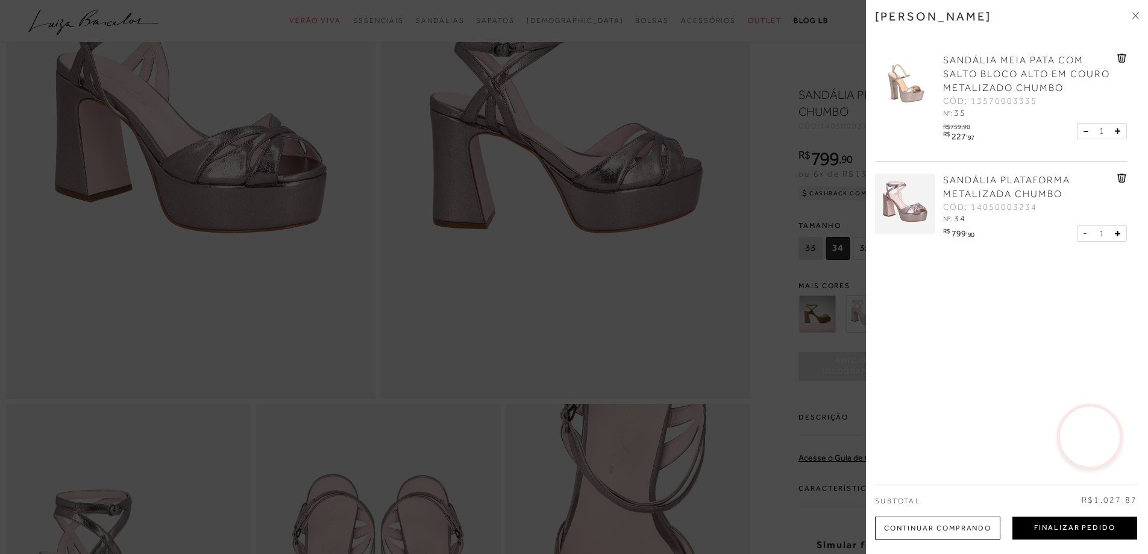
click at [1055, 525] on button "Finalizar Pedido" at bounding box center [1074, 527] width 125 height 23
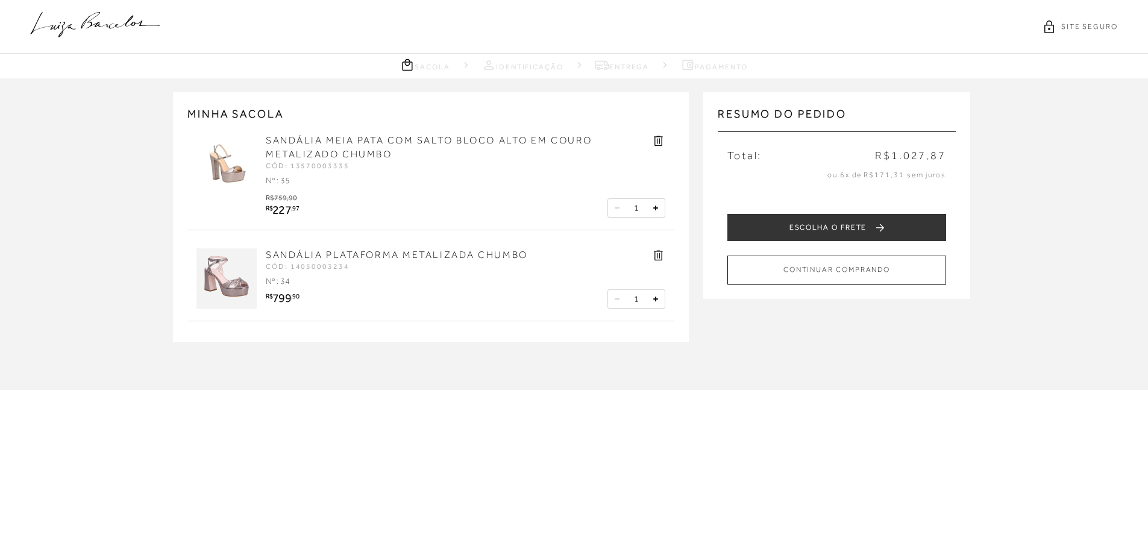
click at [657, 140] on icon at bounding box center [658, 141] width 9 height 10
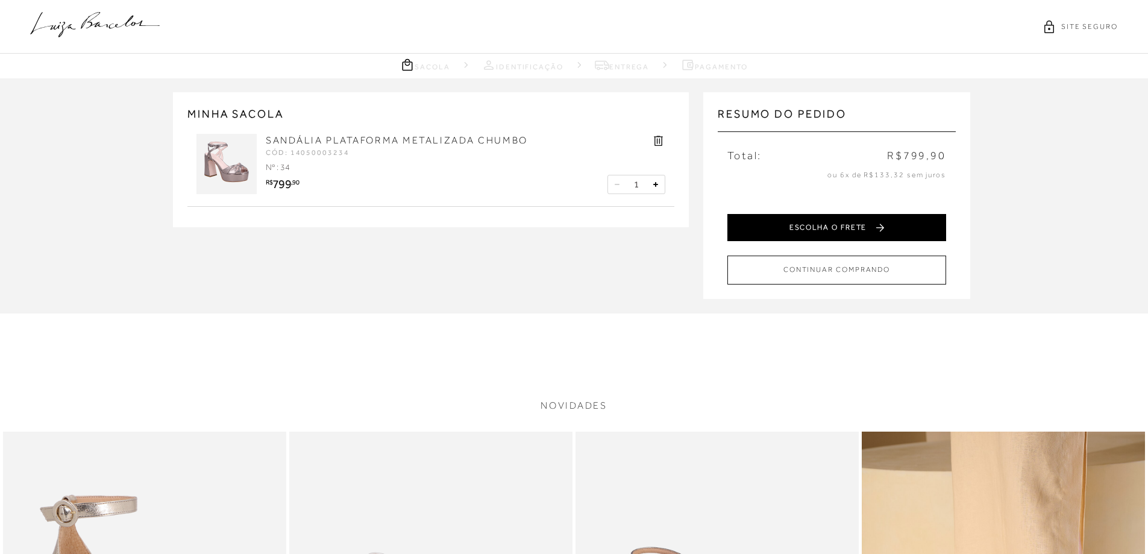
click at [819, 223] on button "ESCOLHA O FRETE" at bounding box center [836, 227] width 219 height 27
click at [819, 225] on button "ESCOLHA O FRETE" at bounding box center [836, 227] width 219 height 27
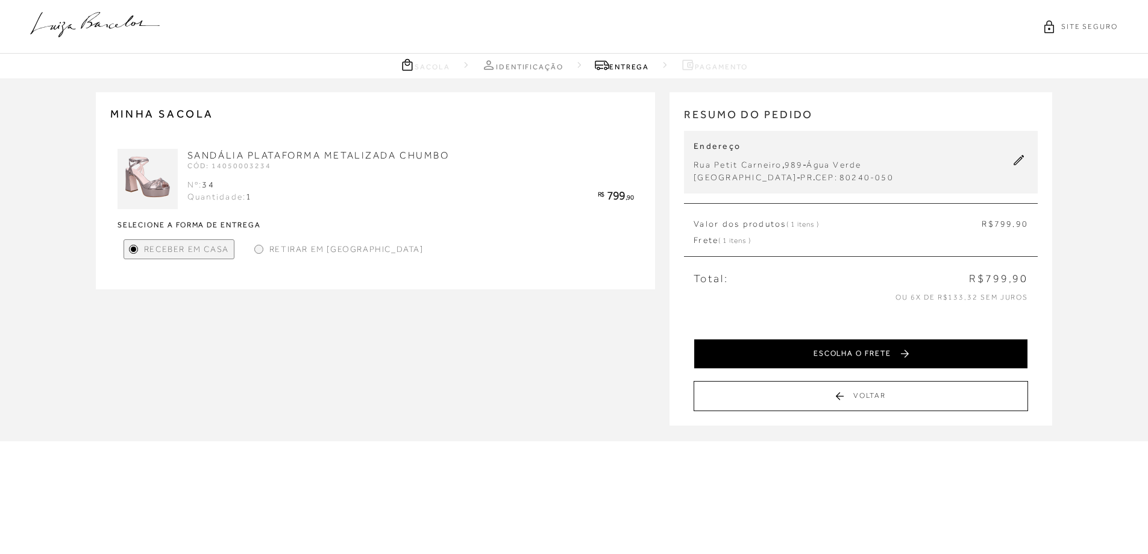
click at [857, 350] on button "ESCOLHA O FRETE" at bounding box center [860, 354] width 334 height 30
